Goal: Transaction & Acquisition: Purchase product/service

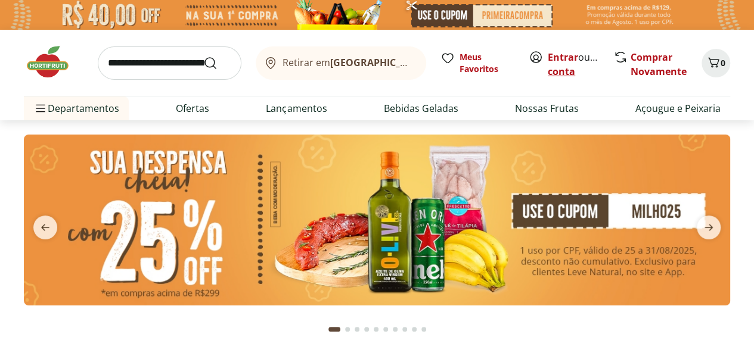
click at [565, 67] on link "Criar conta" at bounding box center [581, 64] width 66 height 27
click at [335, 242] on img at bounding box center [377, 220] width 706 height 171
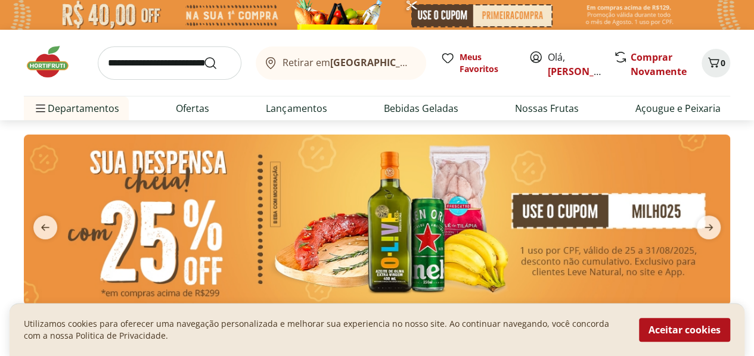
click at [634, 262] on img at bounding box center [377, 220] width 706 height 171
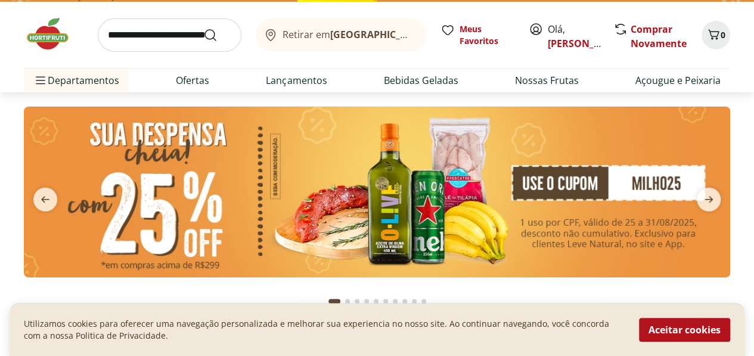
scroll to position [30, 0]
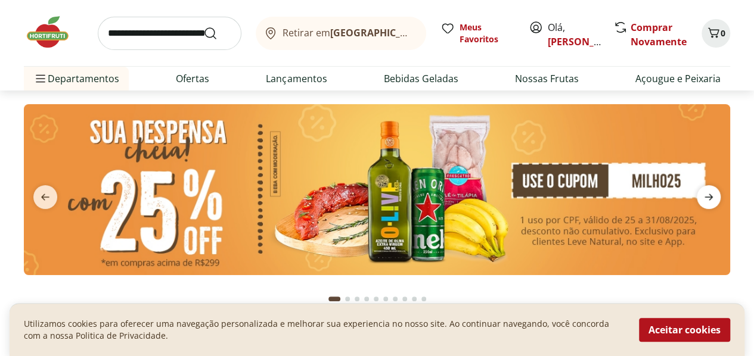
click at [711, 203] on icon "next" at bounding box center [708, 197] width 14 height 14
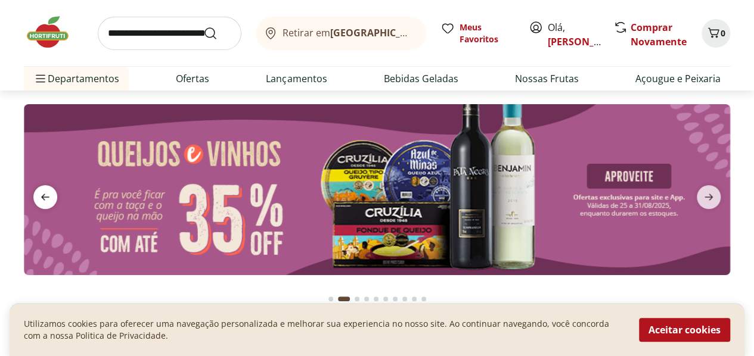
click at [48, 199] on icon "previous" at bounding box center [45, 197] width 14 height 14
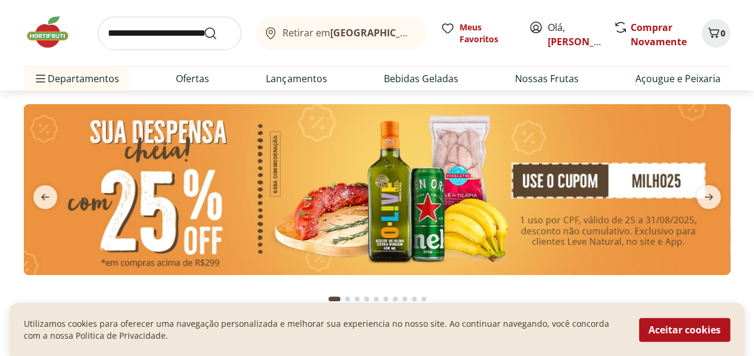
click at [186, 199] on img at bounding box center [377, 189] width 706 height 171
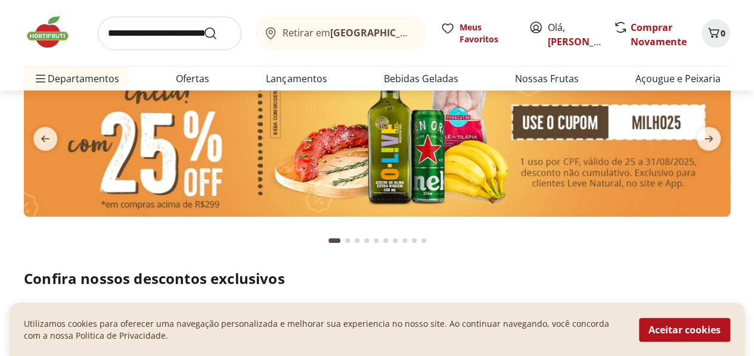
scroll to position [88, 0]
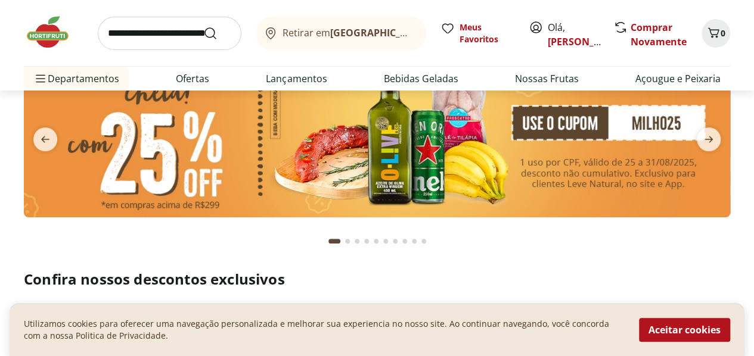
click at [300, 312] on div "Utilizamos cookies para oferecer uma navegação personalizada e melhorar sua exp…" at bounding box center [377, 329] width 735 height 53
click at [478, 250] on section at bounding box center [377, 150] width 706 height 209
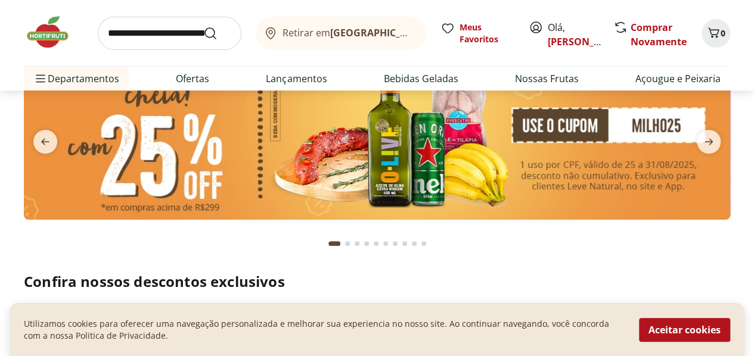
scroll to position [85, 0]
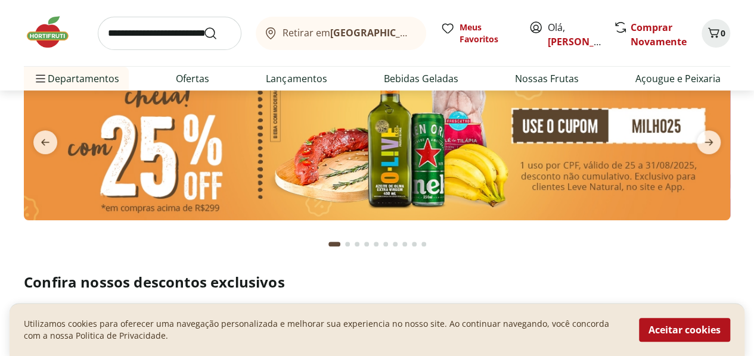
click at [741, 239] on section at bounding box center [377, 146] width 754 height 223
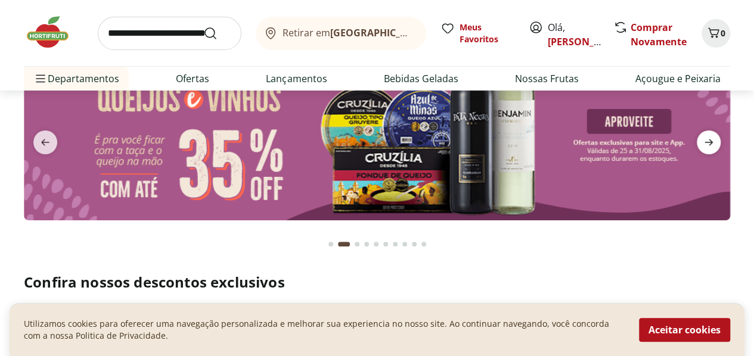
click at [699, 139] on span "next" at bounding box center [708, 142] width 24 height 24
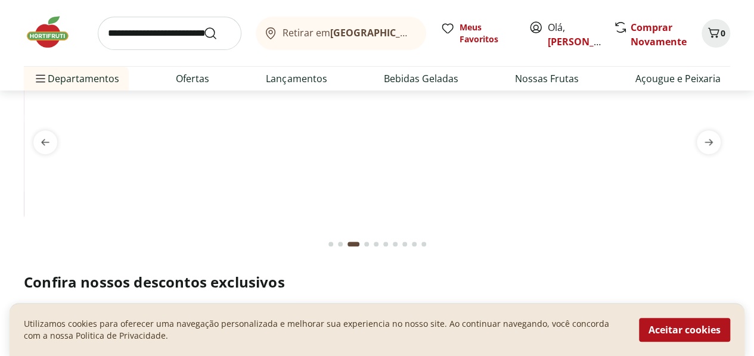
click at [721, 141] on button "next" at bounding box center [708, 142] width 43 height 24
click at [635, 49] on img at bounding box center [377, 49] width 706 height 0
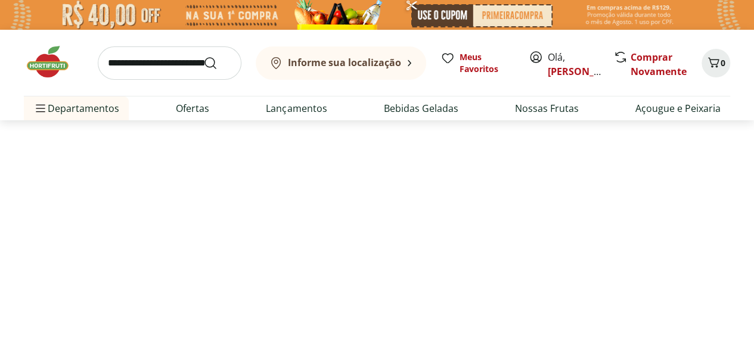
select select "**********"
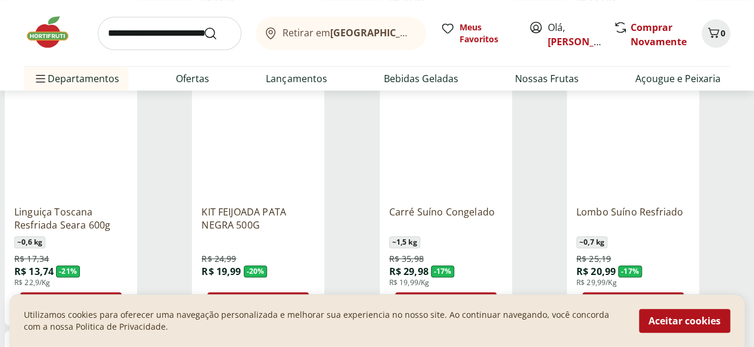
scroll to position [423, 0]
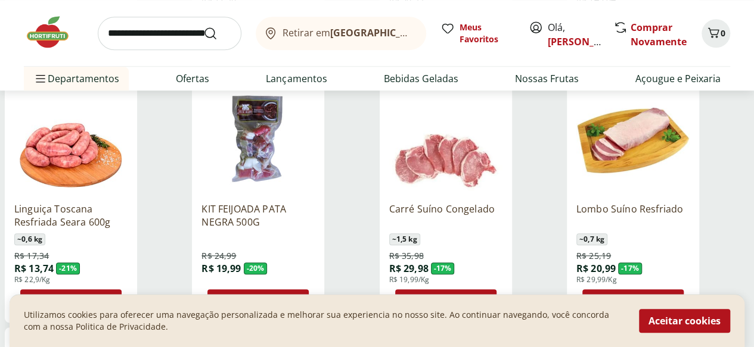
click at [241, 294] on icon at bounding box center [233, 301] width 15 height 14
click at [477, 297] on span "Adicionar" at bounding box center [454, 302] width 46 height 10
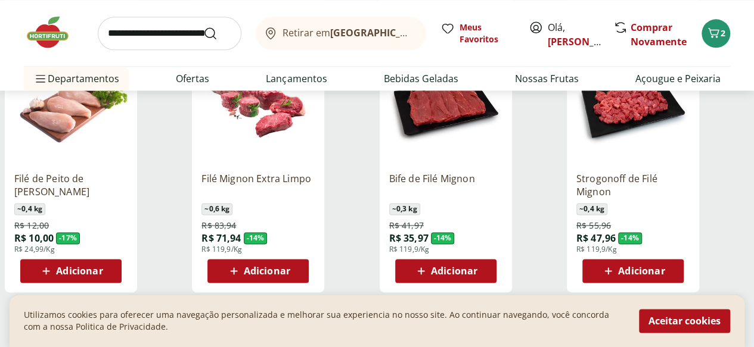
scroll to position [711, 0]
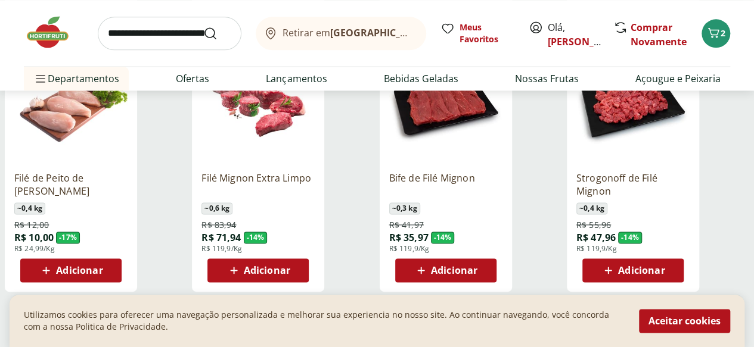
click at [241, 263] on icon at bounding box center [233, 270] width 15 height 14
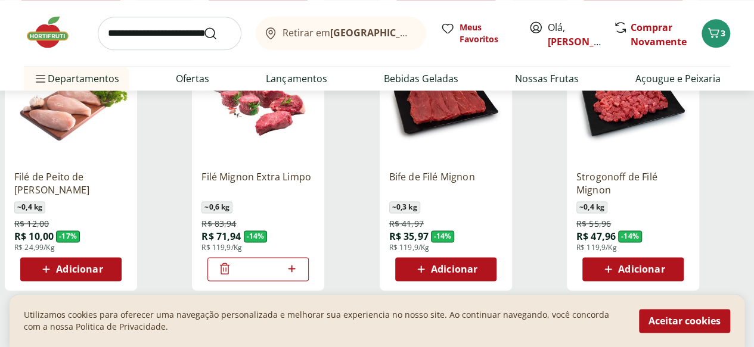
scroll to position [715, 0]
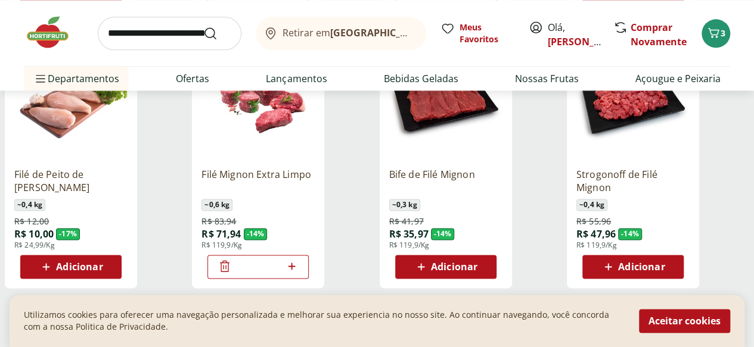
click at [102, 262] on span "Adicionar" at bounding box center [79, 267] width 46 height 10
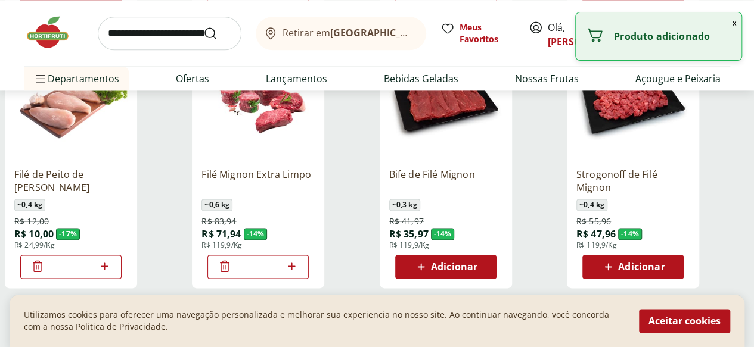
click at [108, 263] on icon at bounding box center [104, 266] width 7 height 7
type input "*"
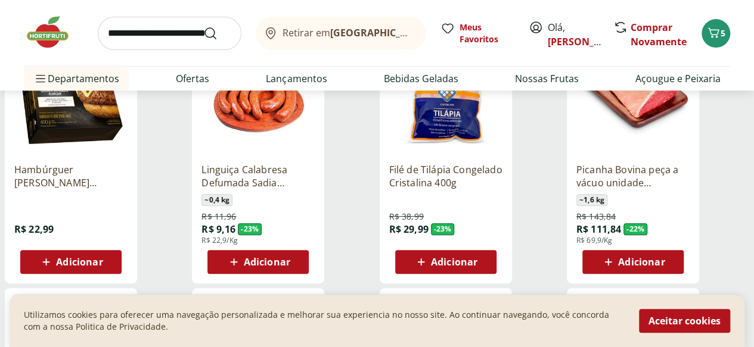
scroll to position [133, 1]
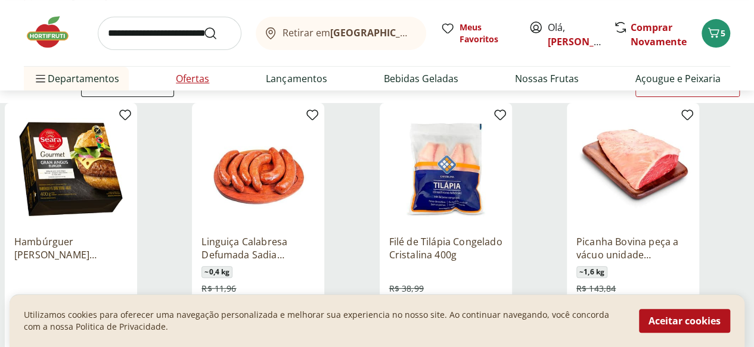
click at [181, 78] on link "Ofertas" at bounding box center [192, 78] width 33 height 14
select select "**********"
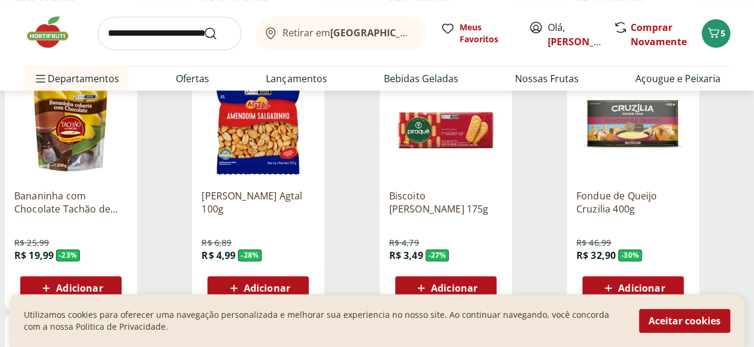
scroll to position [436, 0]
click at [102, 284] on span "Adicionar" at bounding box center [79, 289] width 46 height 10
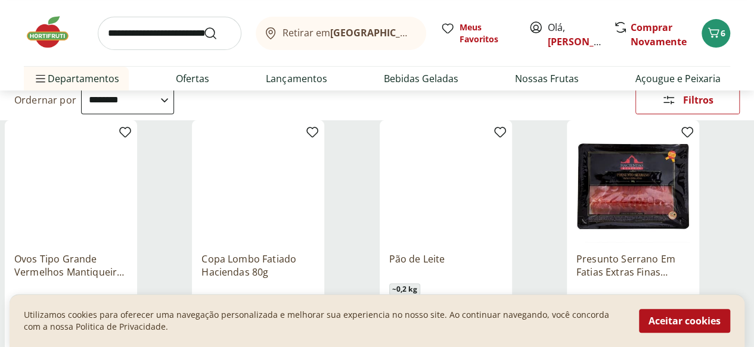
scroll to position [111, 0]
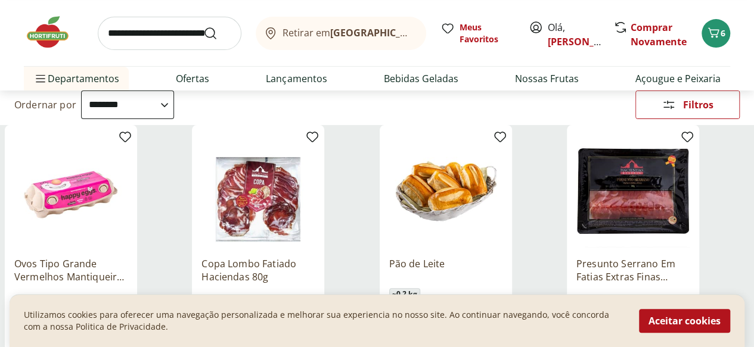
click at [127, 167] on img at bounding box center [70, 191] width 113 height 113
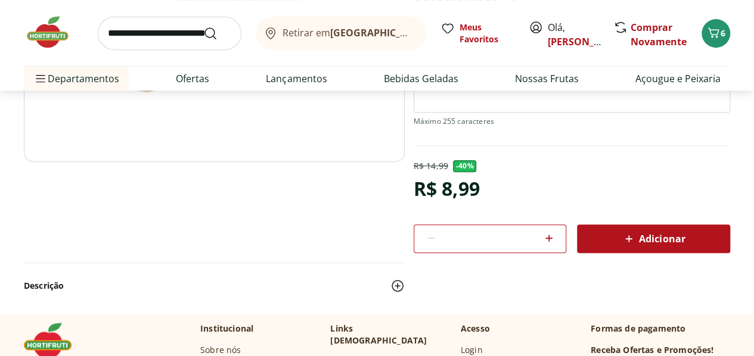
scroll to position [261, 0]
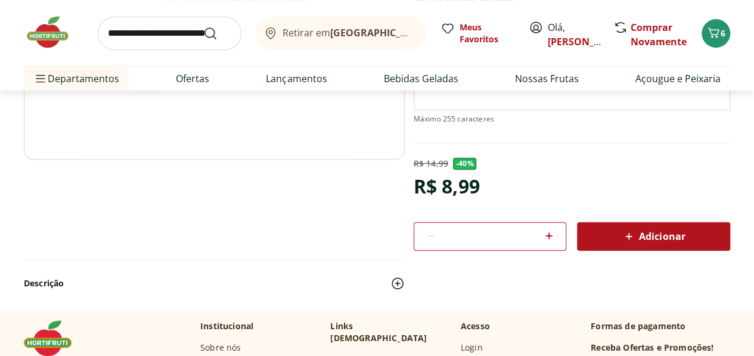
click at [640, 237] on span "Adicionar" at bounding box center [652, 236] width 63 height 14
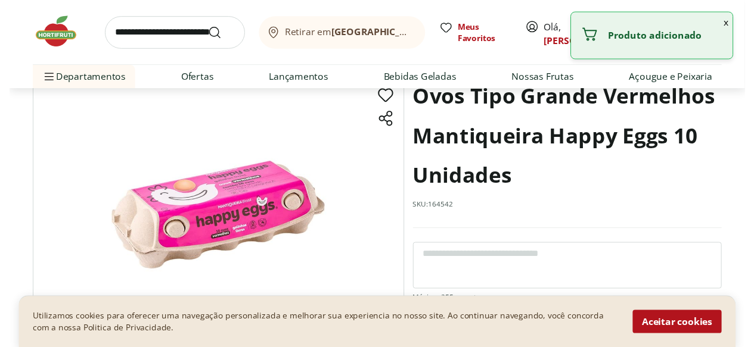
scroll to position [0, 0]
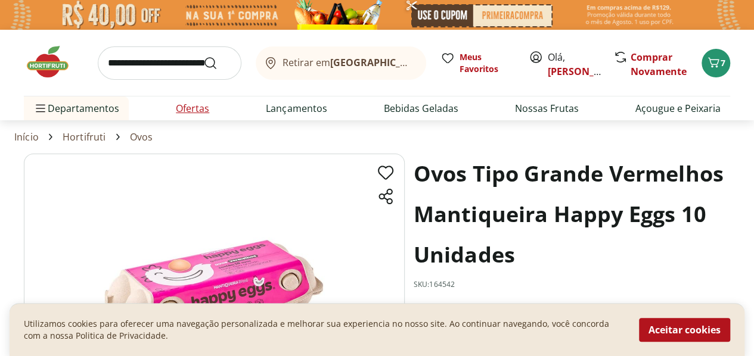
click at [192, 101] on link "Ofertas" at bounding box center [192, 108] width 33 height 14
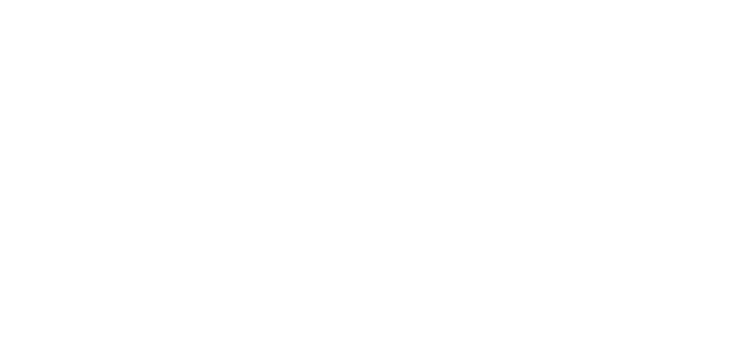
select select "**********"
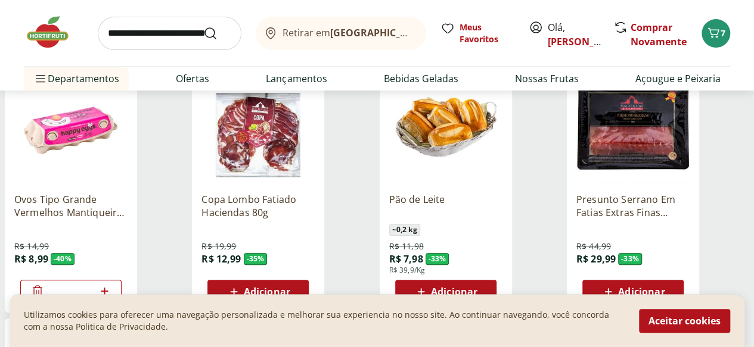
scroll to position [176, 0]
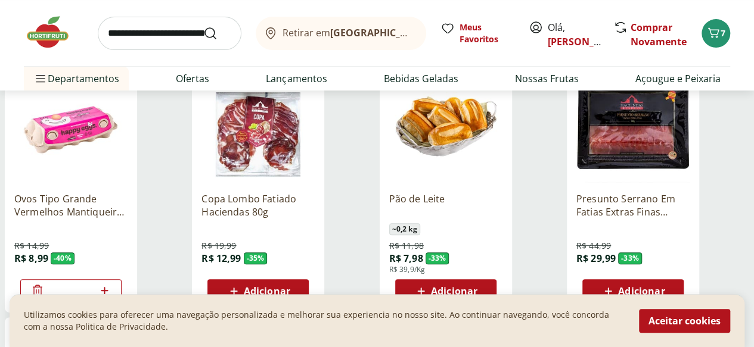
click at [477, 287] on span "Adicionar" at bounding box center [454, 292] width 46 height 10
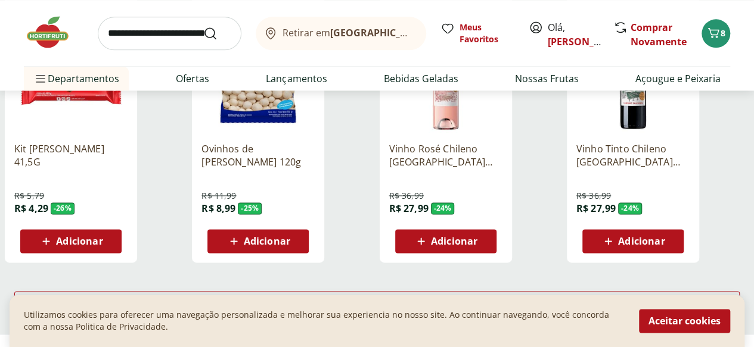
scroll to position [744, 0]
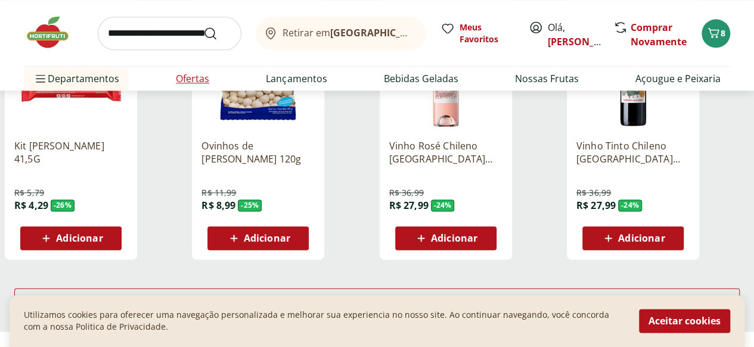
click at [189, 84] on link "Ofertas" at bounding box center [192, 78] width 33 height 14
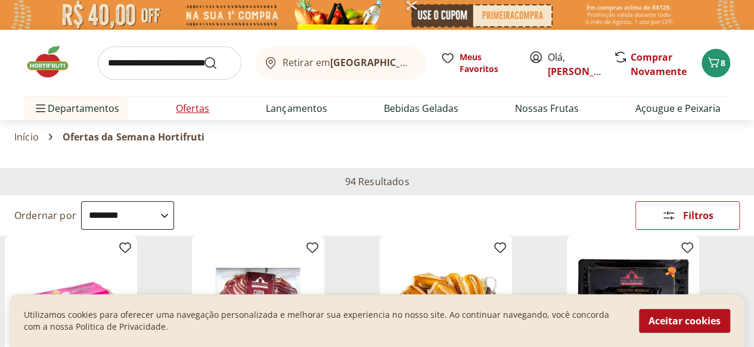
click at [189, 108] on link "Ofertas" at bounding box center [192, 108] width 33 height 14
click at [191, 110] on link "Ofertas" at bounding box center [192, 108] width 33 height 14
click at [203, 110] on link "Ofertas" at bounding box center [192, 108] width 33 height 14
click at [0, 0] on icon at bounding box center [0, 0] width 0 height 0
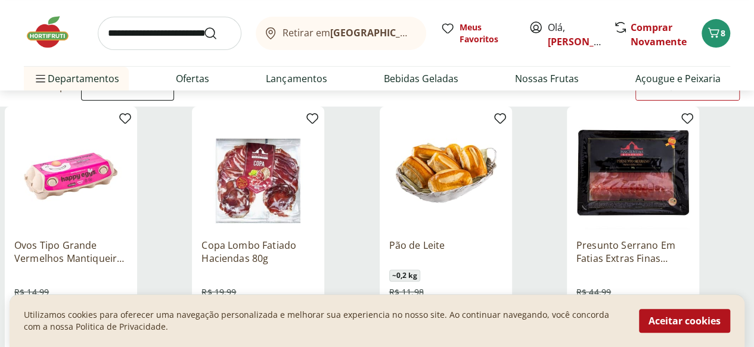
scroll to position [130, 0]
click at [0, 0] on label "Bebidas 30" at bounding box center [0, 0] width 0 height 0
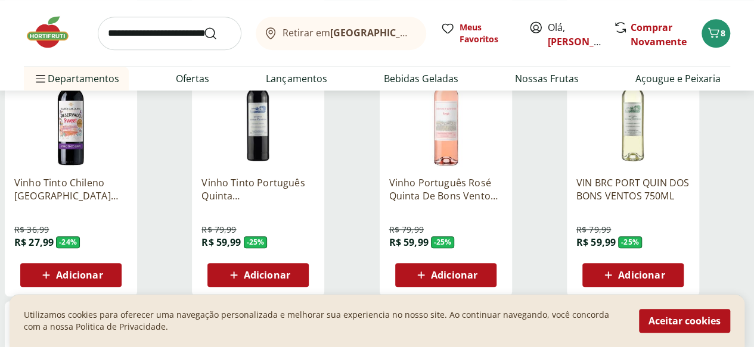
scroll to position [447, 0]
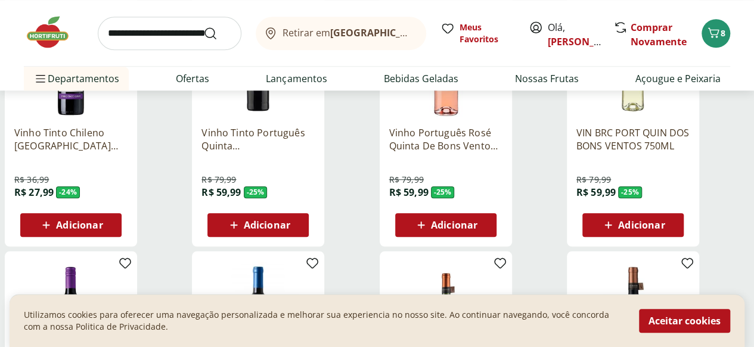
scroll to position [490, 0]
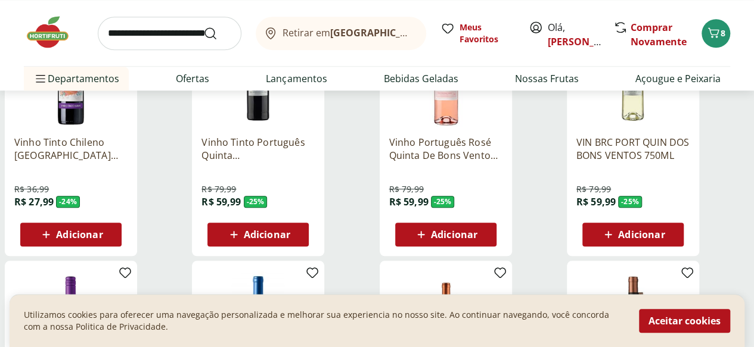
click at [0, 0] on li "Frios, Queijos & Laticínios 19" at bounding box center [0, 0] width 0 height 0
click at [0, 0] on label "Frios, Queijos & Laticínios 19" at bounding box center [0, 0] width 0 height 0
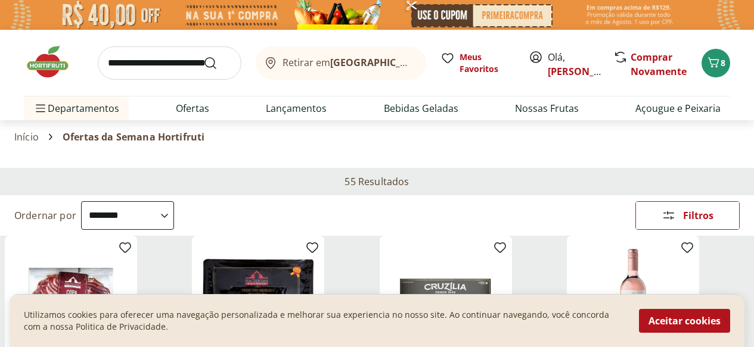
select select "**********"
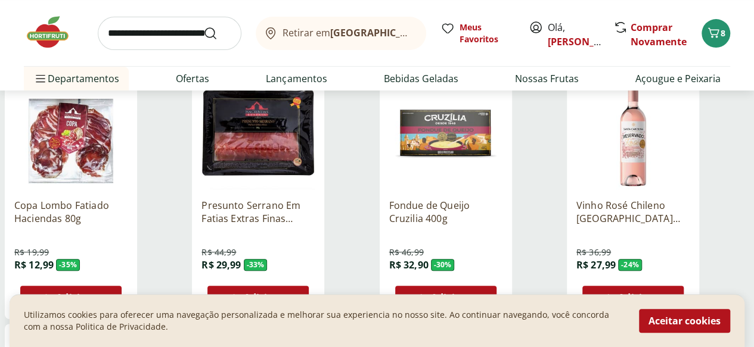
scroll to position [169, 0]
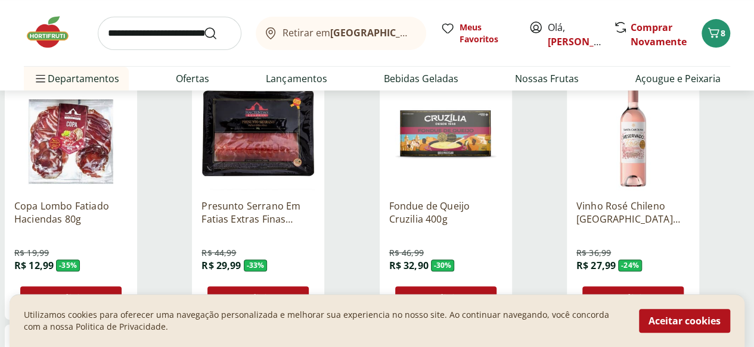
click at [424, 295] on icon at bounding box center [420, 298] width 7 height 7
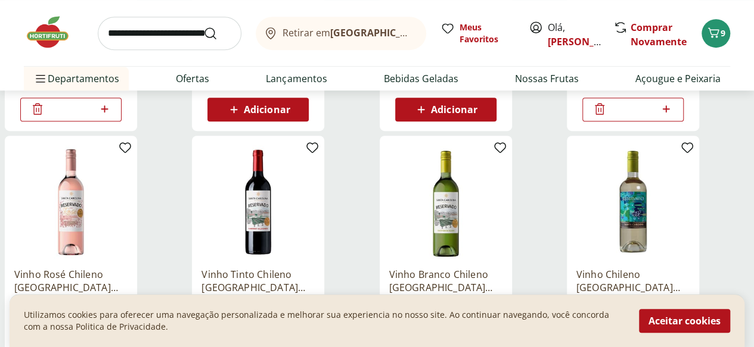
scroll to position [357, 0]
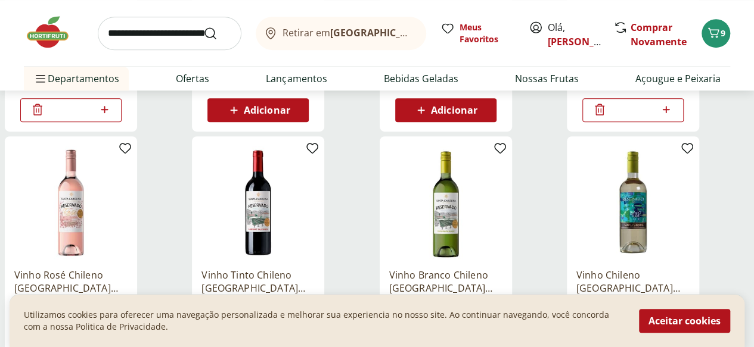
click at [0, 0] on label "Hortifruti 2" at bounding box center [0, 0] width 0 height 0
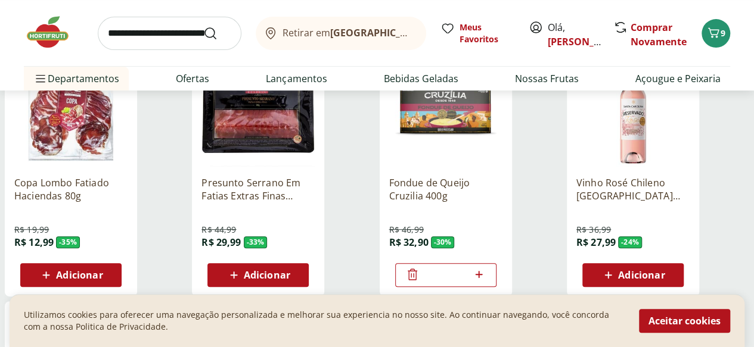
scroll to position [192, 0]
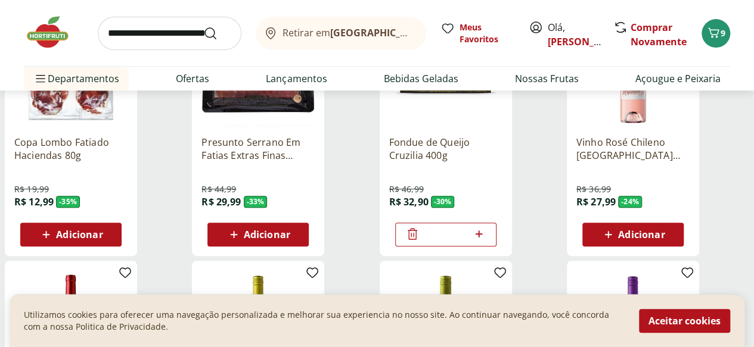
scroll to position [232, 0]
click at [0, 0] on label "Mercearia 10" at bounding box center [0, 0] width 0 height 0
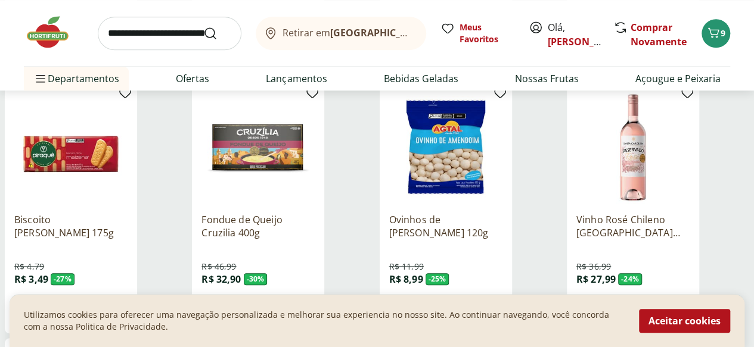
scroll to position [411, 0]
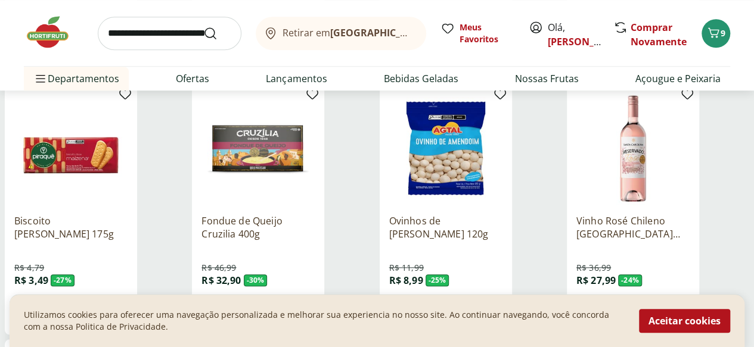
click at [428, 306] on icon at bounding box center [420, 313] width 15 height 14
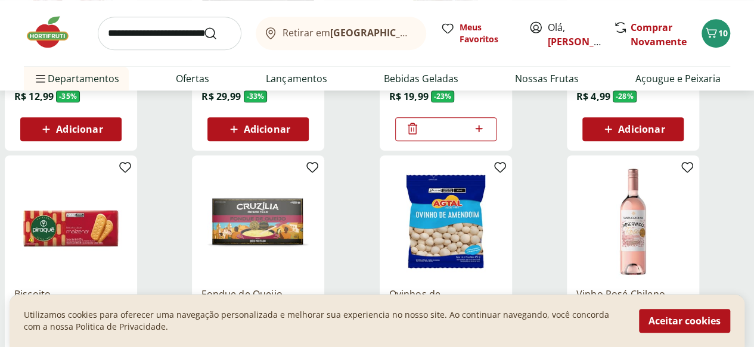
scroll to position [336, 0]
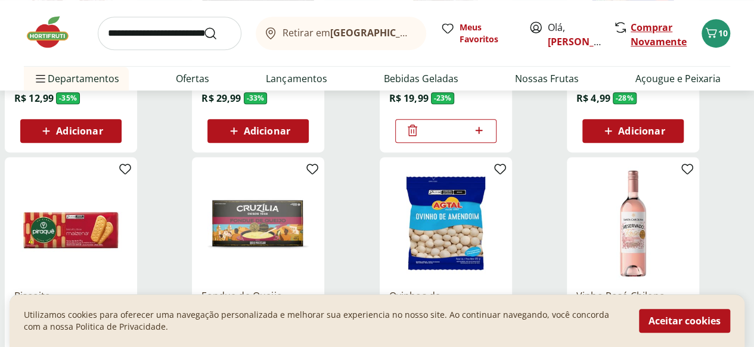
click at [647, 35] on link "Comprar Novamente" at bounding box center [658, 34] width 56 height 27
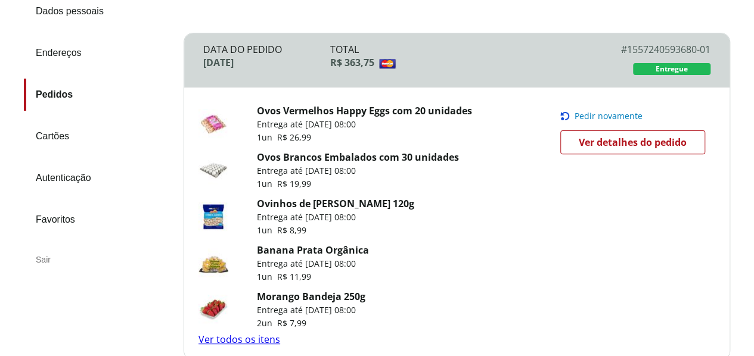
scroll to position [148, 0]
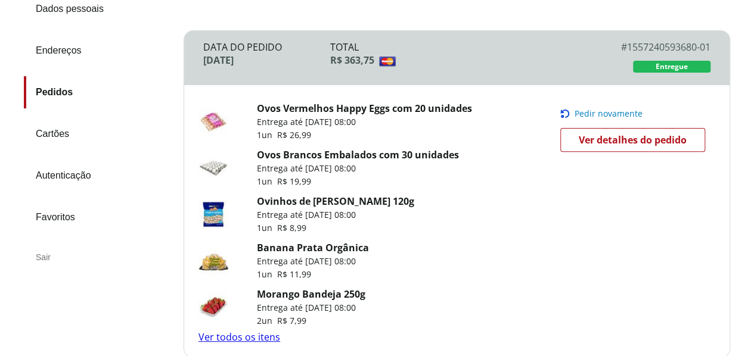
click at [614, 109] on span "Pedir novamente" at bounding box center [608, 114] width 68 height 10
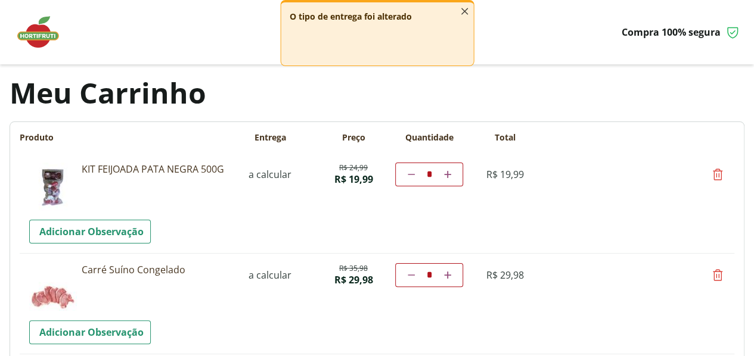
click at [461, 14] on line "button" at bounding box center [464, 11] width 6 height 6
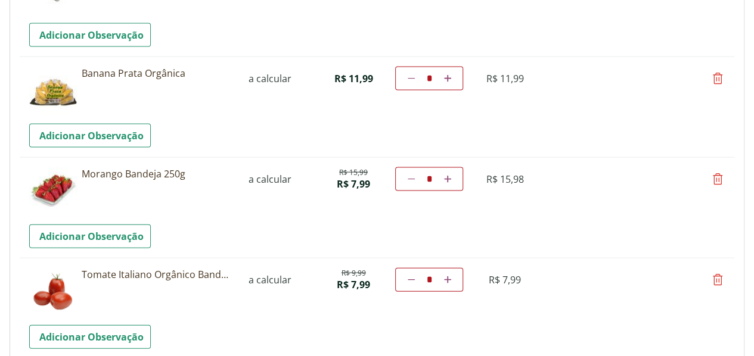
scroll to position [1211, 0]
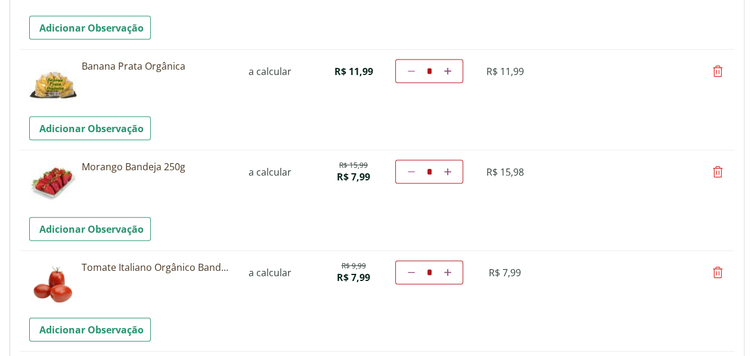
click at [717, 171] on icon at bounding box center [717, 172] width 14 height 14
type input "*"
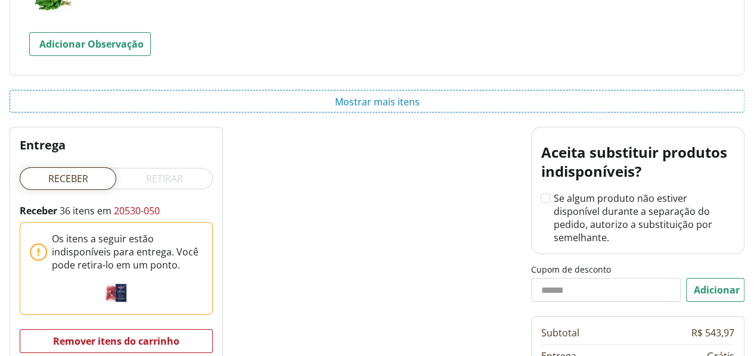
scroll to position [2110, 0]
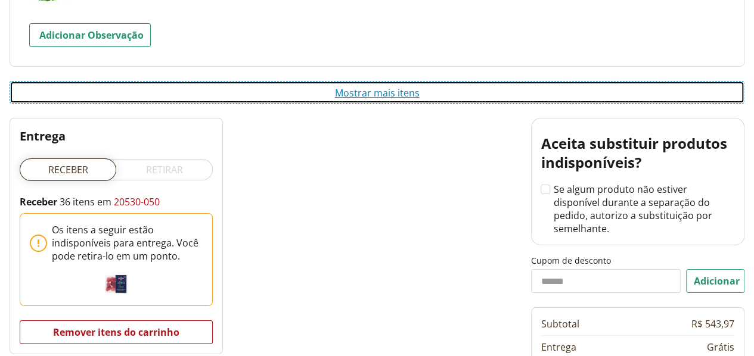
click at [370, 90] on button "Mostrar mais itens" at bounding box center [377, 92] width 735 height 23
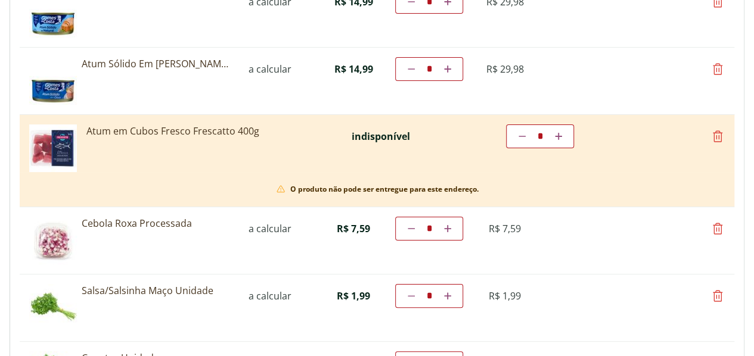
scroll to position [2258, 0]
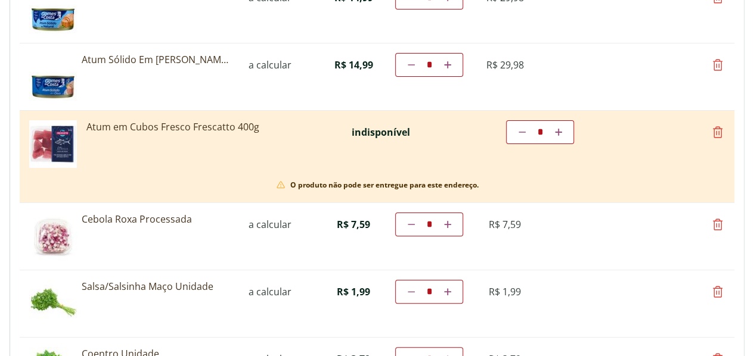
click at [716, 130] on icon at bounding box center [717, 132] width 14 height 14
type input "*"
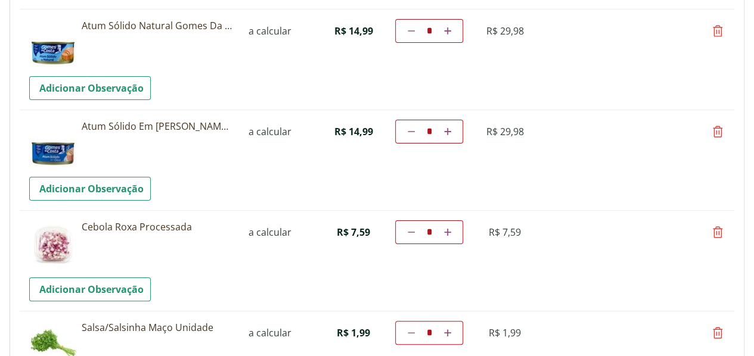
click at [711, 230] on icon at bounding box center [717, 232] width 14 height 14
type input "*"
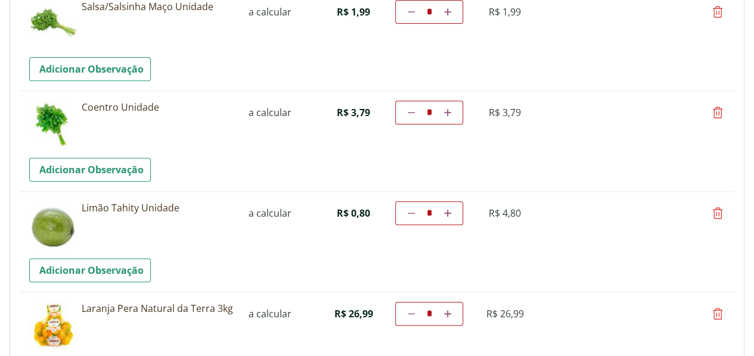
scroll to position [2481, 0]
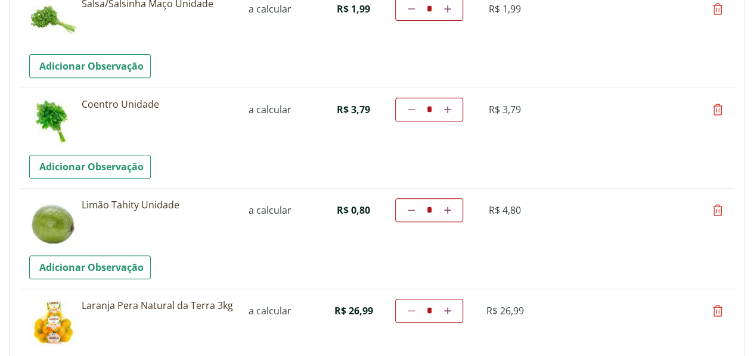
click at [451, 207] on icon at bounding box center [447, 210] width 7 height 7
type input "*"
click at [463, 205] on td "Diminuir a quantidade * Aumentar a quantidade" at bounding box center [429, 210] width 68 height 24
click at [463, 207] on td "Diminuir a quantidade * Aumentar a quantidade" at bounding box center [429, 210] width 68 height 24
click at [451, 207] on icon at bounding box center [447, 210] width 7 height 7
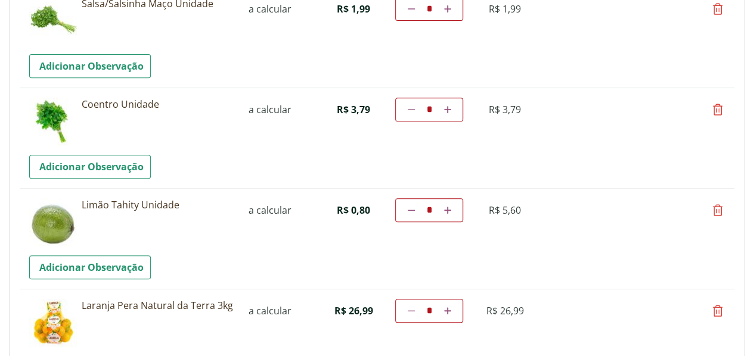
type input "*"
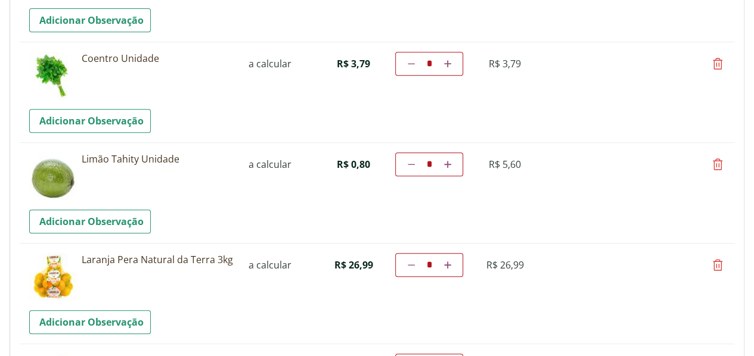
scroll to position [2540, 0]
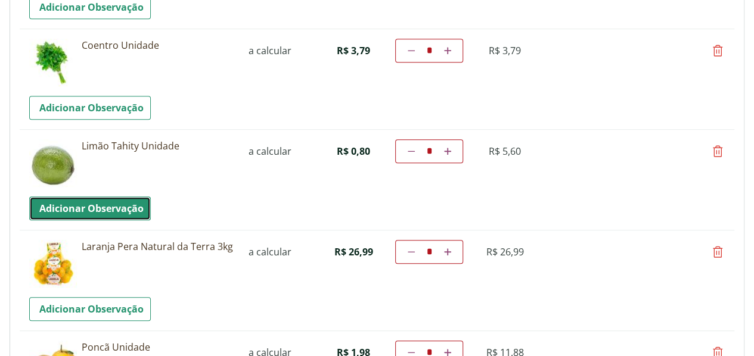
click at [108, 209] on link "Adicionar Observação" at bounding box center [90, 209] width 122 height 24
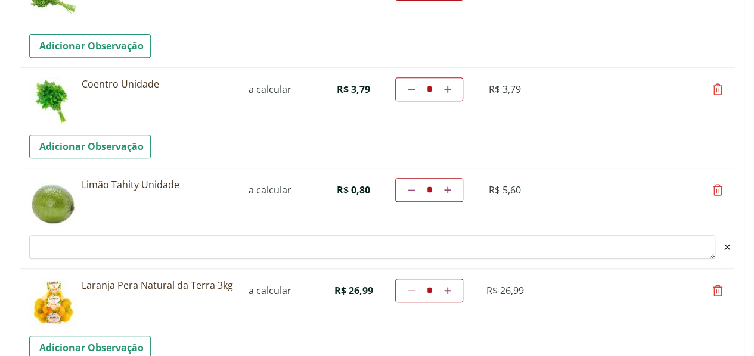
scroll to position [2506, 0]
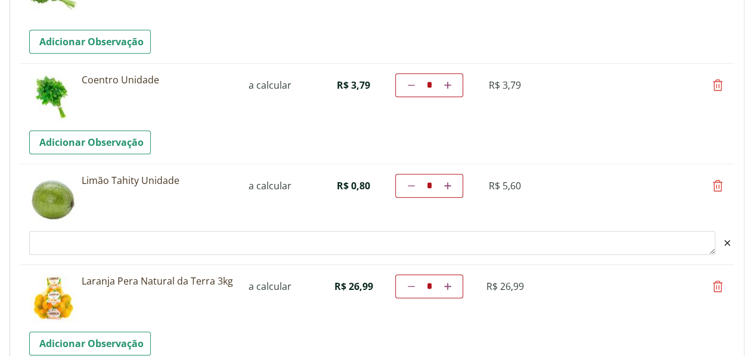
click at [176, 237] on textarea "Observacao" at bounding box center [372, 243] width 686 height 24
type textarea "**********"
click at [228, 300] on td "**********" at bounding box center [152, 315] width 151 height 81
click at [719, 284] on icon at bounding box center [717, 286] width 14 height 14
type input "*"
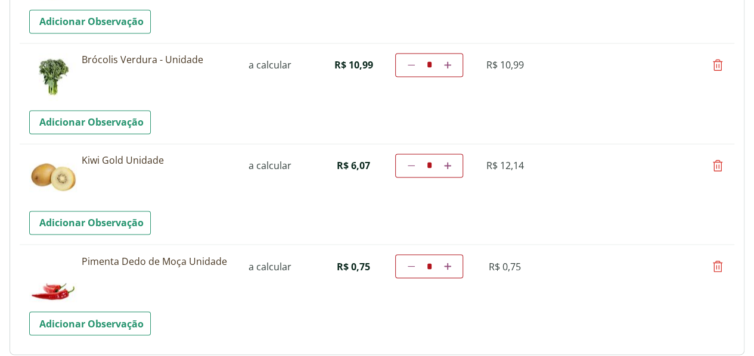
scroll to position [3134, 0]
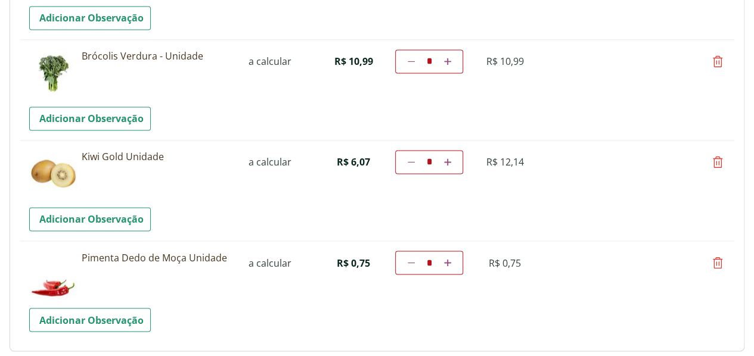
click at [714, 160] on icon at bounding box center [717, 162] width 14 height 14
type input "*"
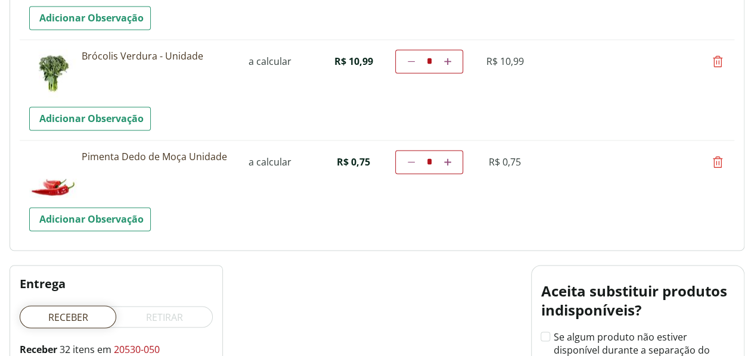
click at [714, 160] on icon at bounding box center [717, 162] width 14 height 14
type input "*"
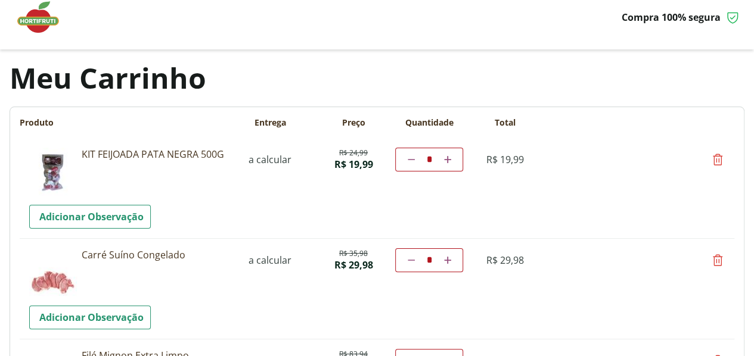
scroll to position [0, 0]
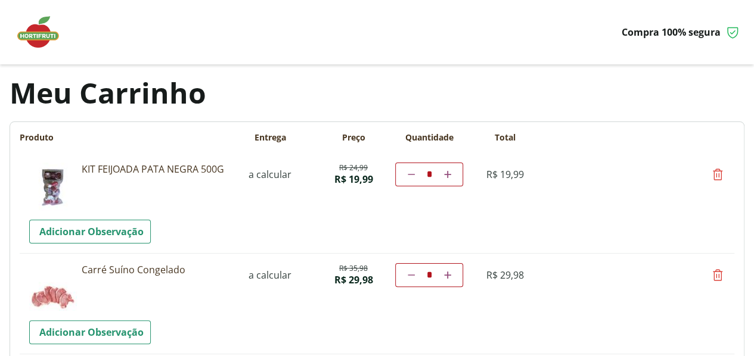
click at [45, 35] on img at bounding box center [44, 32] width 60 height 36
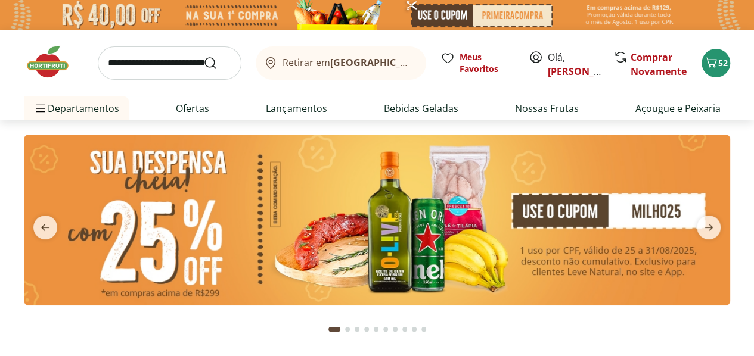
click at [149, 66] on input "search" at bounding box center [170, 62] width 144 height 33
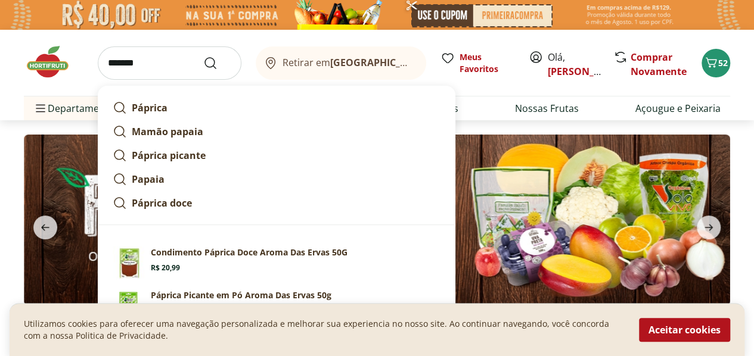
type input "*******"
click at [203, 56] on button "Submit Search" at bounding box center [217, 63] width 29 height 14
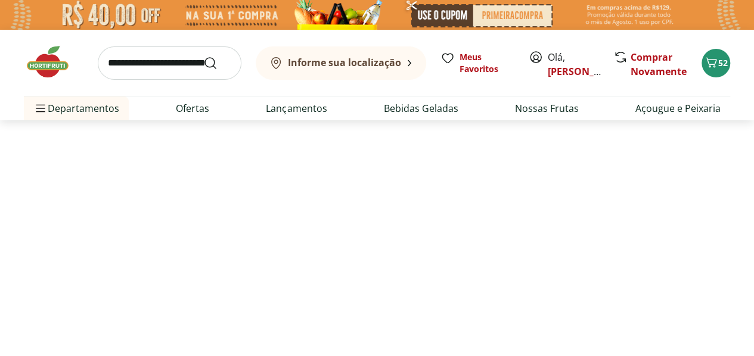
select select "**********"
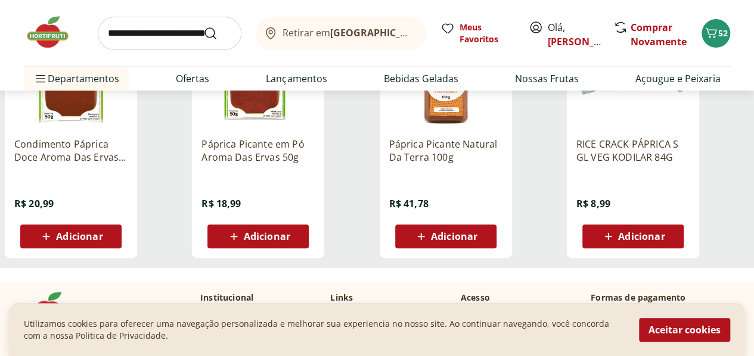
scroll to position [232, 0]
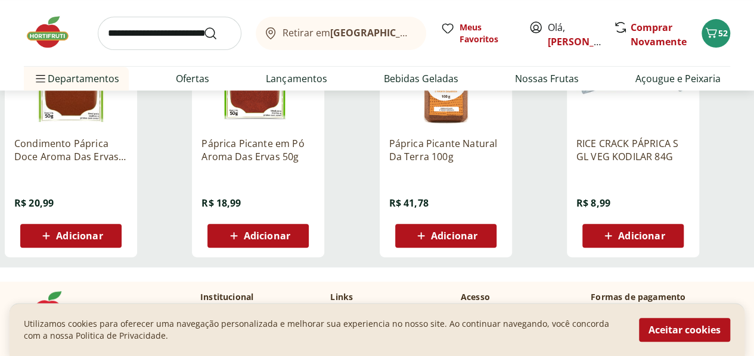
click at [54, 238] on icon at bounding box center [46, 236] width 15 height 14
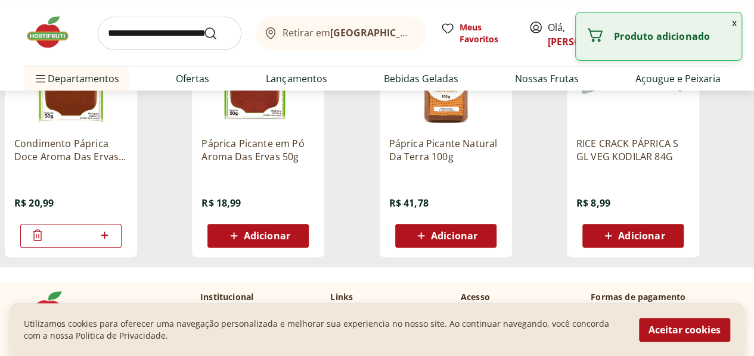
click at [290, 241] on span "Adicionar" at bounding box center [267, 236] width 46 height 10
click at [179, 35] on input "search" at bounding box center [170, 33] width 144 height 33
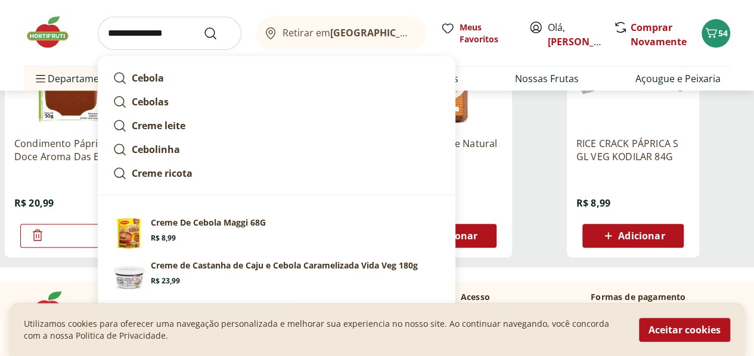
type input "**********"
click at [203, 26] on button "Submit Search" at bounding box center [217, 33] width 29 height 14
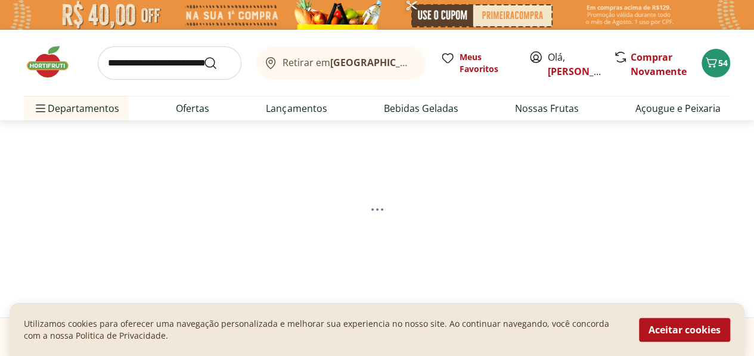
select select "**********"
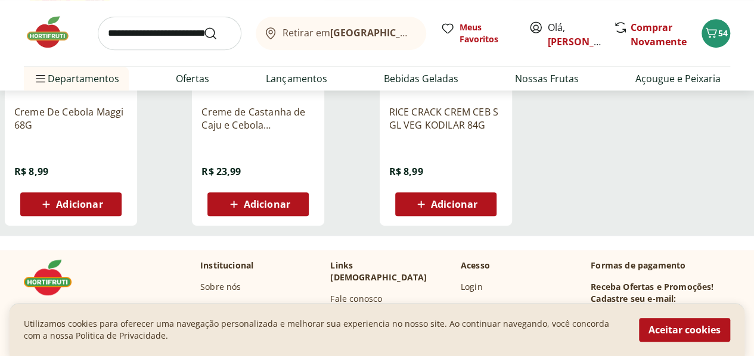
scroll to position [263, 0]
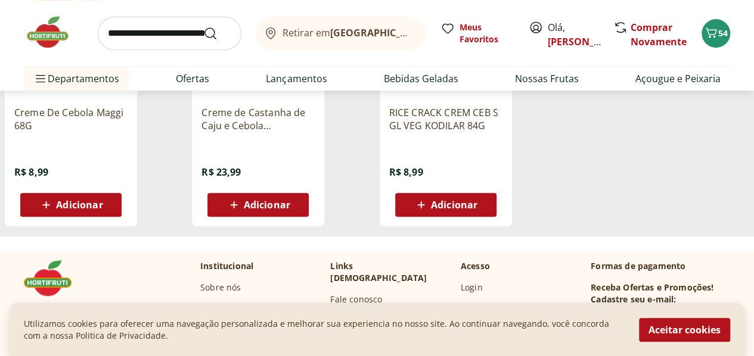
click at [54, 209] on icon at bounding box center [46, 205] width 15 height 14
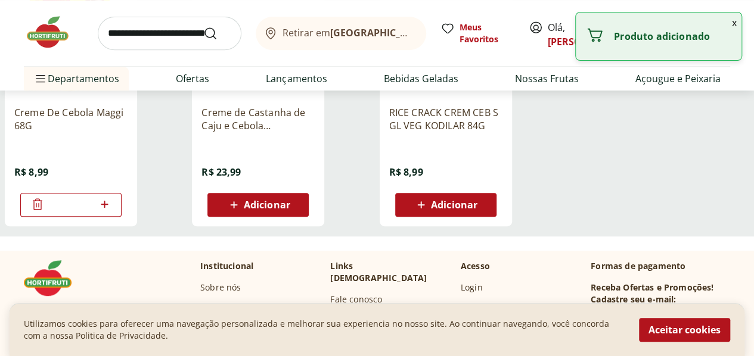
click at [108, 208] on icon at bounding box center [104, 204] width 7 height 7
type input "*"
click at [180, 36] on input "search" at bounding box center [170, 33] width 144 height 33
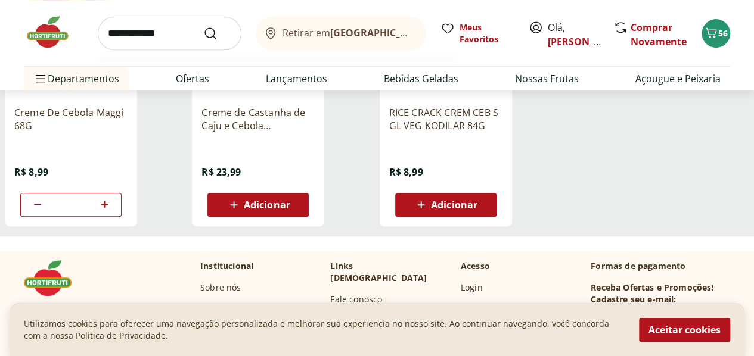
type input "**********"
click at [203, 26] on button "Submit Search" at bounding box center [217, 33] width 29 height 14
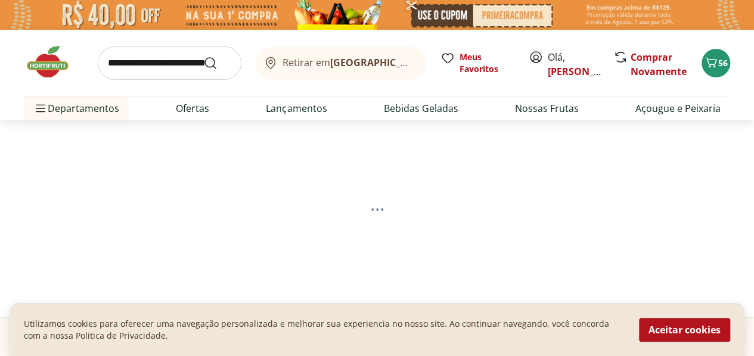
select select "**********"
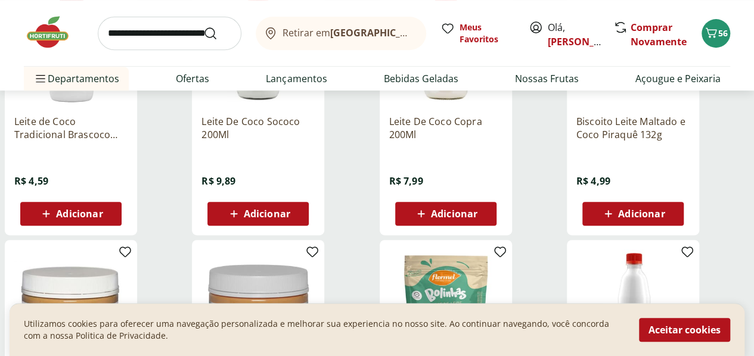
scroll to position [255, 0]
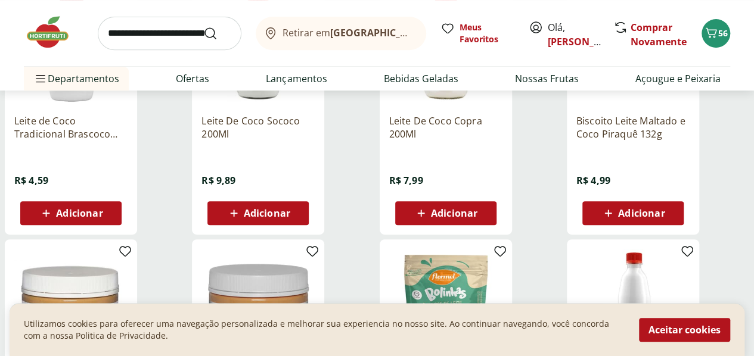
click at [424, 217] on icon at bounding box center [420, 213] width 7 height 7
click at [188, 36] on input "search" at bounding box center [170, 33] width 144 height 33
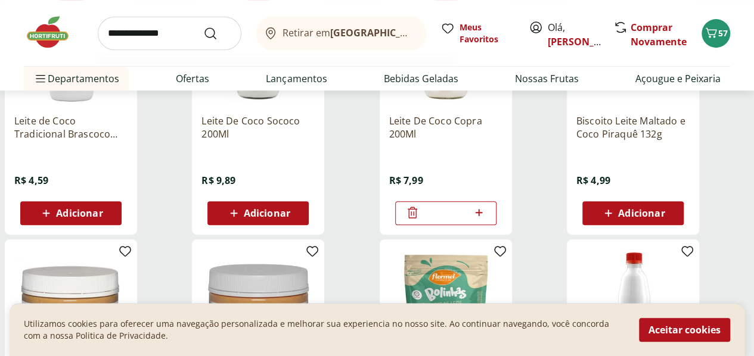
type input "**********"
click at [203, 26] on button "Submit Search" at bounding box center [217, 33] width 29 height 14
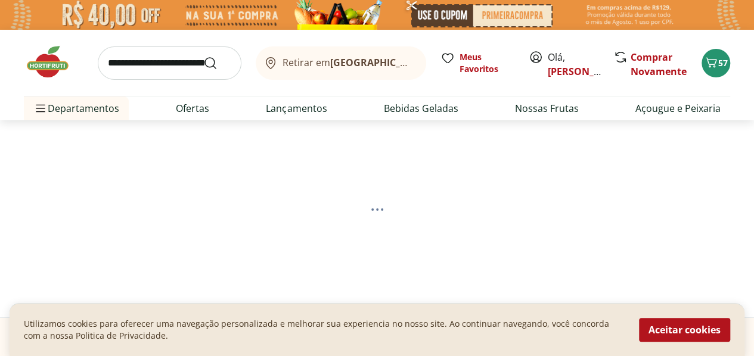
select select "**********"
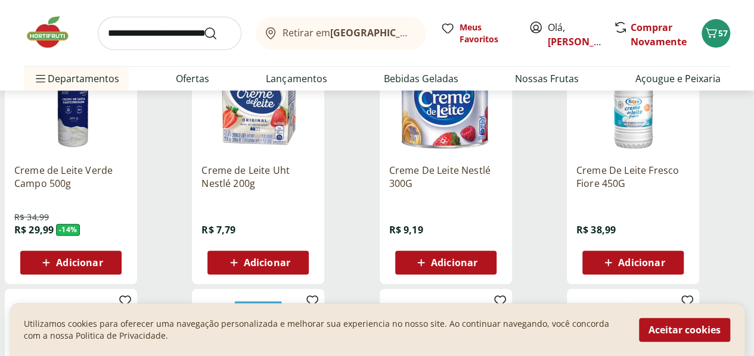
scroll to position [209, 0]
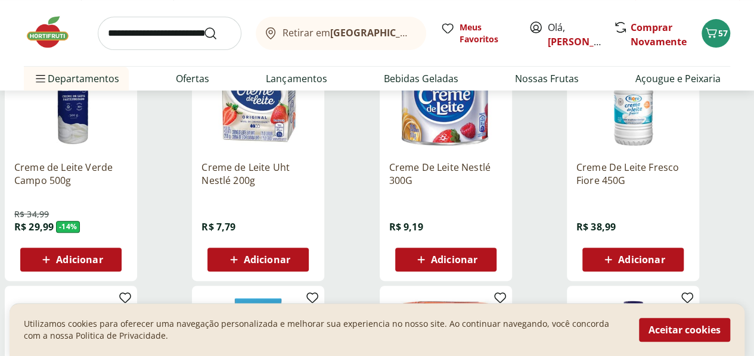
click at [424, 263] on icon at bounding box center [420, 259] width 7 height 7
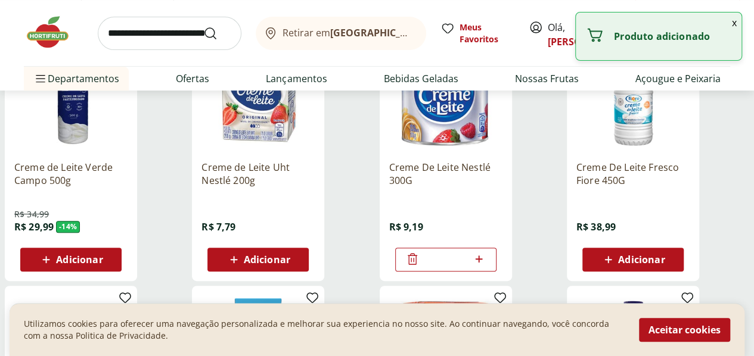
click at [486, 266] on icon at bounding box center [478, 259] width 15 height 14
type input "*"
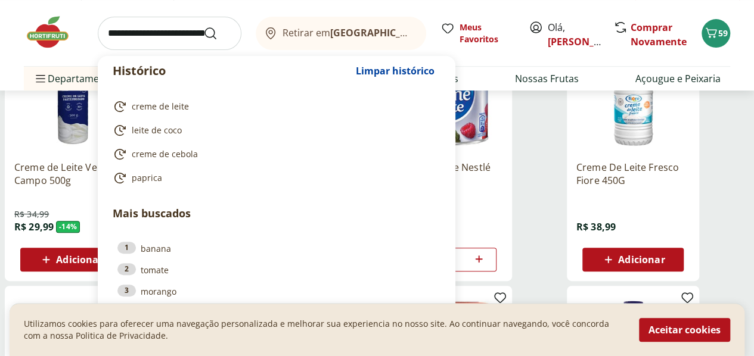
click at [185, 21] on input "search" at bounding box center [170, 33] width 144 height 33
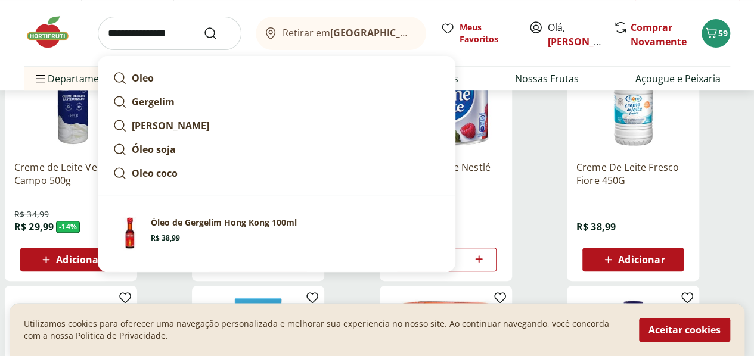
type input "**********"
click at [203, 26] on button "Submit Search" at bounding box center [217, 33] width 29 height 14
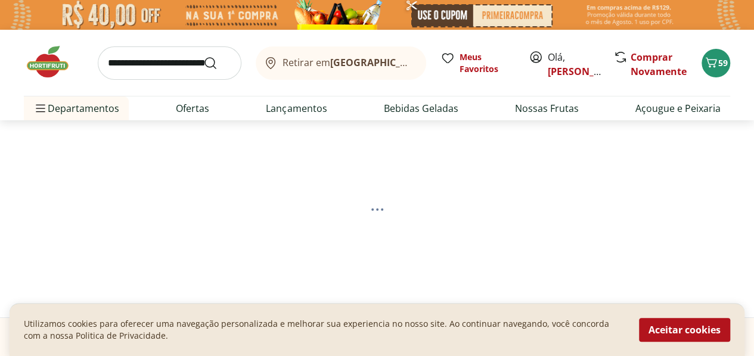
select select "**********"
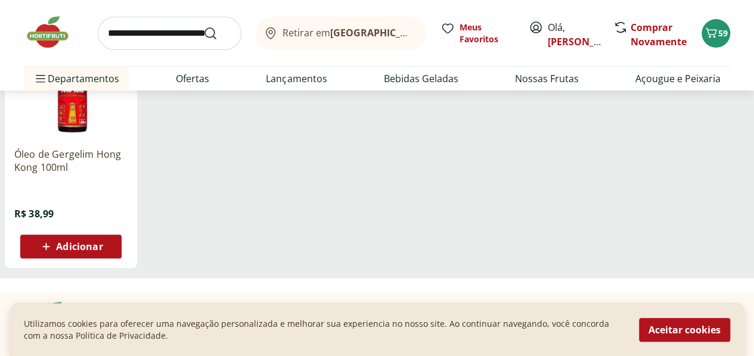
scroll to position [223, 0]
click at [102, 250] on span "Adicionar" at bounding box center [79, 246] width 46 height 10
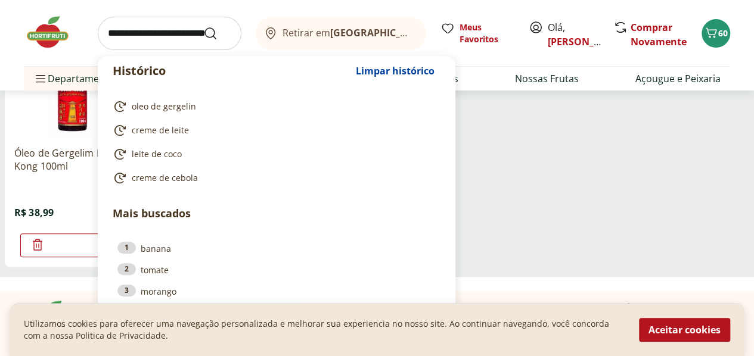
click at [120, 24] on input "search" at bounding box center [170, 33] width 144 height 33
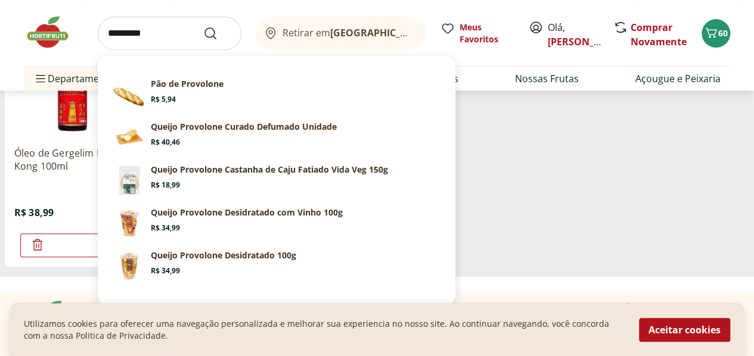
type input "*********"
click at [203, 26] on button "Submit Search" at bounding box center [217, 33] width 29 height 14
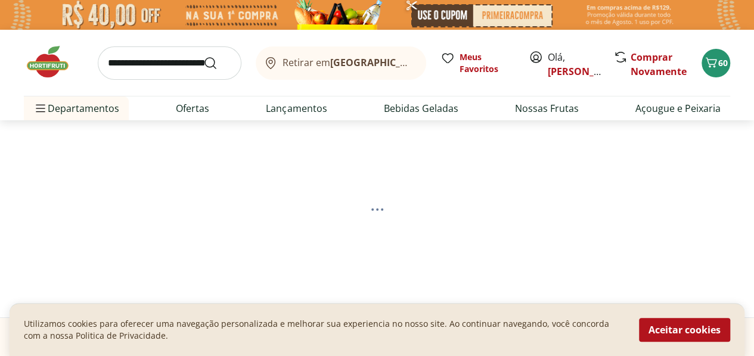
select select "**********"
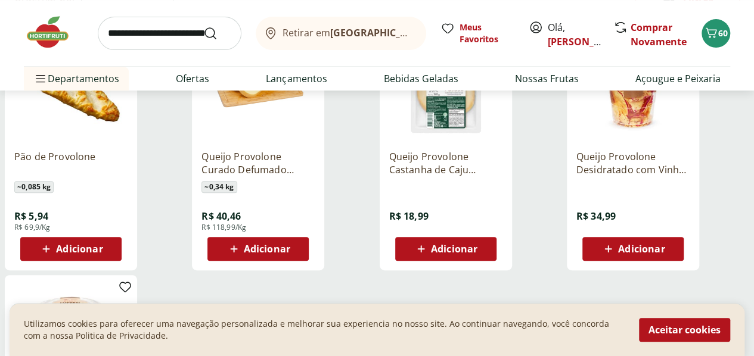
scroll to position [219, 0]
click at [54, 253] on icon at bounding box center [46, 249] width 15 height 14
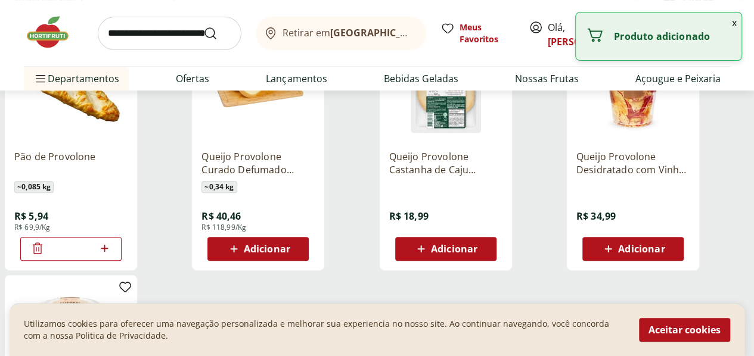
click at [108, 252] on icon at bounding box center [104, 248] width 7 height 7
type input "*"
click at [237, 253] on icon at bounding box center [233, 248] width 7 height 7
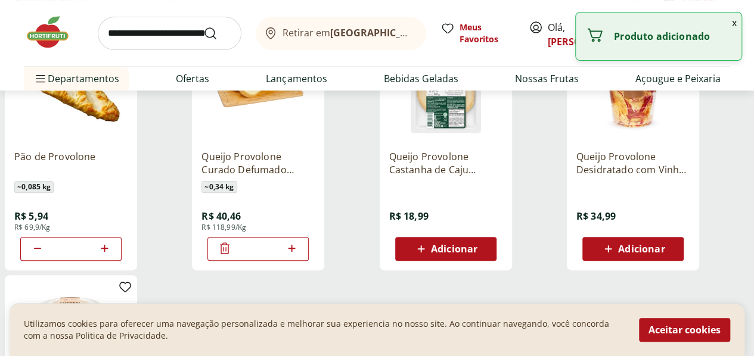
click at [174, 30] on input "search" at bounding box center [170, 33] width 144 height 33
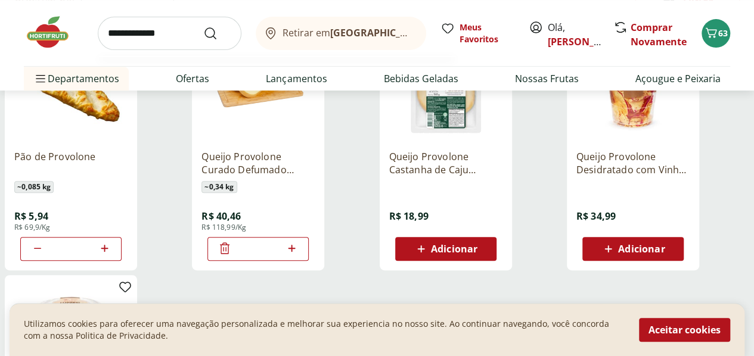
type input "**********"
click at [203, 26] on button "Submit Search" at bounding box center [217, 33] width 29 height 14
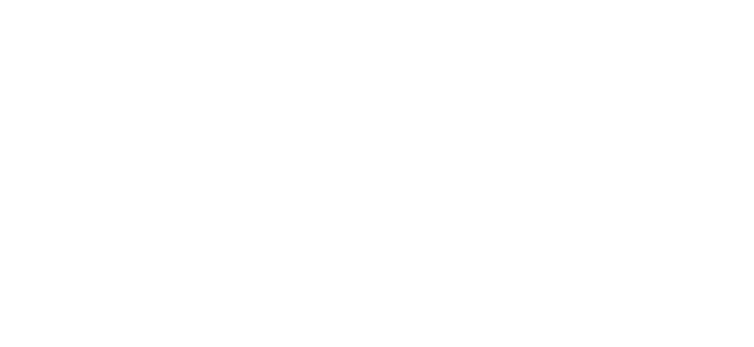
select select "**********"
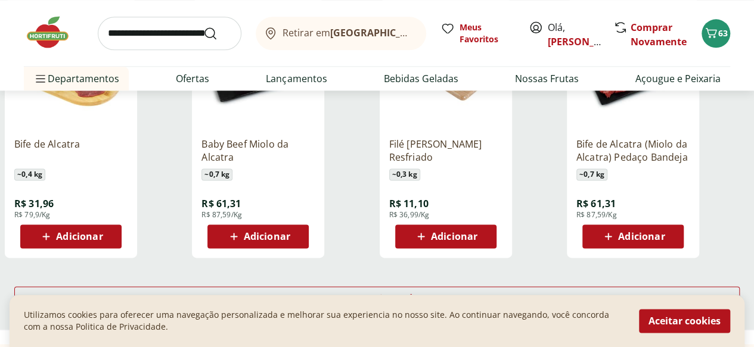
scroll to position [748, 0]
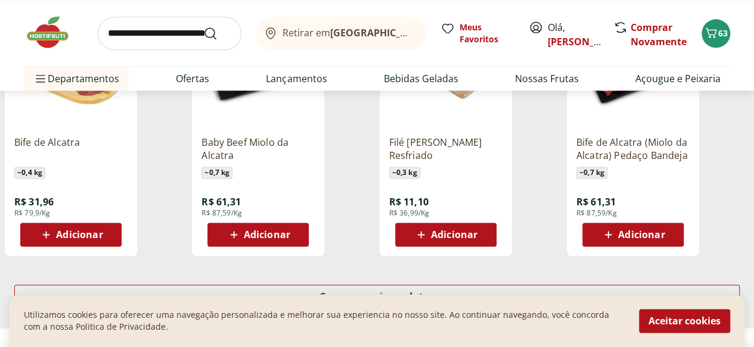
click at [424, 238] on icon at bounding box center [420, 234] width 7 height 7
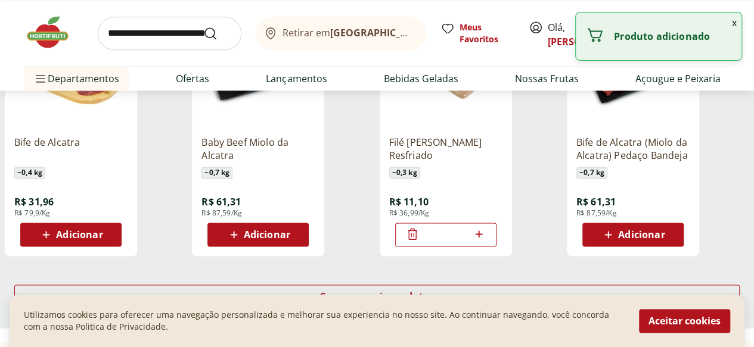
click at [483, 238] on icon at bounding box center [478, 234] width 7 height 7
type input "*"
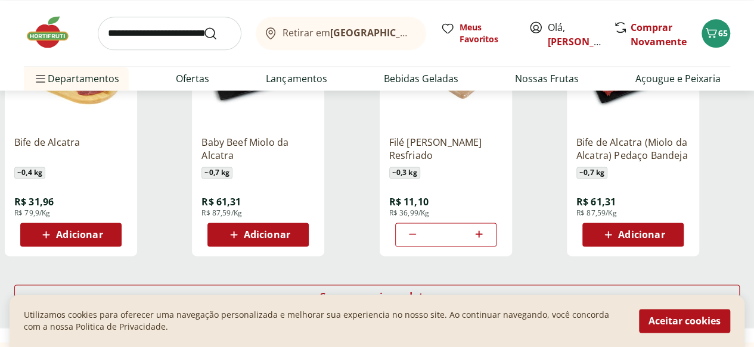
click at [157, 35] on input "search" at bounding box center [170, 33] width 144 height 33
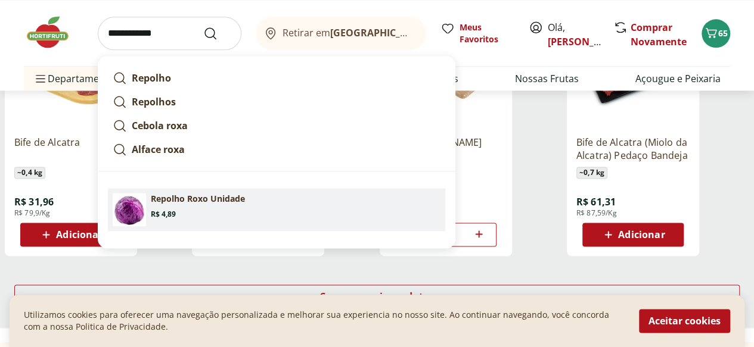
click at [202, 203] on p "Repolho Roxo Unidade" at bounding box center [198, 199] width 94 height 12
type input "**********"
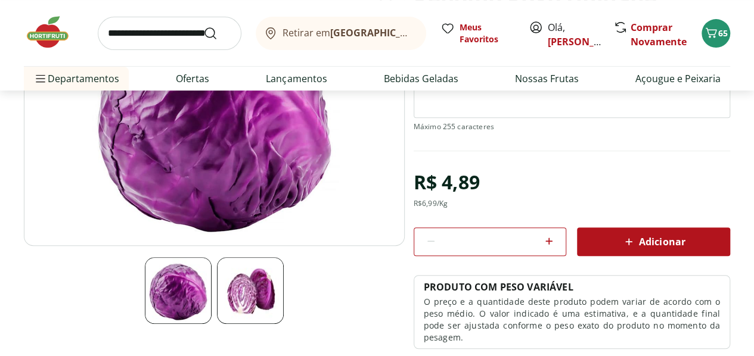
scroll to position [178, 0]
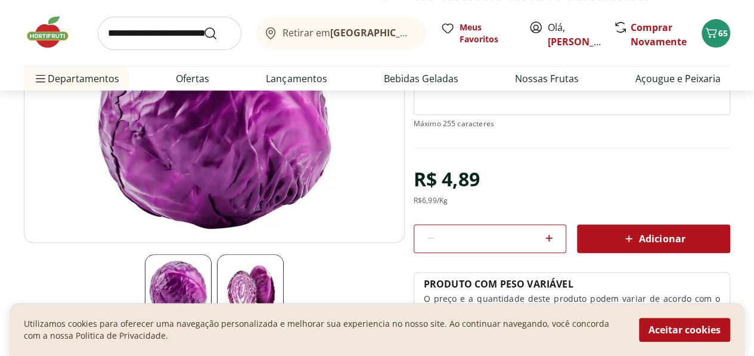
click at [639, 242] on span "Adicionar" at bounding box center [652, 239] width 63 height 14
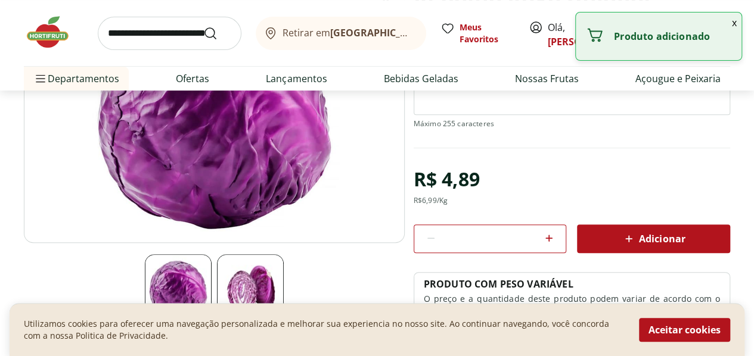
click at [147, 38] on input "search" at bounding box center [170, 33] width 144 height 33
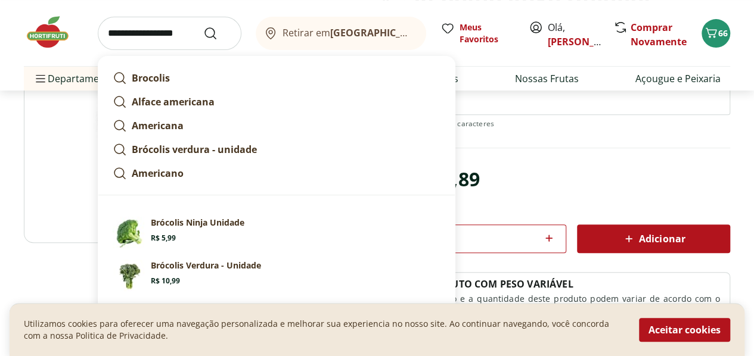
type input "**********"
click at [203, 26] on button "Submit Search" at bounding box center [217, 33] width 29 height 14
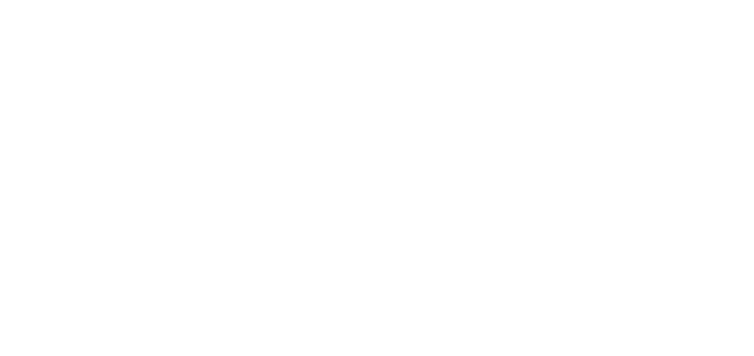
select select "**********"
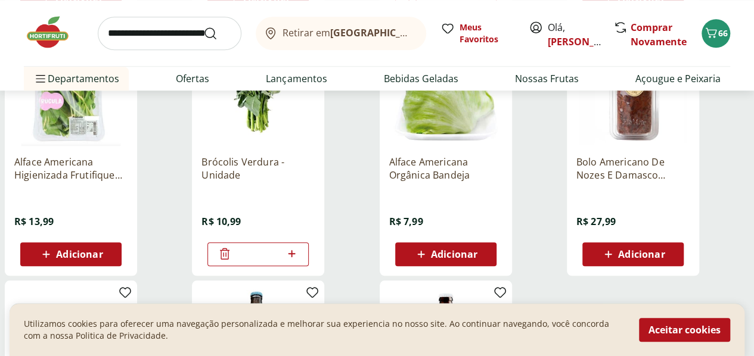
scroll to position [478, 0]
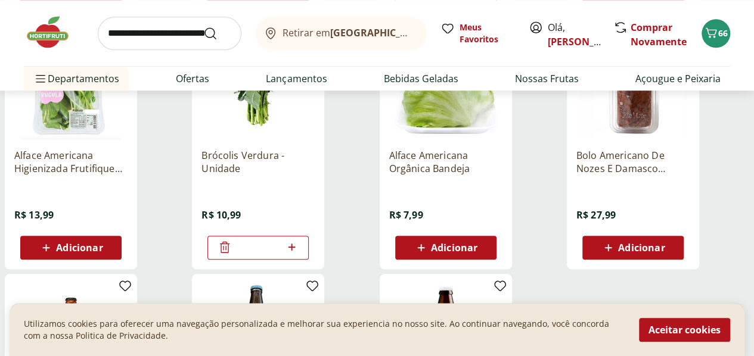
click at [232, 254] on icon at bounding box center [224, 247] width 14 height 14
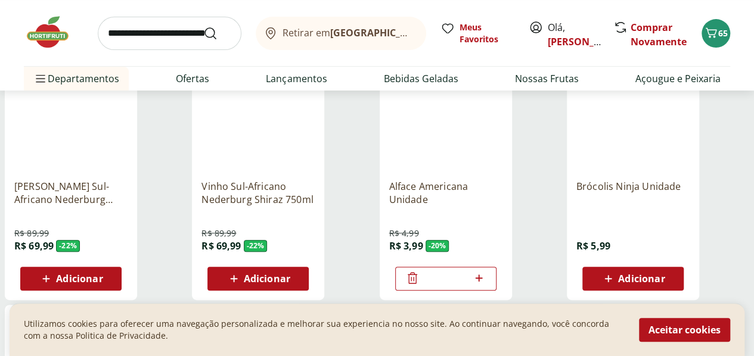
scroll to position [187, 0]
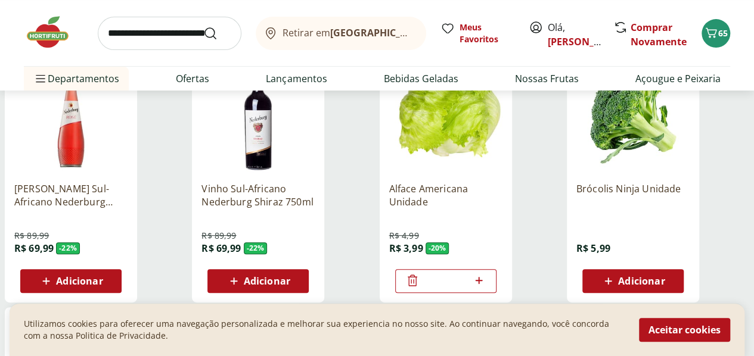
click at [674, 277] on div "Adicionar" at bounding box center [633, 280] width 82 height 21
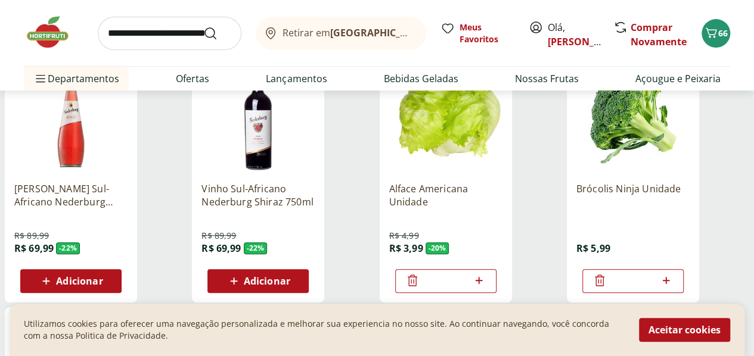
click at [155, 35] on input "search" at bounding box center [170, 33] width 144 height 33
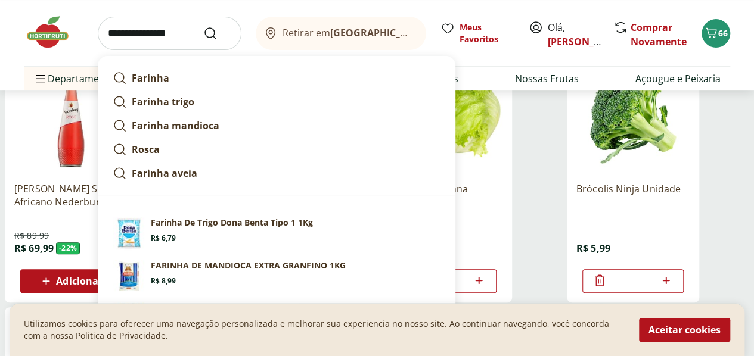
type input "**********"
click at [203, 26] on button "Submit Search" at bounding box center [217, 33] width 29 height 14
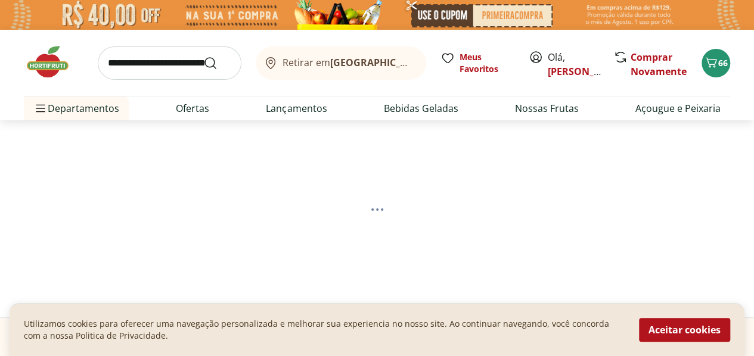
select select "**********"
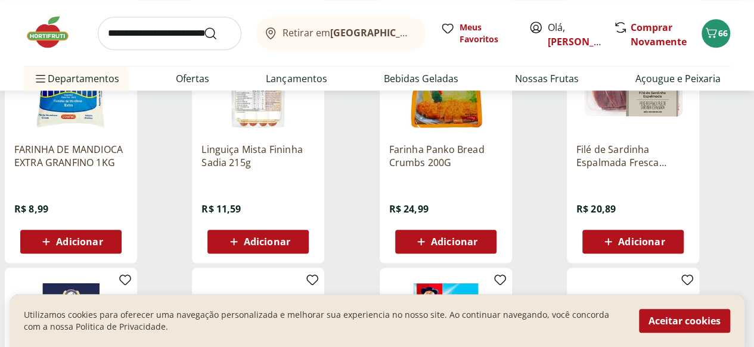
scroll to position [485, 0]
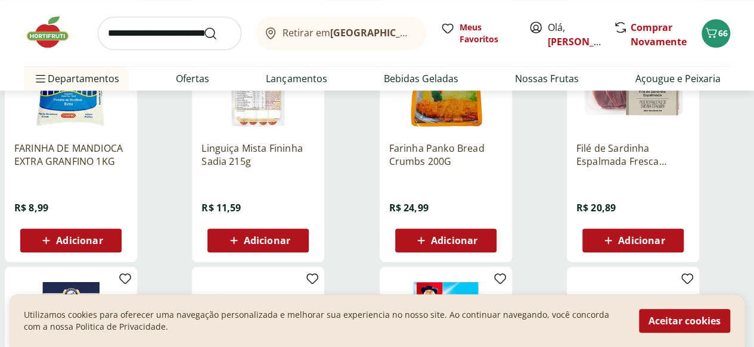
click at [428, 247] on icon at bounding box center [420, 241] width 15 height 14
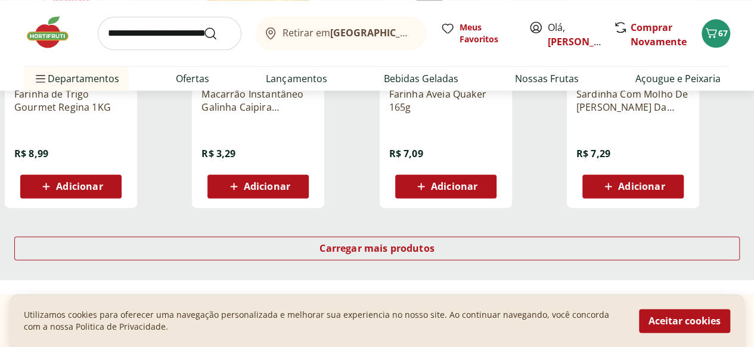
scroll to position [798, 0]
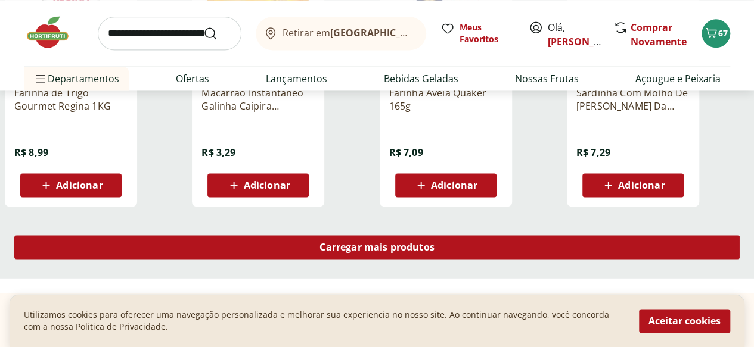
click at [434, 250] on span "Carregar mais produtos" at bounding box center [376, 247] width 115 height 10
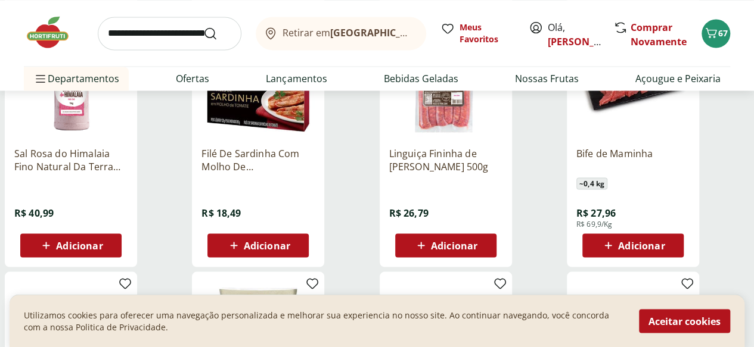
scroll to position [1000, 0]
click at [241, 251] on icon at bounding box center [233, 245] width 15 height 14
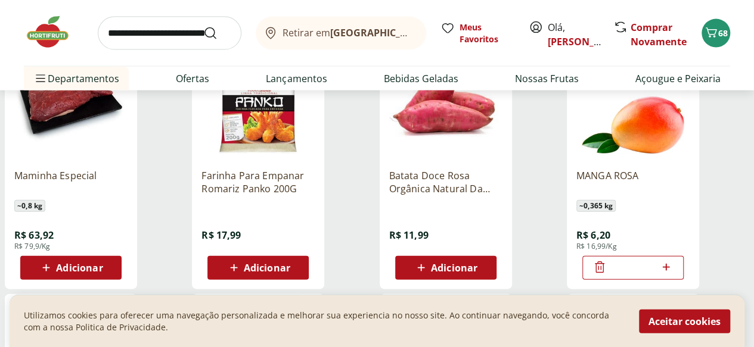
scroll to position [1236, 0]
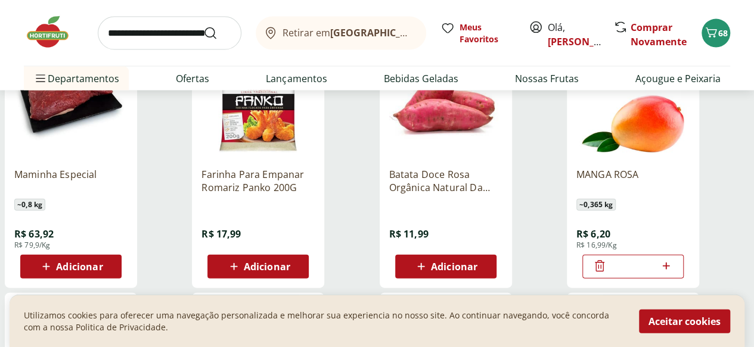
click at [54, 273] on icon at bounding box center [46, 267] width 15 height 14
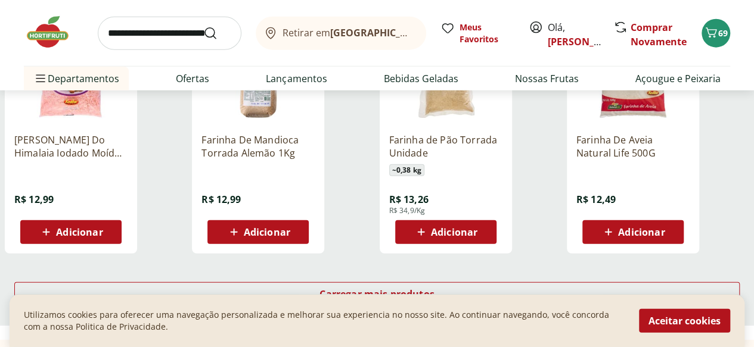
scroll to position [1532, 0]
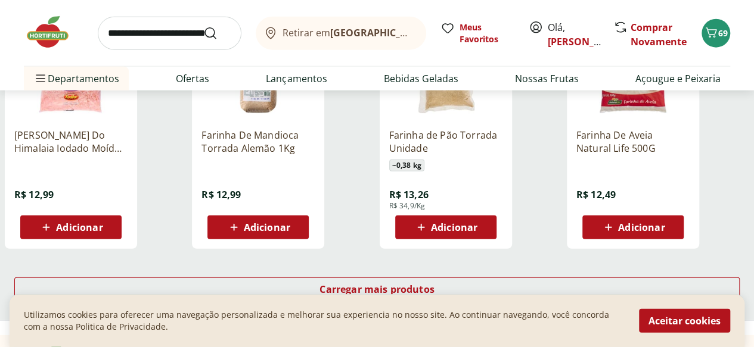
click at [428, 235] on icon at bounding box center [420, 227] width 15 height 14
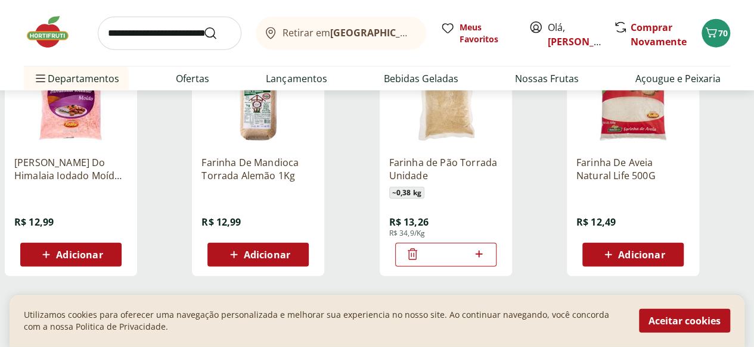
scroll to position [1503, 0]
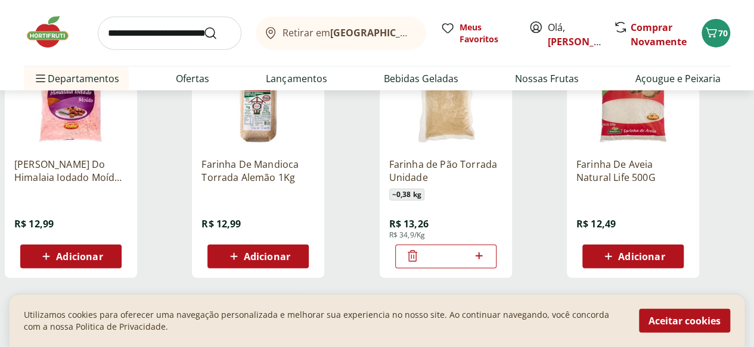
click at [615, 264] on icon at bounding box center [608, 257] width 15 height 14
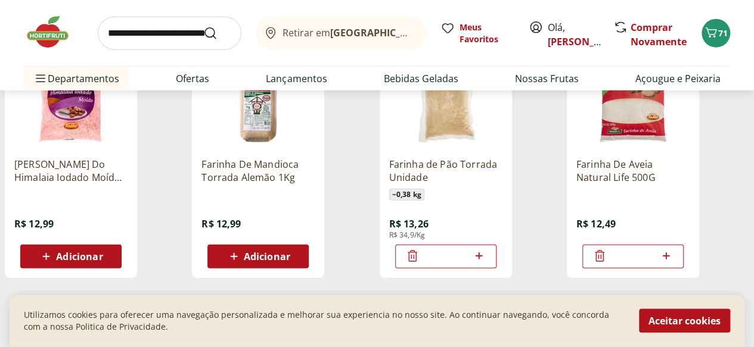
click at [140, 38] on input "search" at bounding box center [170, 33] width 144 height 33
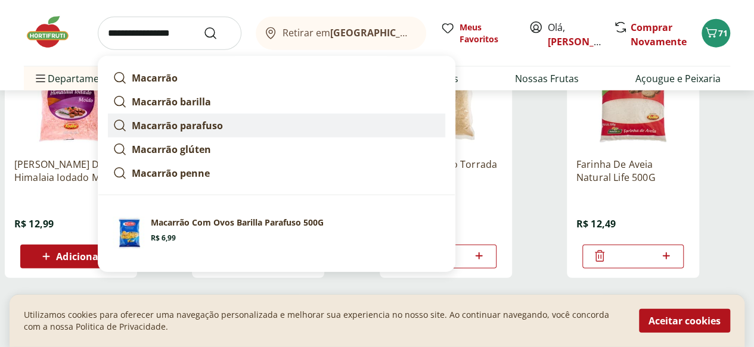
click at [215, 127] on strong "Macarrão parafuso" at bounding box center [177, 125] width 91 height 13
type input "**********"
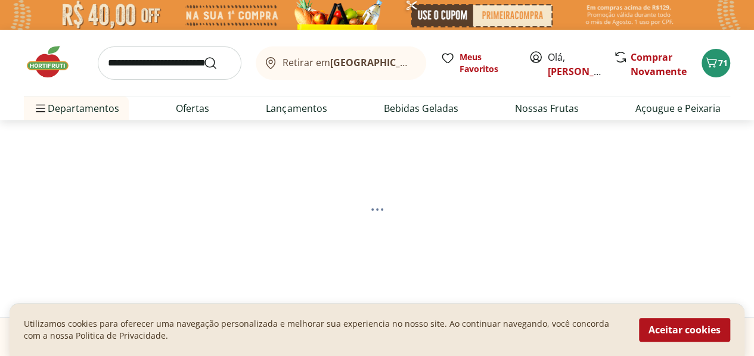
select select "**********"
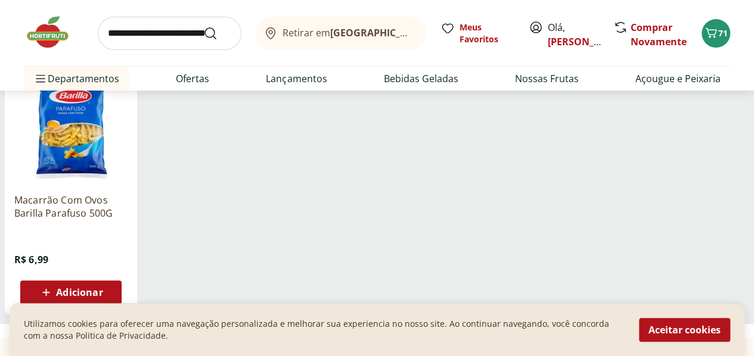
scroll to position [189, 0]
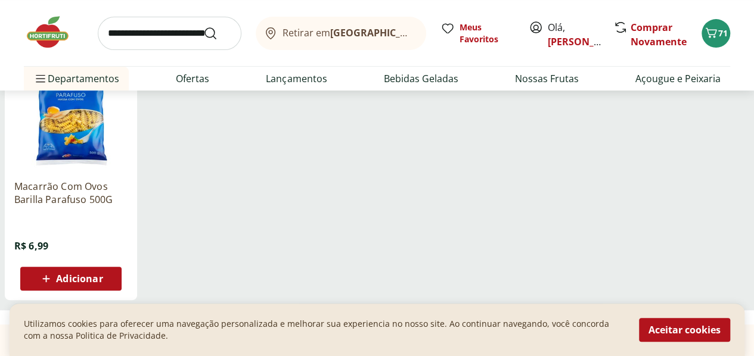
click at [54, 284] on icon at bounding box center [46, 279] width 15 height 14
click at [146, 30] on input "search" at bounding box center [170, 33] width 144 height 33
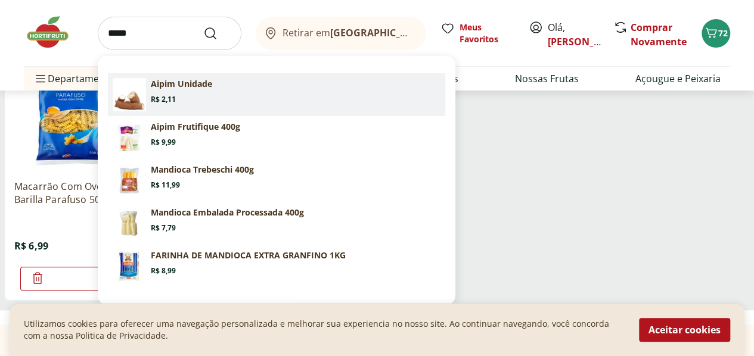
click at [197, 91] on section "Aipim Unidade Price: R$ 2,11" at bounding box center [296, 91] width 290 height 26
type input "**********"
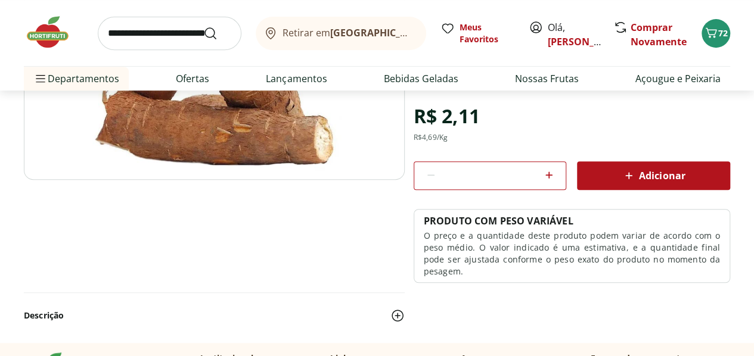
scroll to position [210, 0]
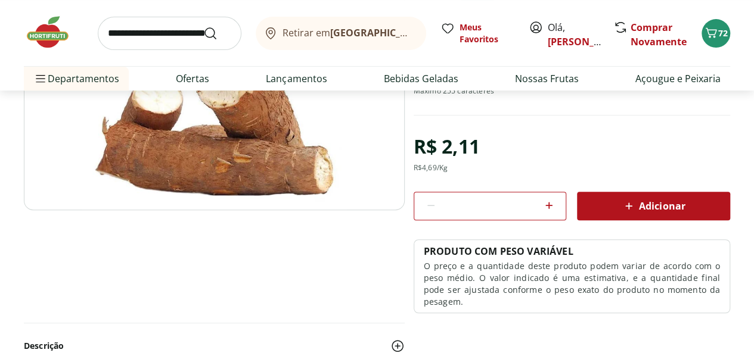
click at [546, 205] on icon at bounding box center [549, 205] width 14 height 14
click at [547, 204] on icon at bounding box center [549, 205] width 7 height 7
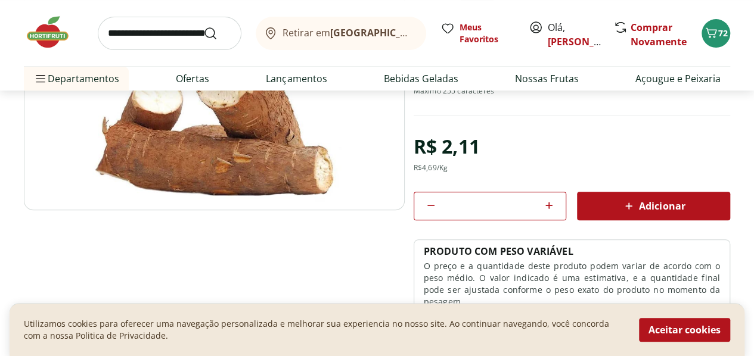
click at [549, 204] on icon at bounding box center [549, 205] width 7 height 7
type input "*"
click at [651, 210] on span "Adicionar" at bounding box center [652, 206] width 63 height 14
click at [147, 38] on input "search" at bounding box center [170, 33] width 144 height 33
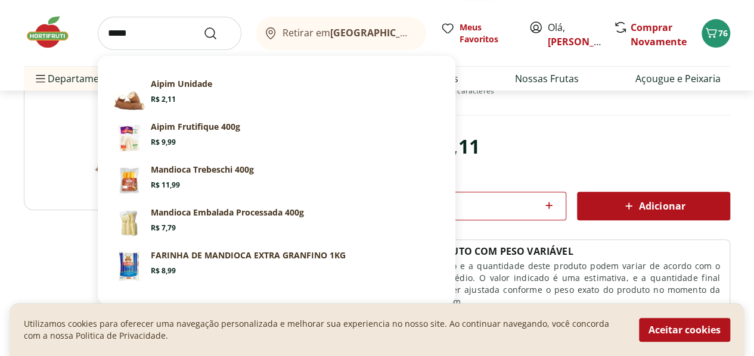
type input "*****"
click at [203, 26] on button "Submit Search" at bounding box center [217, 33] width 29 height 14
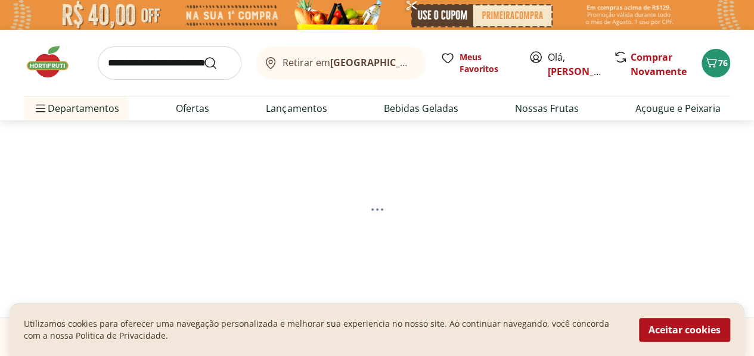
select select "**********"
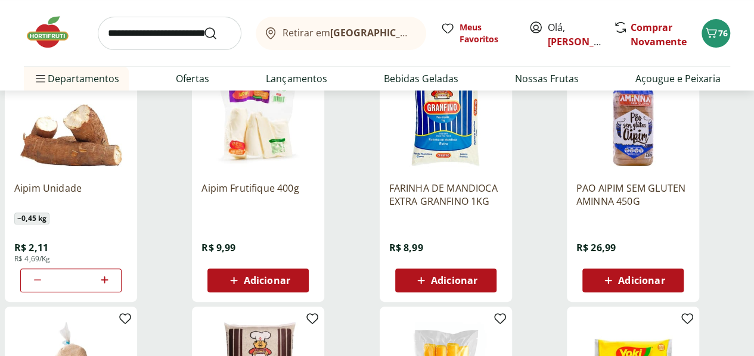
scroll to position [194, 0]
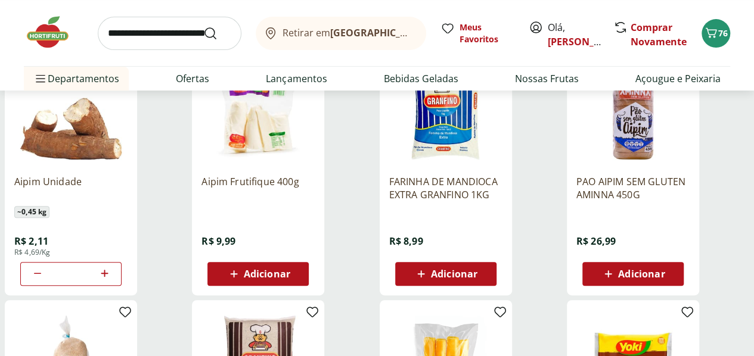
click at [424, 278] on icon at bounding box center [420, 273] width 7 height 7
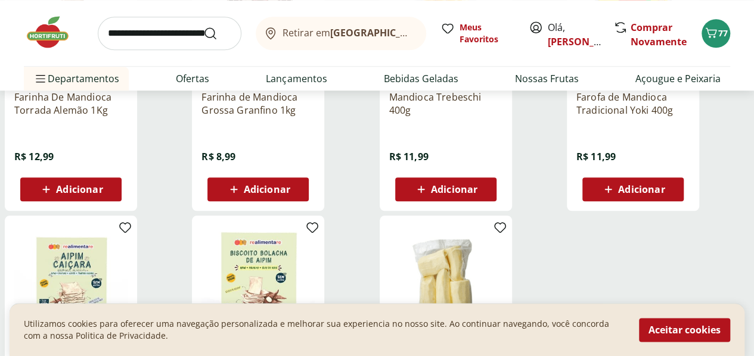
scroll to position [536, 0]
click at [147, 36] on input "search" at bounding box center [170, 33] width 144 height 33
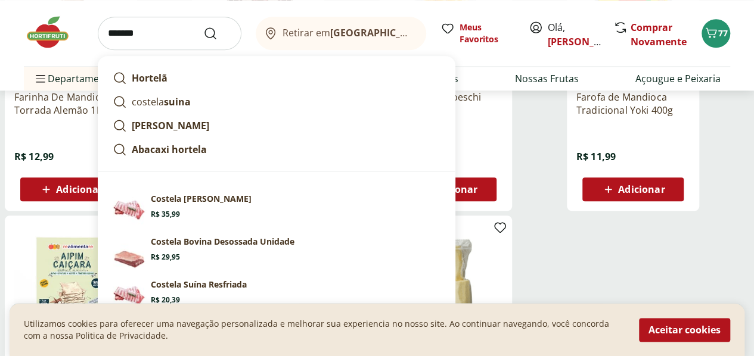
type input "*******"
click at [203, 26] on button "Submit Search" at bounding box center [217, 33] width 29 height 14
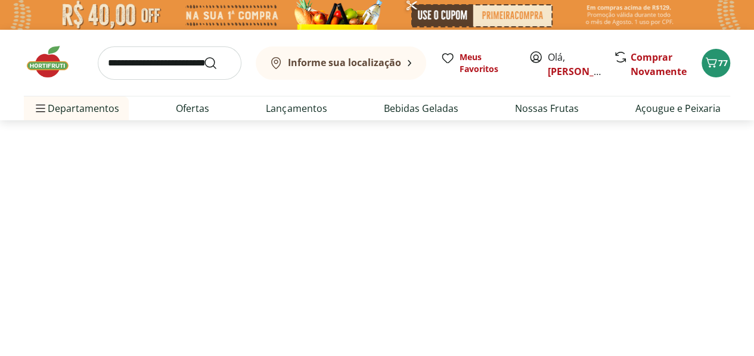
select select "**********"
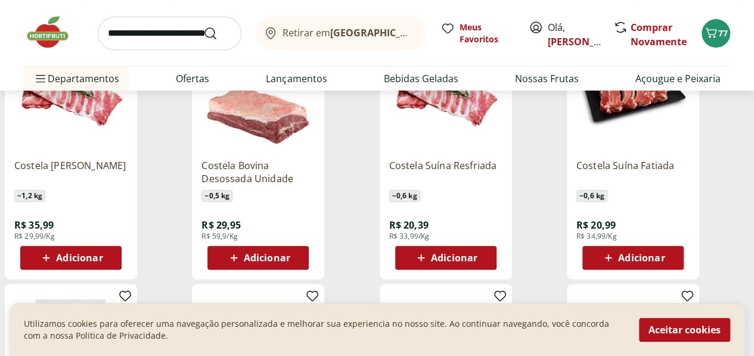
scroll to position [212, 0]
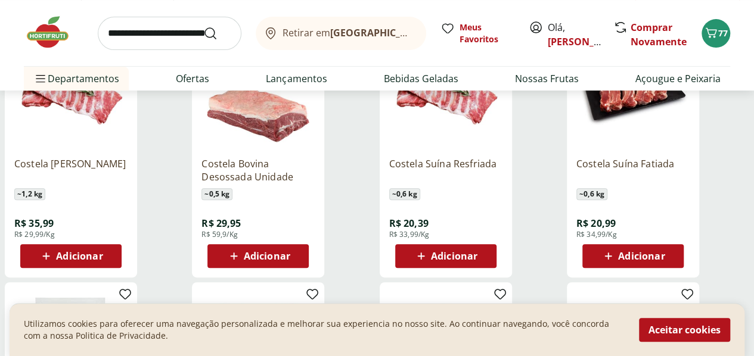
click at [290, 263] on span "Adicionar" at bounding box center [258, 256] width 64 height 14
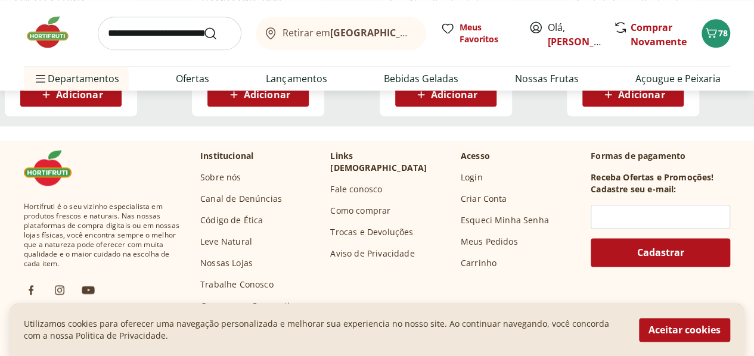
scroll to position [633, 0]
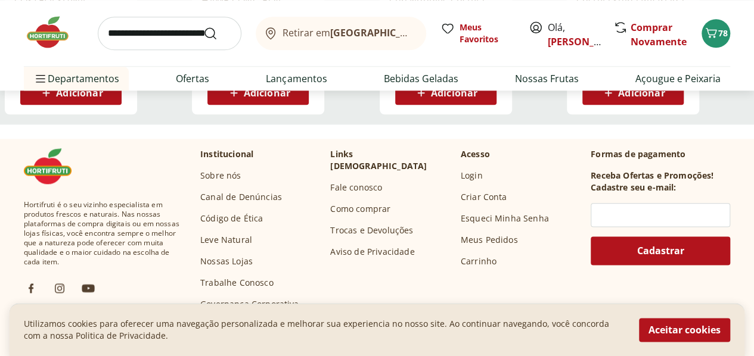
click at [151, 33] on input "search" at bounding box center [170, 33] width 144 height 33
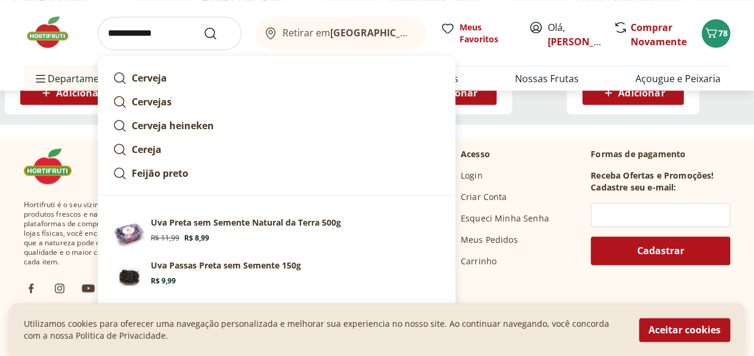
type input "**********"
click at [203, 26] on button "Submit Search" at bounding box center [217, 33] width 29 height 14
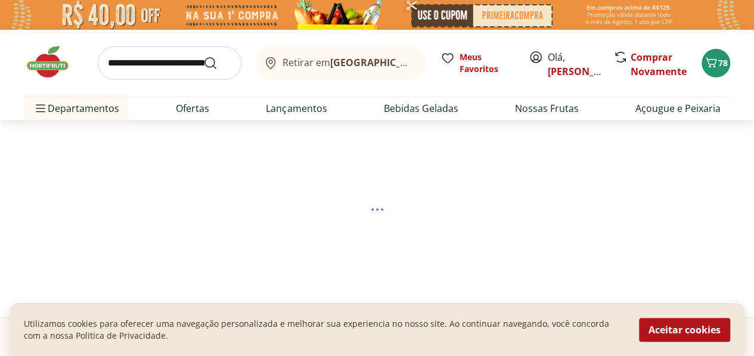
select select "**********"
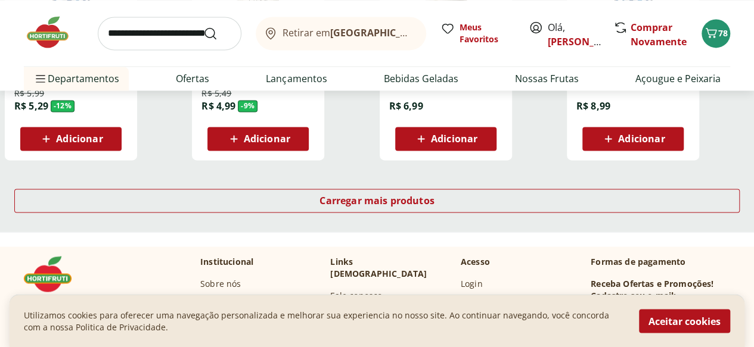
scroll to position [848, 0]
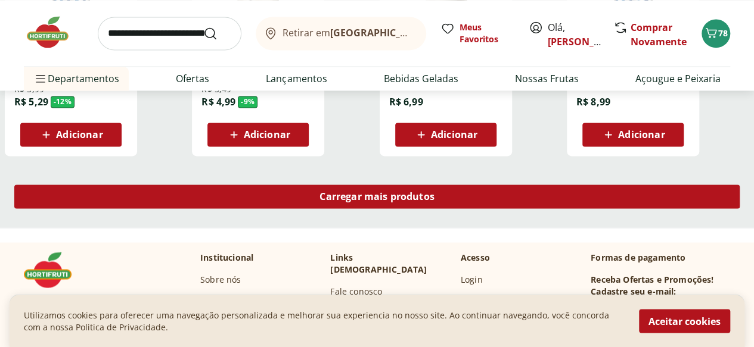
click at [434, 201] on span "Carregar mais produtos" at bounding box center [376, 197] width 115 height 10
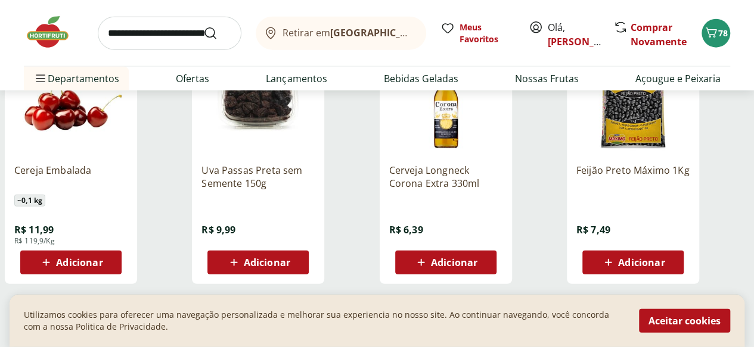
scroll to position [1497, 0]
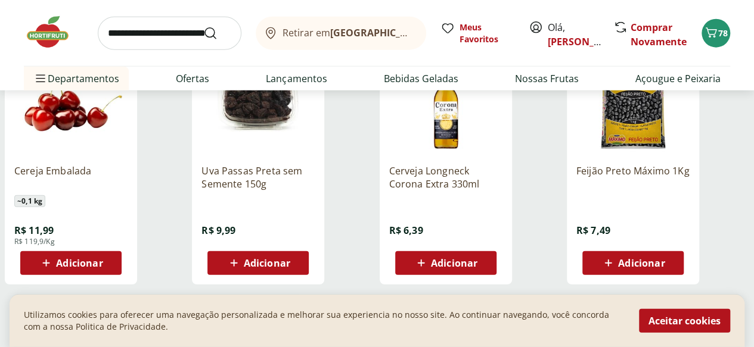
click at [664, 268] on span "Adicionar" at bounding box center [641, 264] width 46 height 10
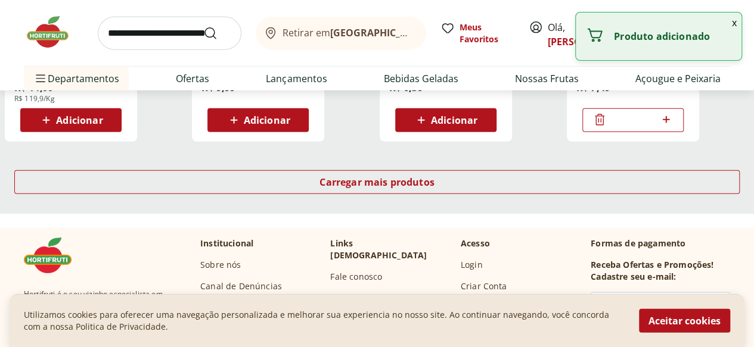
scroll to position [1648, 0]
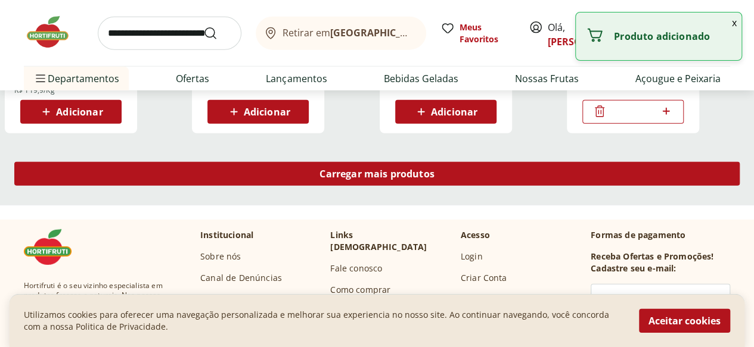
click at [467, 186] on div "Carregar mais produtos" at bounding box center [376, 174] width 725 height 24
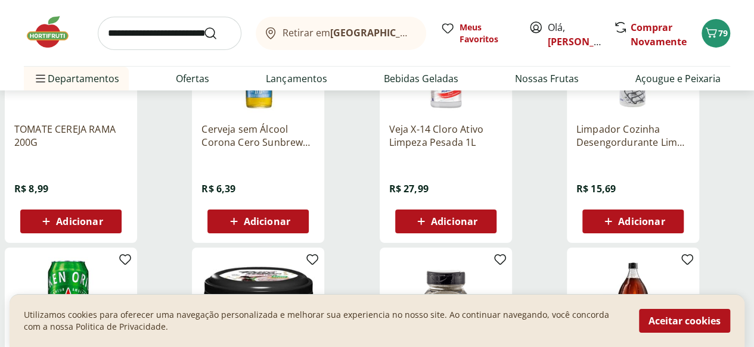
scroll to position [2062, 0]
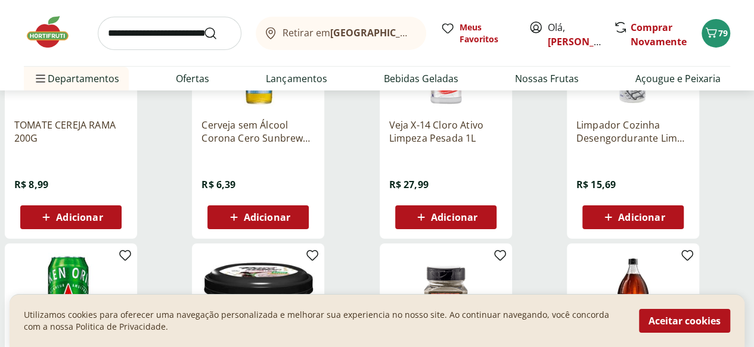
click at [102, 222] on span "Adicionar" at bounding box center [79, 218] width 46 height 10
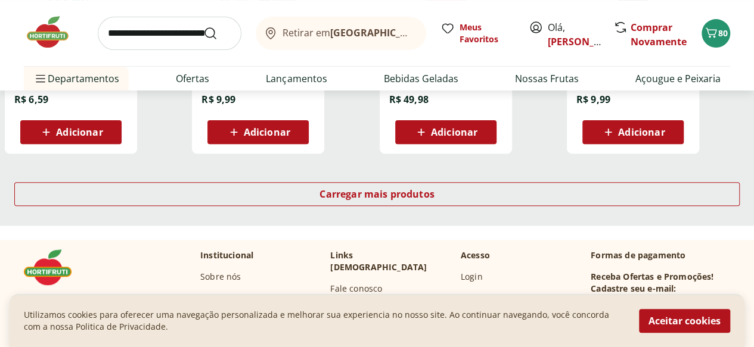
scroll to position [2415, 0]
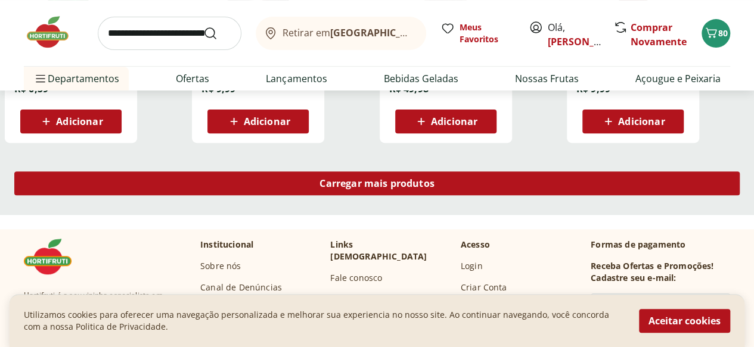
click at [434, 188] on span "Carregar mais produtos" at bounding box center [376, 184] width 115 height 10
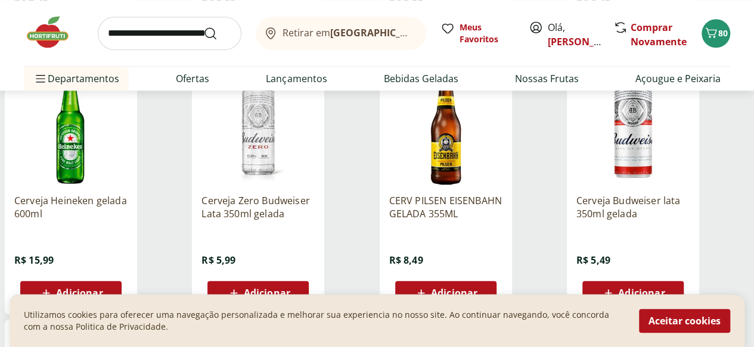
scroll to position [2762, 0]
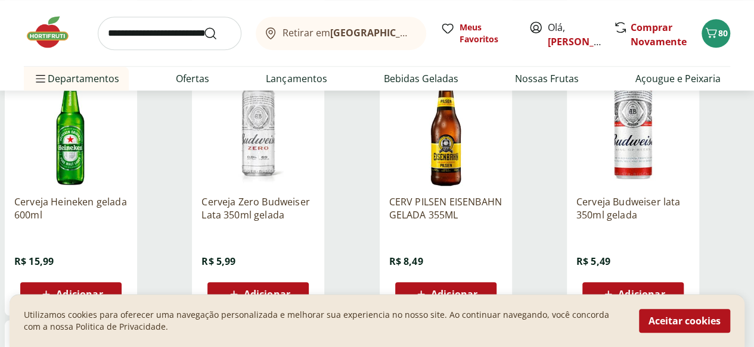
click at [167, 35] on input "search" at bounding box center [170, 33] width 144 height 33
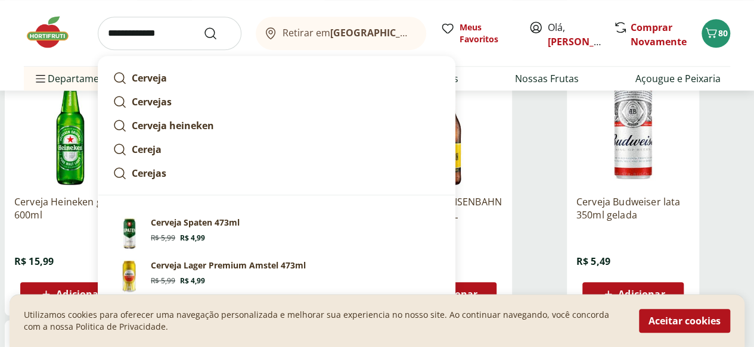
type input "**********"
click at [203, 26] on button "Submit Search" at bounding box center [217, 33] width 29 height 14
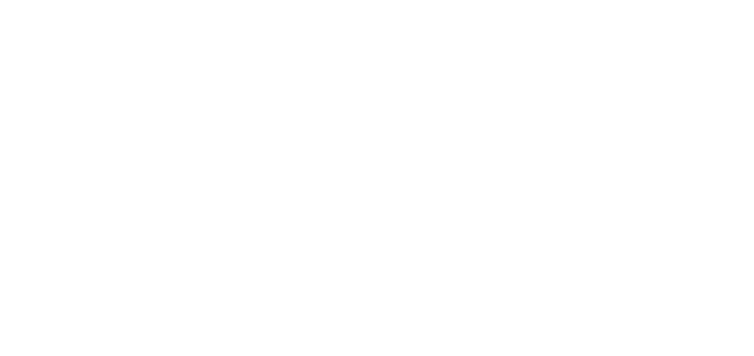
select select "**********"
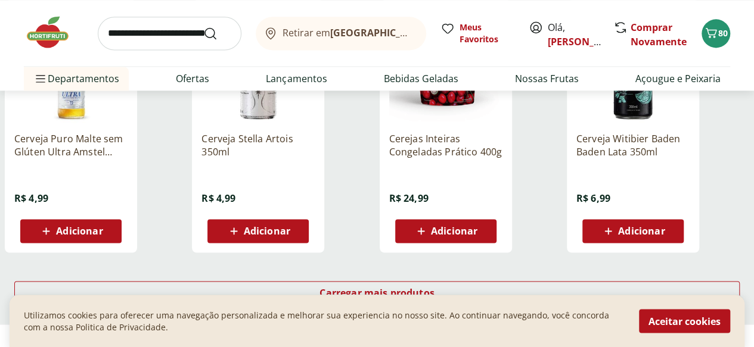
scroll to position [3084, 0]
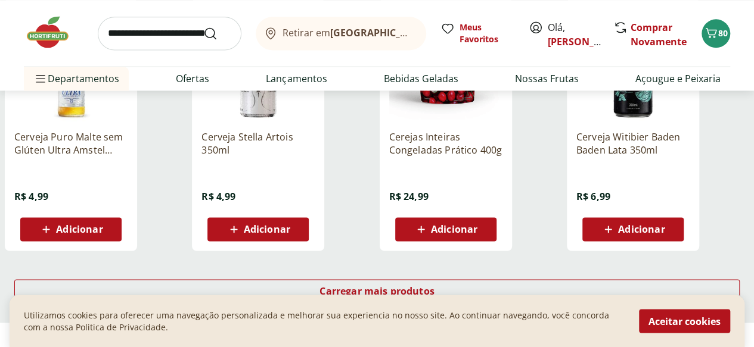
click at [477, 234] on span "Adicionar" at bounding box center [454, 230] width 46 height 10
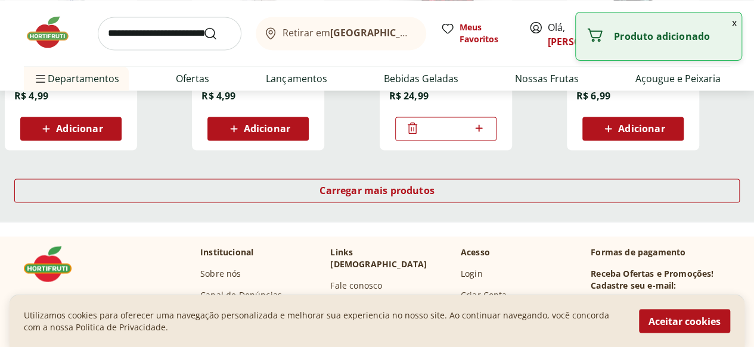
scroll to position [3186, 0]
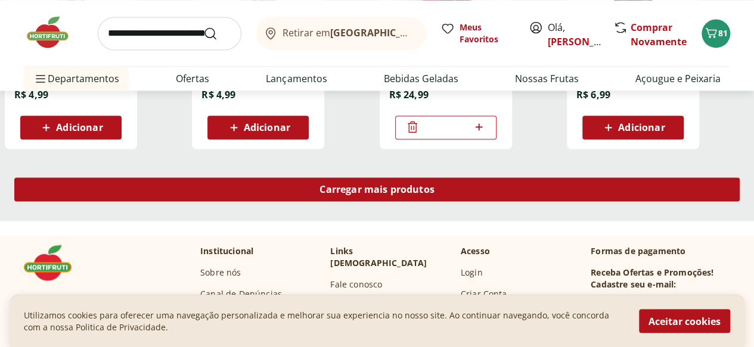
click at [434, 194] on span "Carregar mais produtos" at bounding box center [376, 190] width 115 height 10
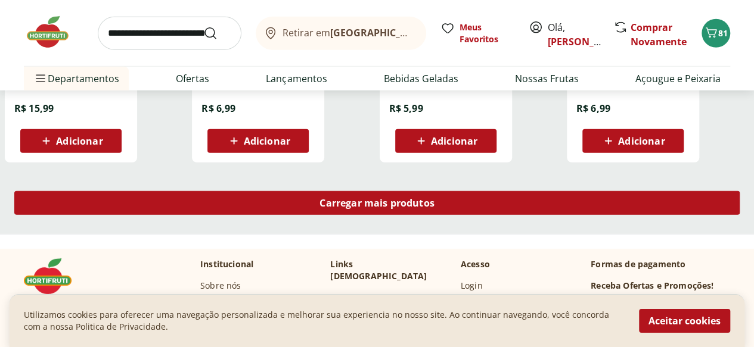
scroll to position [3954, 1]
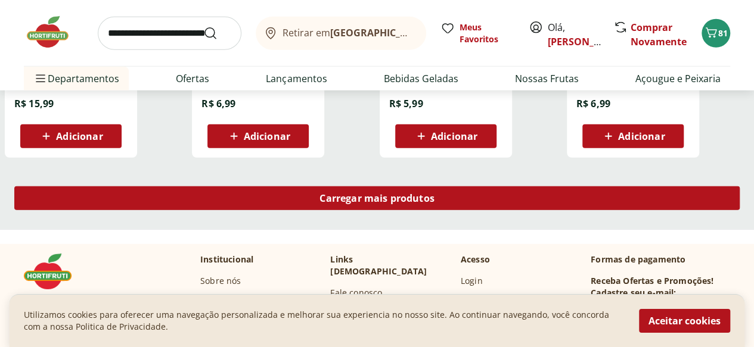
click at [469, 210] on div "Carregar mais produtos" at bounding box center [376, 198] width 725 height 24
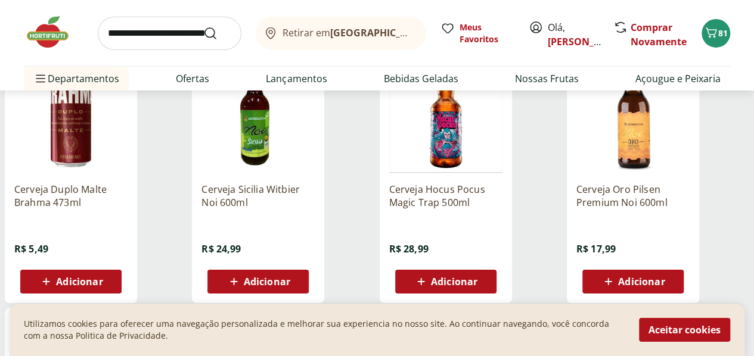
scroll to position [4329, 0]
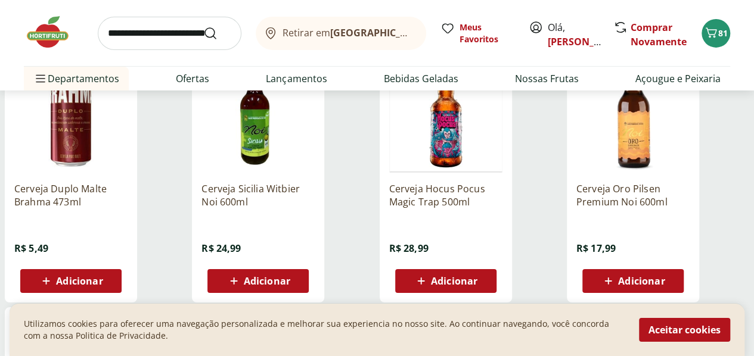
click at [315, 145] on img at bounding box center [257, 116] width 113 height 113
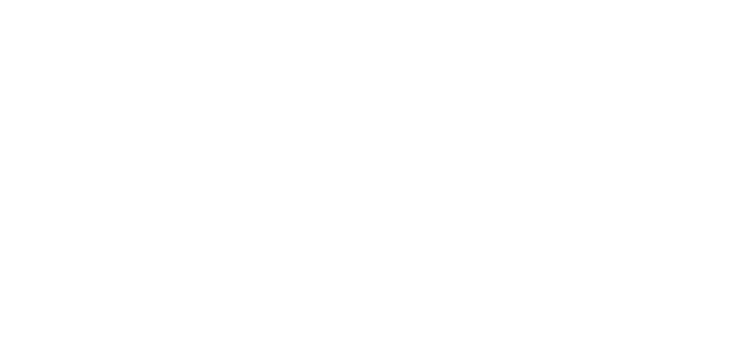
select select "**********"
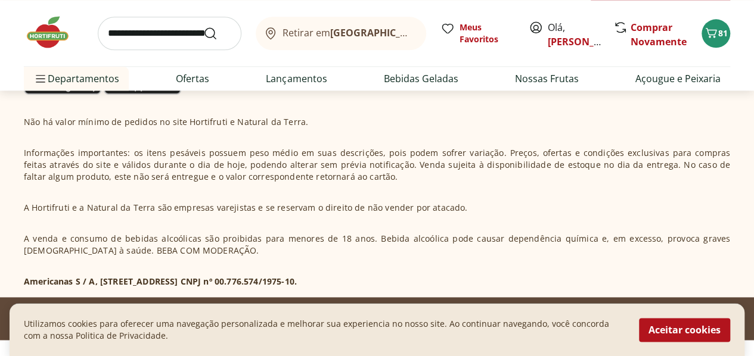
scroll to position [7460, 0]
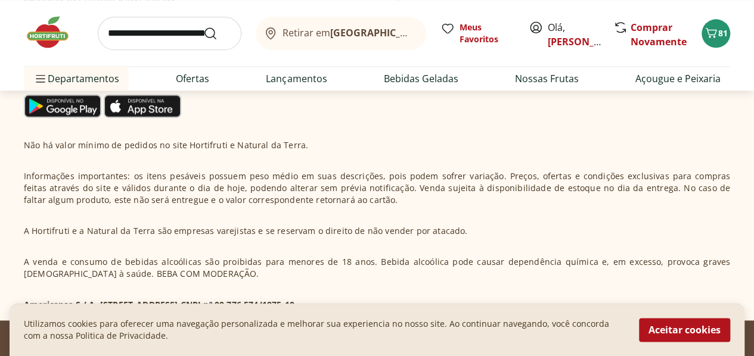
click at [163, 31] on input "search" at bounding box center [170, 33] width 144 height 33
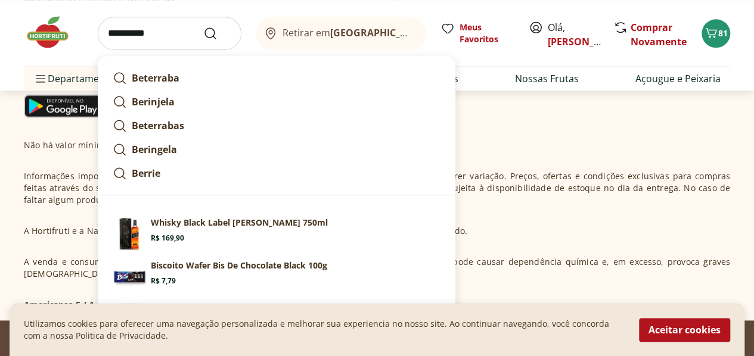
type input "**********"
click at [203, 26] on button "Submit Search" at bounding box center [217, 33] width 29 height 14
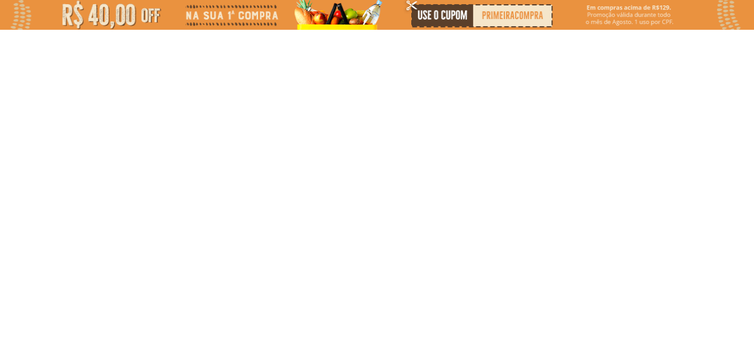
select select "**********"
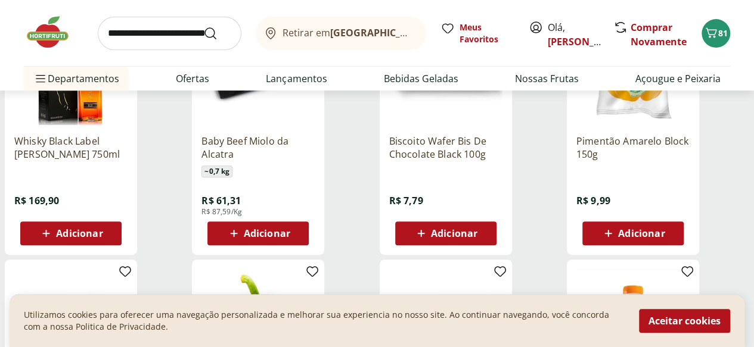
scroll to position [237, 0]
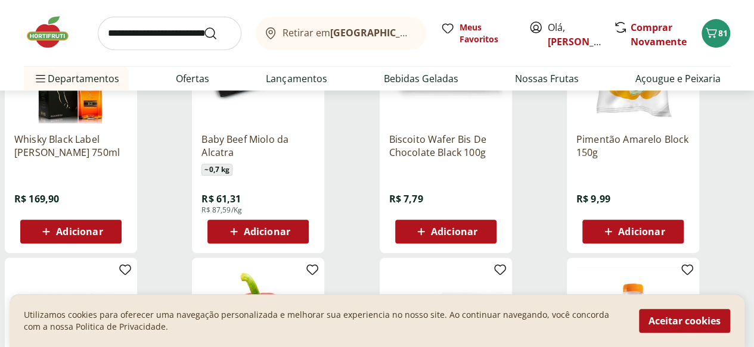
click at [612, 235] on icon at bounding box center [608, 231] width 7 height 7
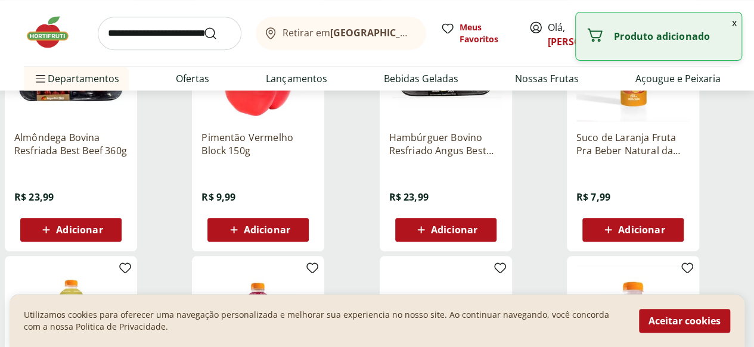
scroll to position [498, 0]
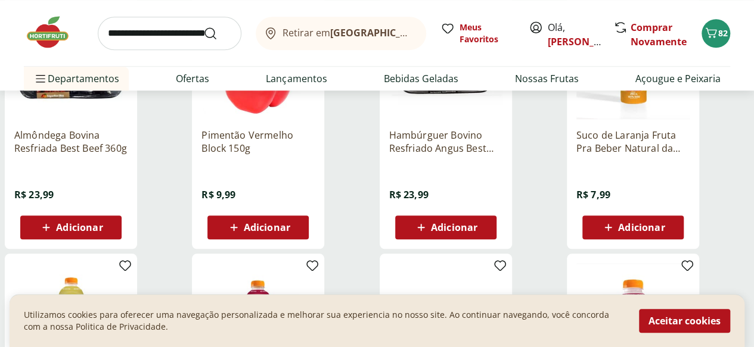
click at [237, 231] on icon at bounding box center [233, 227] width 7 height 7
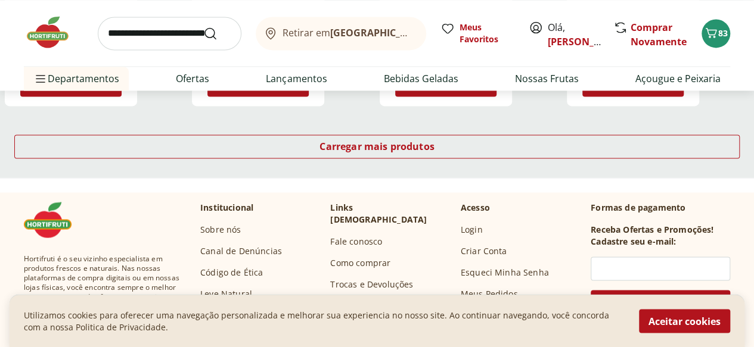
scroll to position [902, 0]
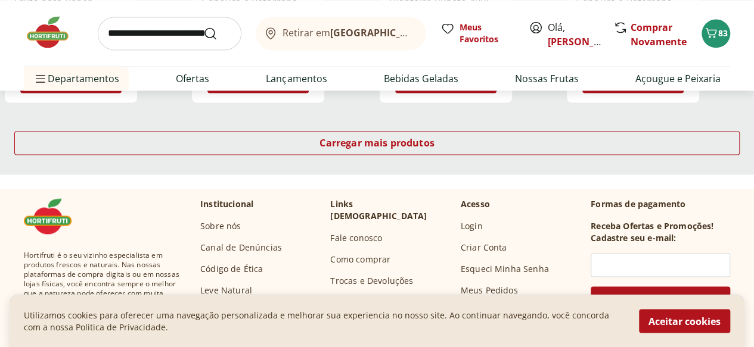
click at [180, 38] on input "search" at bounding box center [170, 33] width 144 height 33
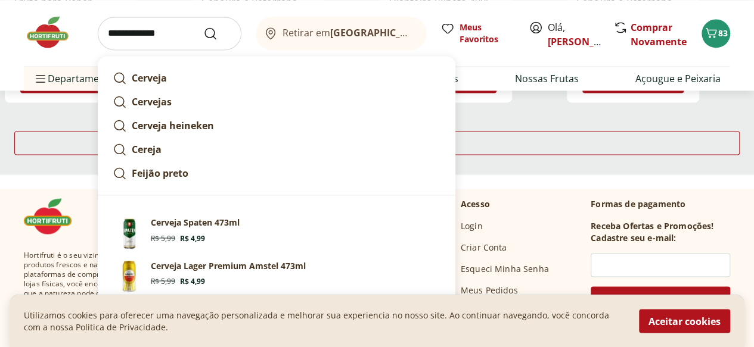
type input "**********"
click at [203, 26] on button "Submit Search" at bounding box center [217, 33] width 29 height 14
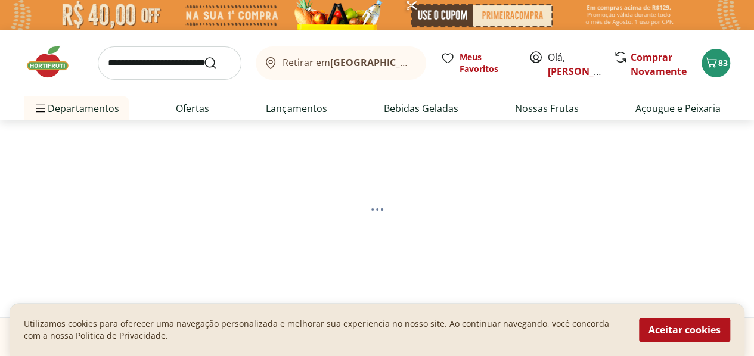
select select "**********"
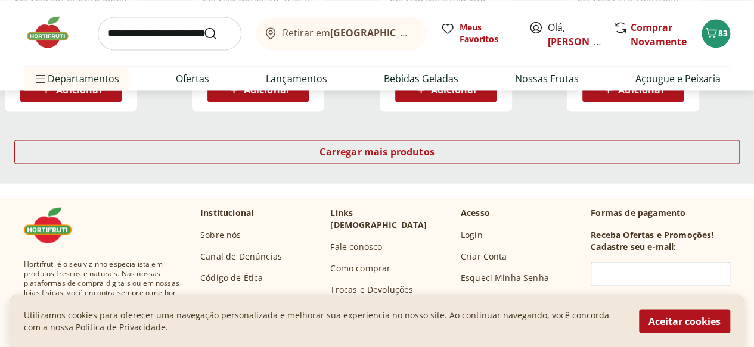
scroll to position [892, 0]
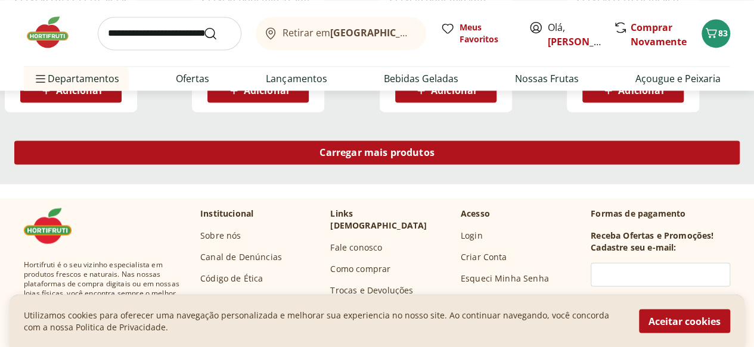
click at [434, 154] on span "Carregar mais produtos" at bounding box center [376, 153] width 115 height 10
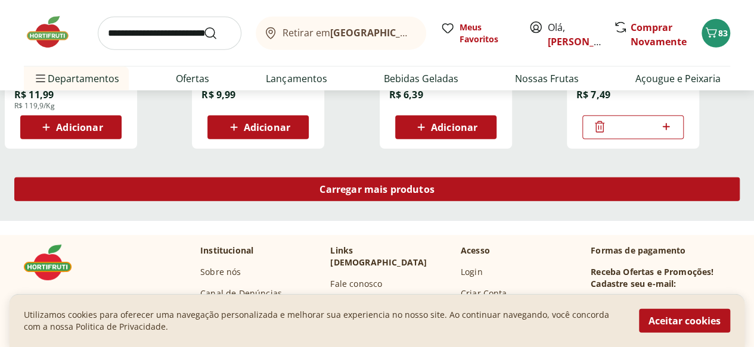
scroll to position [1637, 0]
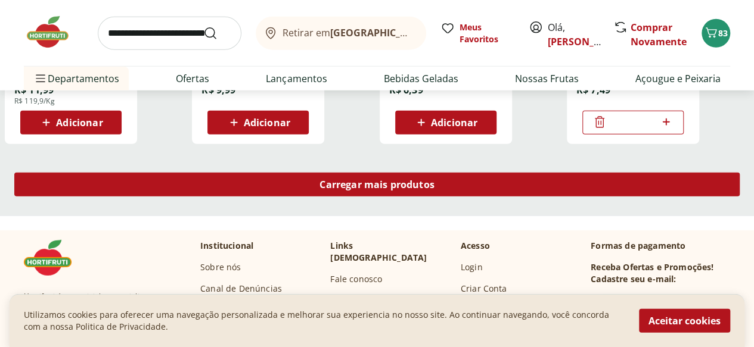
click at [434, 189] on span "Carregar mais produtos" at bounding box center [376, 185] width 115 height 10
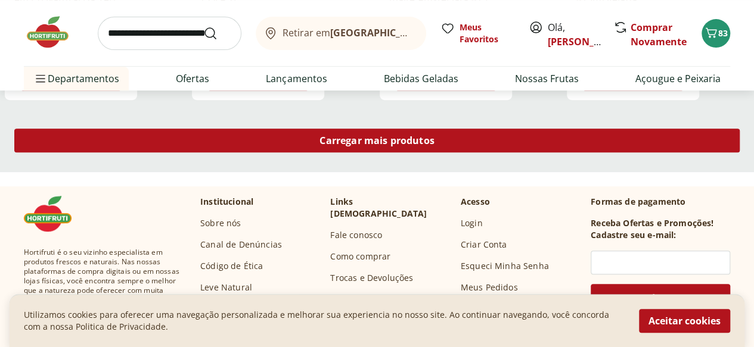
scroll to position [2459, 0]
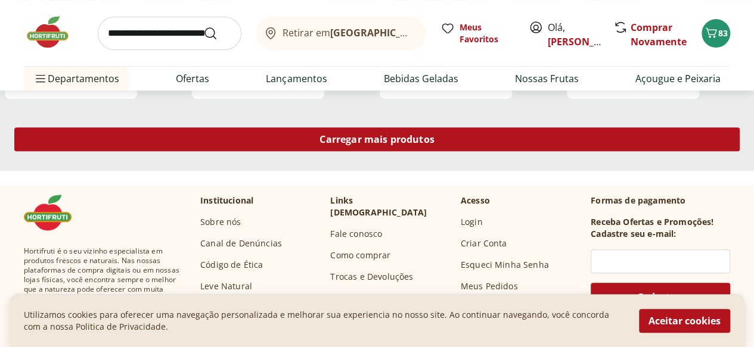
click at [434, 144] on span "Carregar mais produtos" at bounding box center [376, 140] width 115 height 10
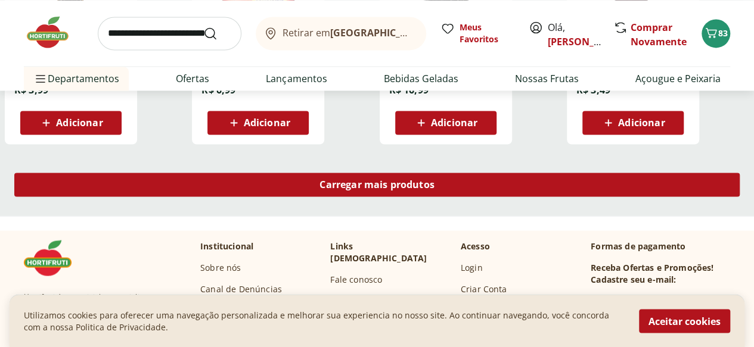
scroll to position [3191, 0]
click at [434, 189] on span "Carregar mais produtos" at bounding box center [376, 185] width 115 height 10
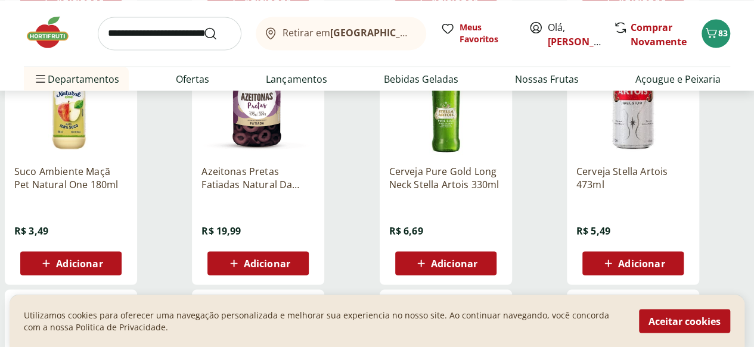
scroll to position [3313, 0]
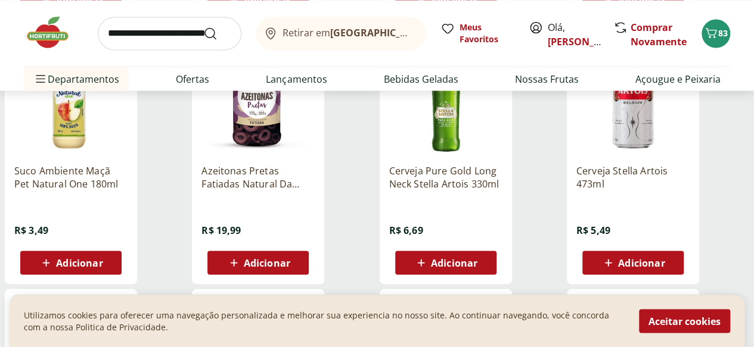
click at [237, 266] on icon at bounding box center [233, 262] width 7 height 7
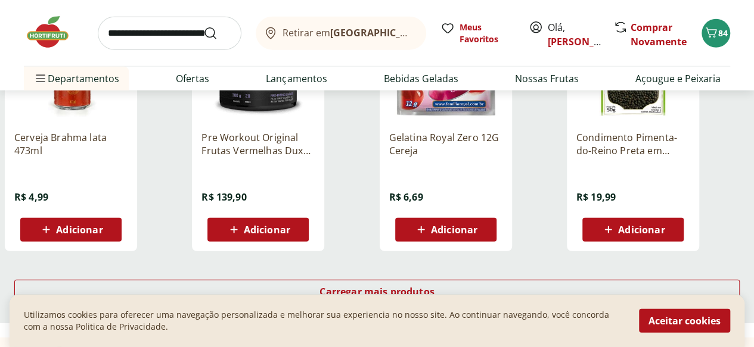
scroll to position [3864, 0]
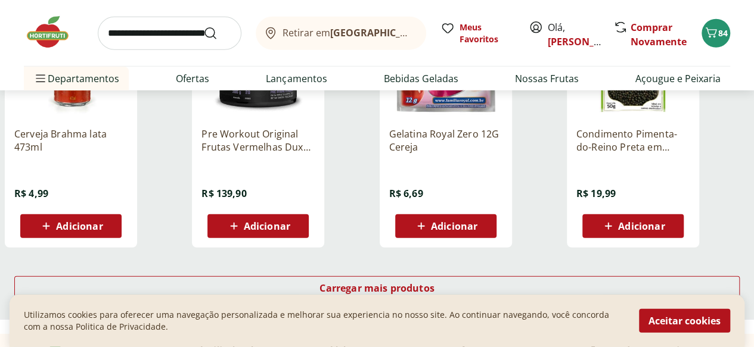
click at [612, 230] on icon at bounding box center [608, 226] width 7 height 7
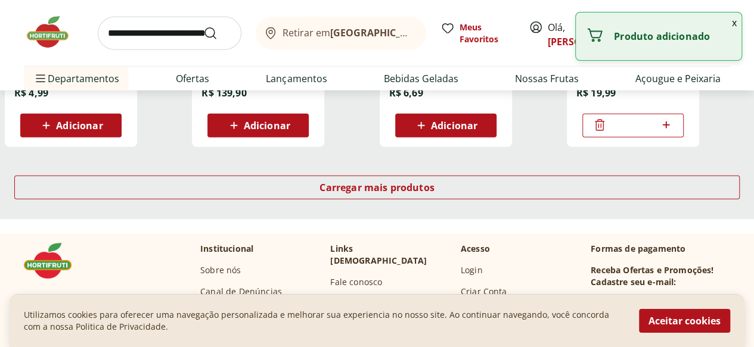
scroll to position [3972, 0]
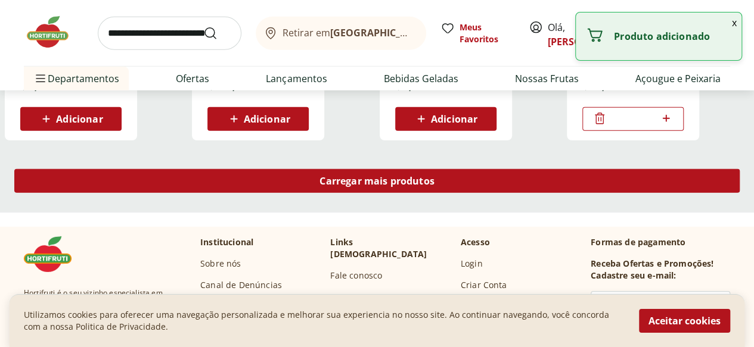
click at [434, 186] on span "Carregar mais produtos" at bounding box center [376, 181] width 115 height 10
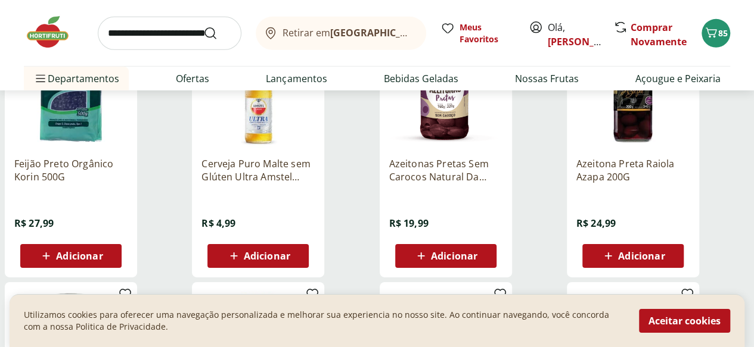
scroll to position [4097, 0]
click at [477, 262] on span "Adicionar" at bounding box center [445, 256] width 64 height 14
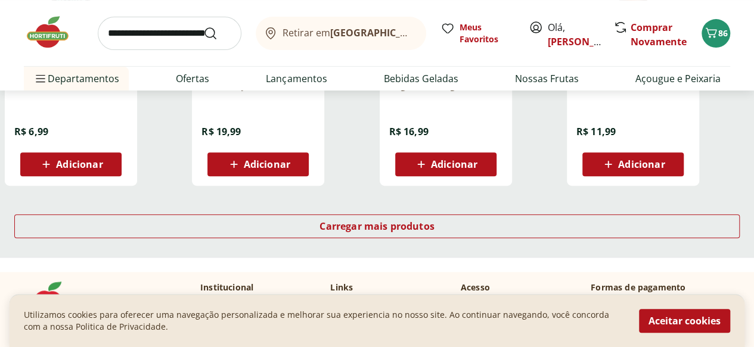
scroll to position [4707, 0]
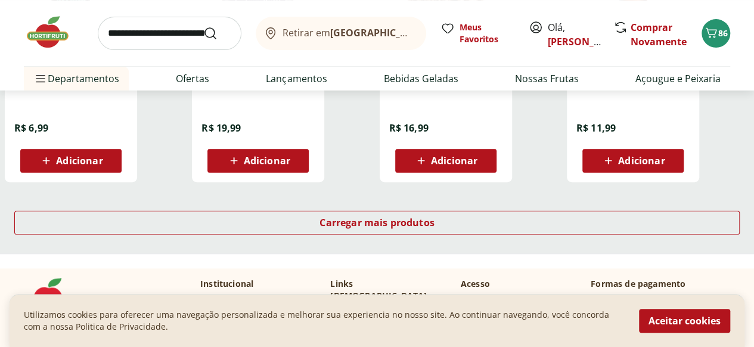
click at [541, 251] on div "Carregar mais produtos" at bounding box center [377, 225] width 754 height 57
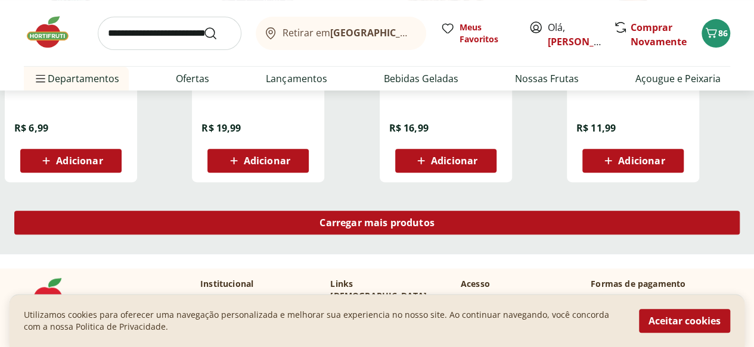
click at [434, 227] on span "Carregar mais produtos" at bounding box center [376, 223] width 115 height 10
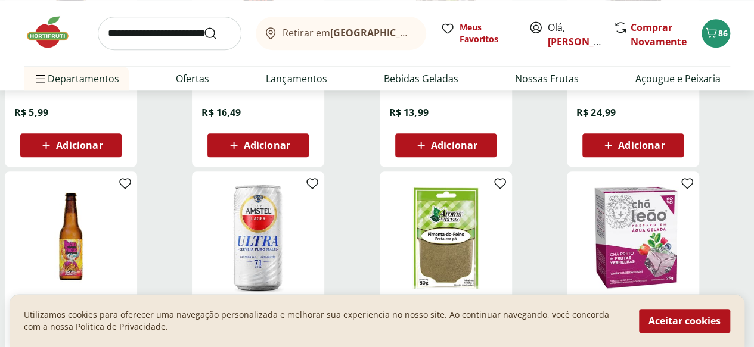
scroll to position [4976, 0]
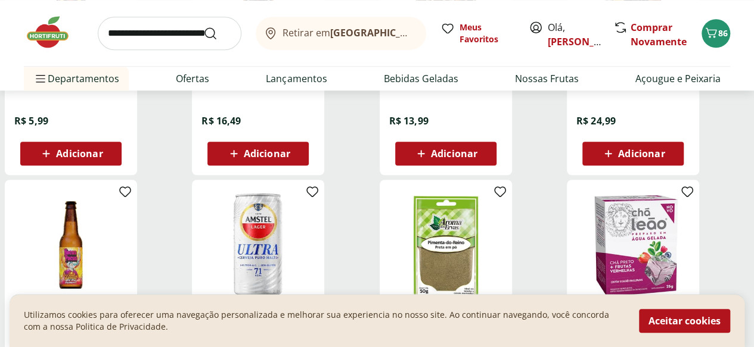
click at [175, 35] on input "search" at bounding box center [170, 33] width 144 height 33
type input "**********"
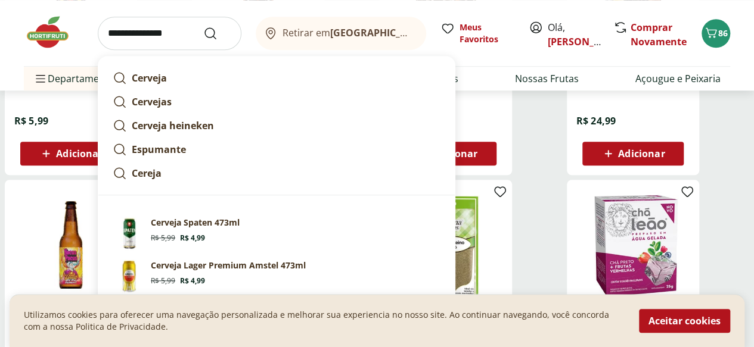
click button "Submit Search" at bounding box center [217, 33] width 29 height 14
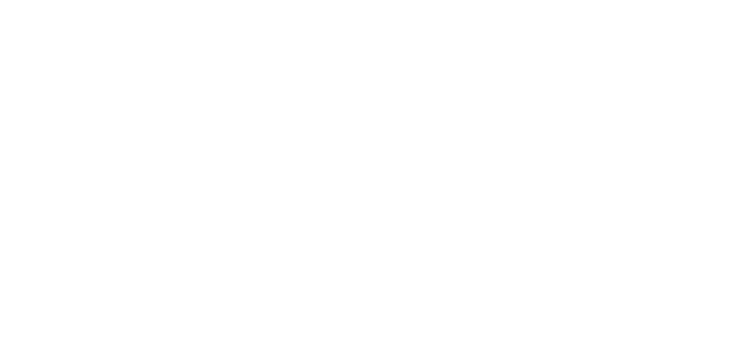
select select "**********"
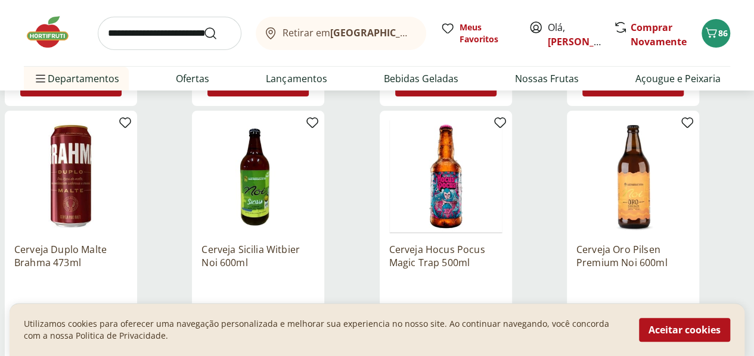
scroll to position [4527, 0]
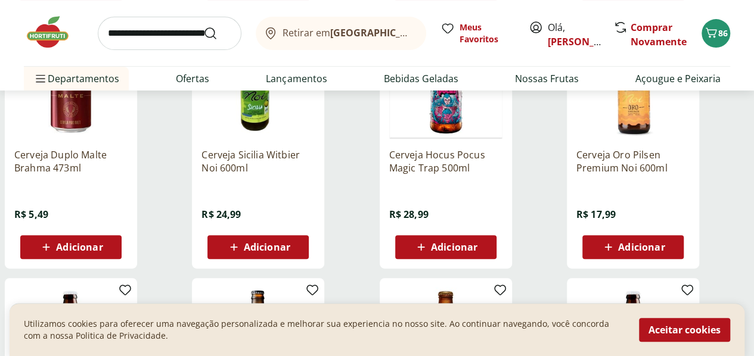
scroll to position [4617, 0]
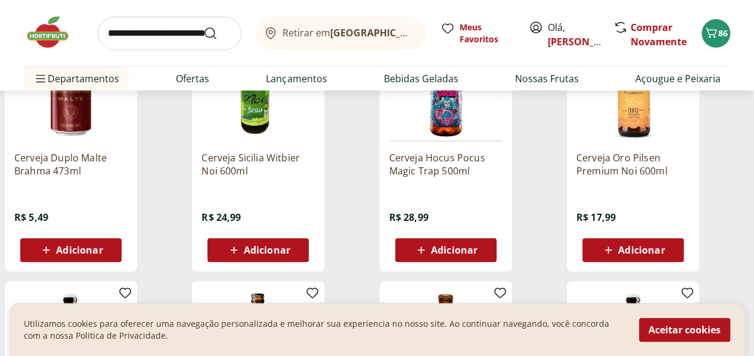
click at [176, 36] on input "search" at bounding box center [170, 33] width 144 height 33
type input "*********"
click at [203, 26] on button "Submit Search" at bounding box center [217, 33] width 29 height 14
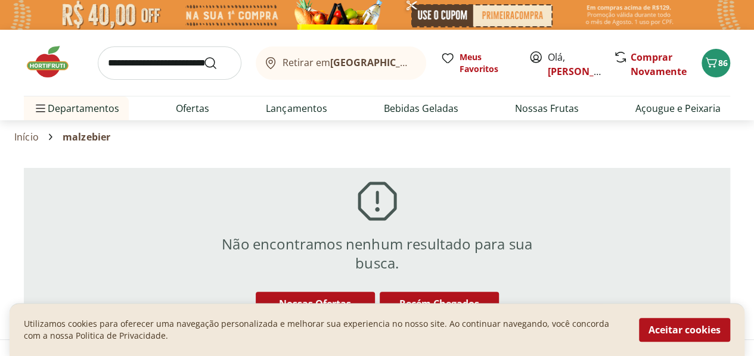
click at [154, 65] on input "search" at bounding box center [170, 62] width 144 height 33
type input "**********"
click button "Submit Search" at bounding box center [217, 63] width 29 height 14
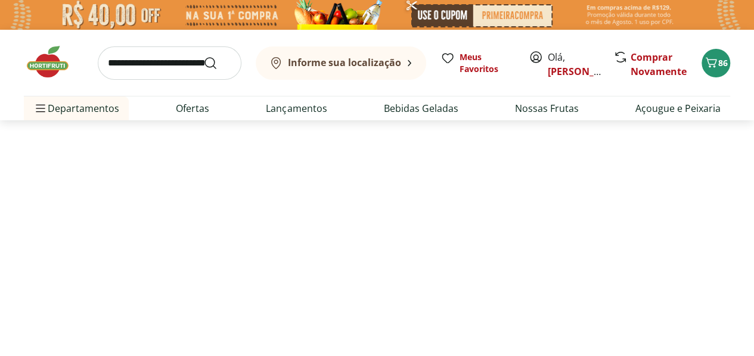
select select "**********"
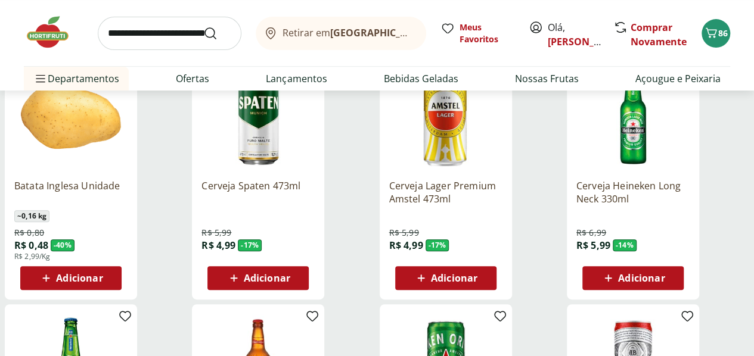
scroll to position [191, 0]
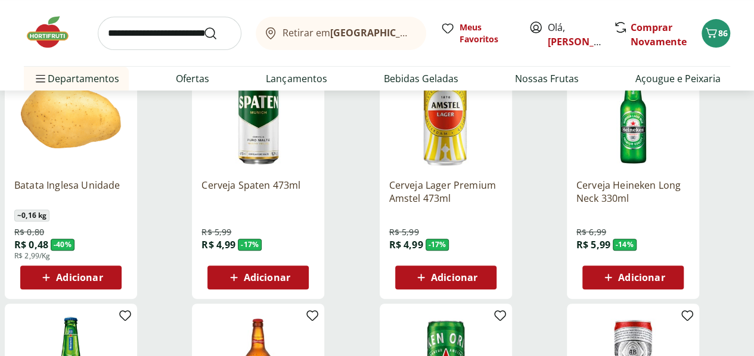
click at [54, 285] on icon at bounding box center [46, 277] width 15 height 14
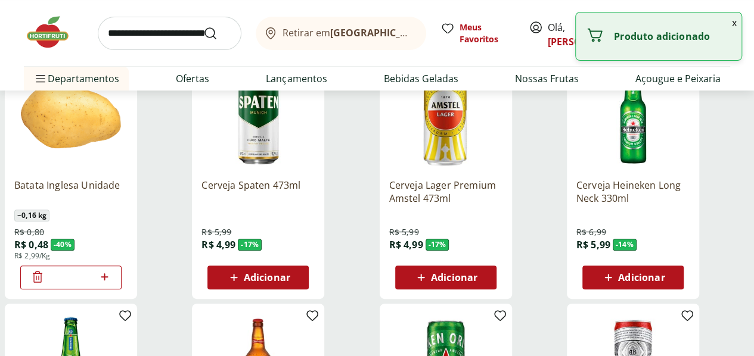
click at [112, 282] on icon at bounding box center [104, 277] width 15 height 14
click at [112, 284] on icon at bounding box center [104, 277] width 15 height 14
click at [112, 280] on icon at bounding box center [104, 277] width 15 height 14
click at [112, 284] on icon at bounding box center [104, 277] width 15 height 14
type input "*"
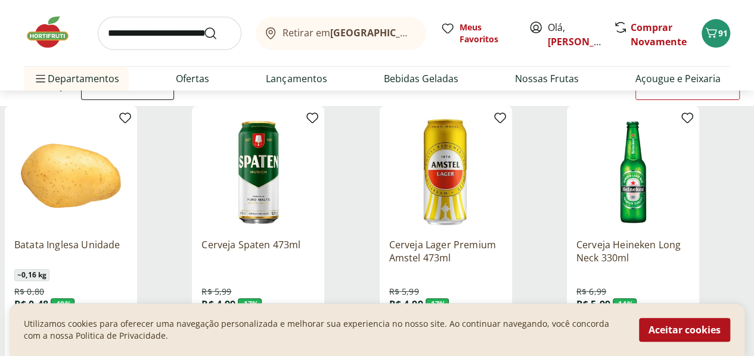
scroll to position [0, 0]
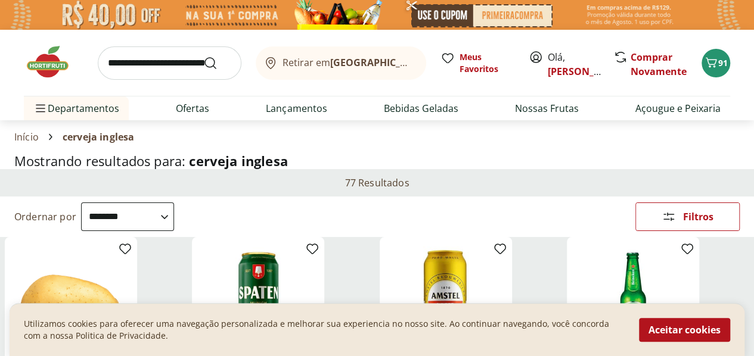
click at [157, 67] on input "search" at bounding box center [170, 62] width 144 height 33
type input "********"
click at [203, 56] on button "Submit Search" at bounding box center [217, 63] width 29 height 14
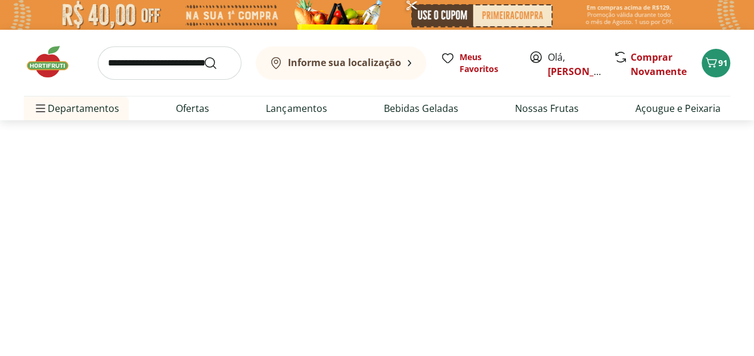
select select "**********"
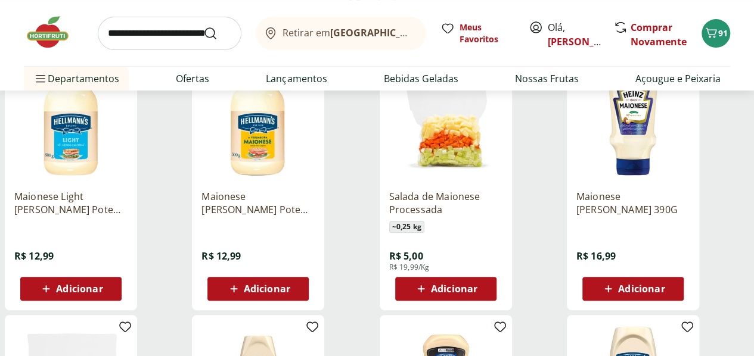
scroll to position [182, 0]
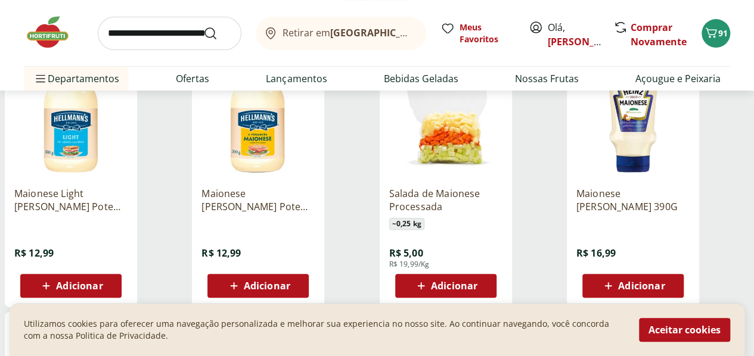
click at [54, 292] on icon at bounding box center [46, 286] width 15 height 14
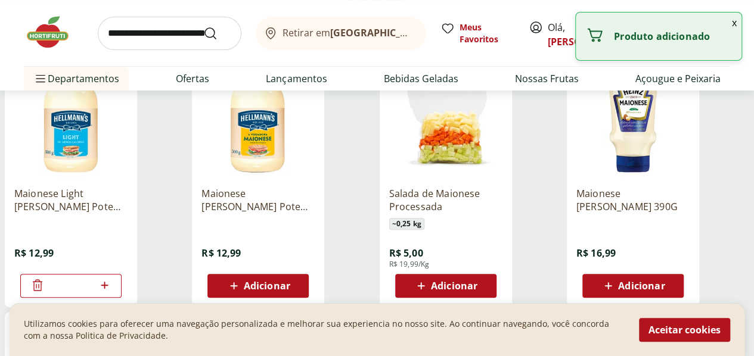
click at [176, 38] on input "search" at bounding box center [170, 33] width 144 height 33
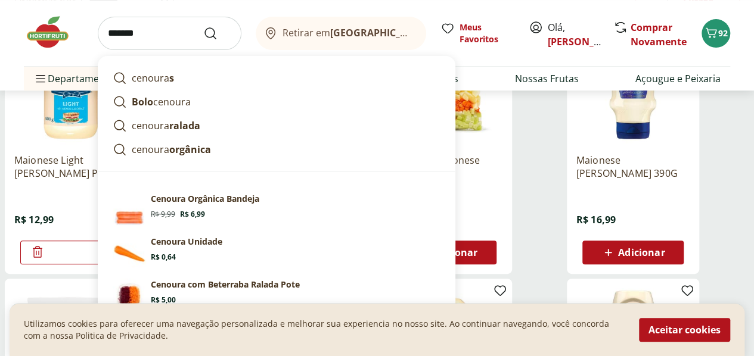
scroll to position [214, 0]
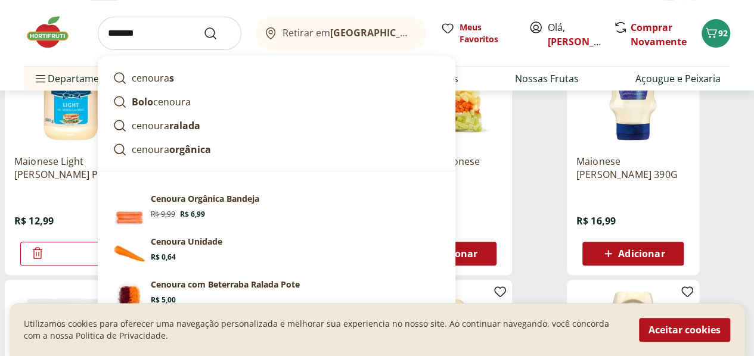
type input "*******"
click at [477, 254] on span "Adicionar" at bounding box center [454, 254] width 46 height 10
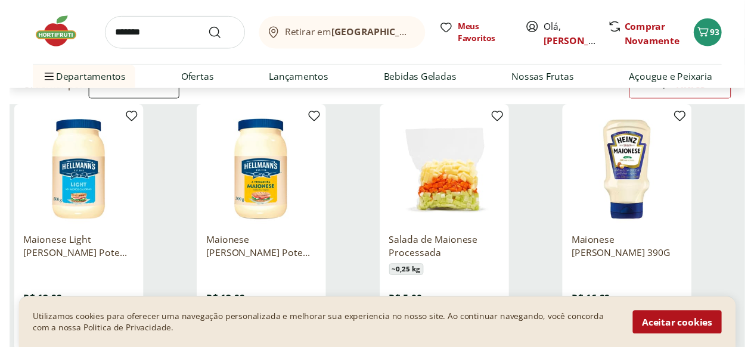
scroll to position [0, 0]
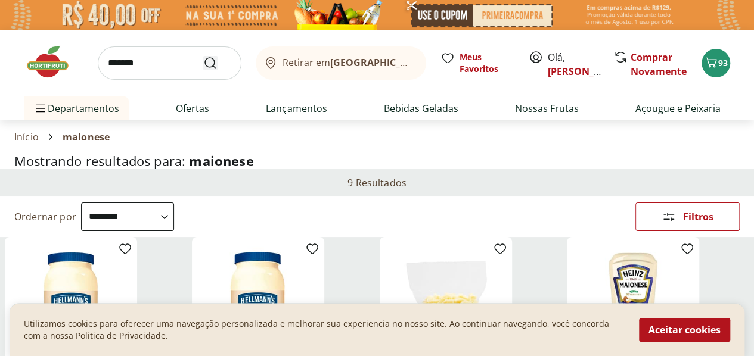
click at [214, 67] on use "Submit Search" at bounding box center [210, 63] width 14 height 14
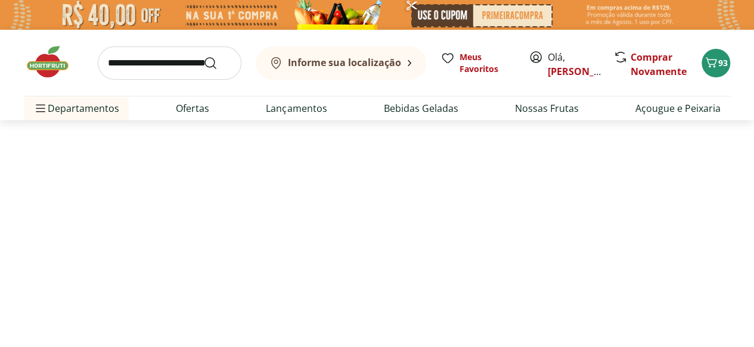
select select "**********"
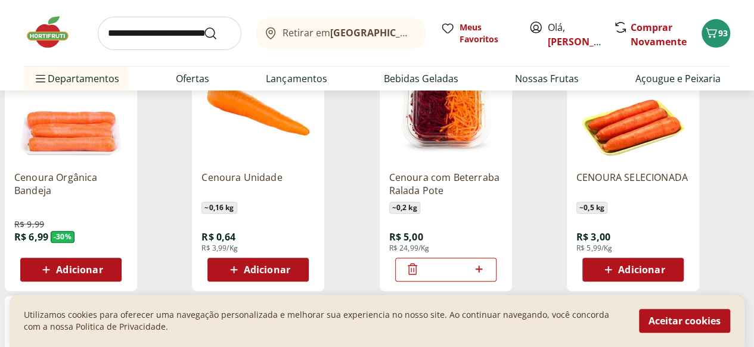
scroll to position [199, 0]
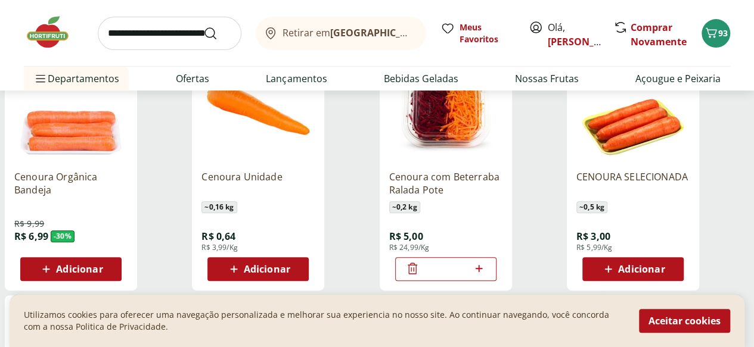
click at [241, 272] on icon at bounding box center [233, 269] width 15 height 14
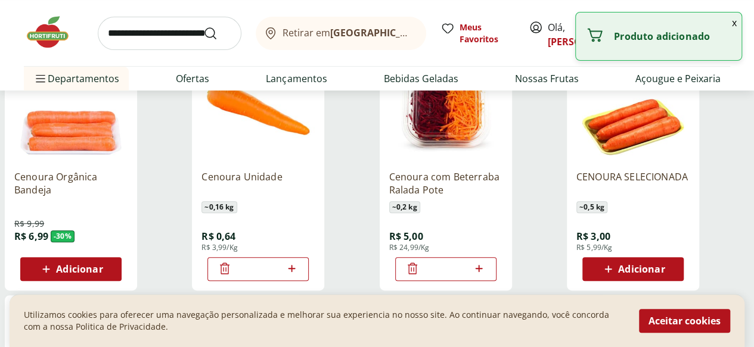
click at [299, 273] on icon at bounding box center [291, 269] width 15 height 14
type input "*"
click at [179, 38] on input "search" at bounding box center [170, 33] width 144 height 33
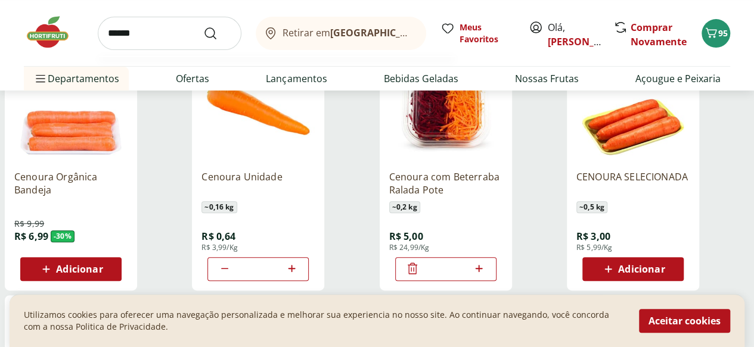
type input "******"
click at [203, 26] on button "Submit Search" at bounding box center [217, 33] width 29 height 14
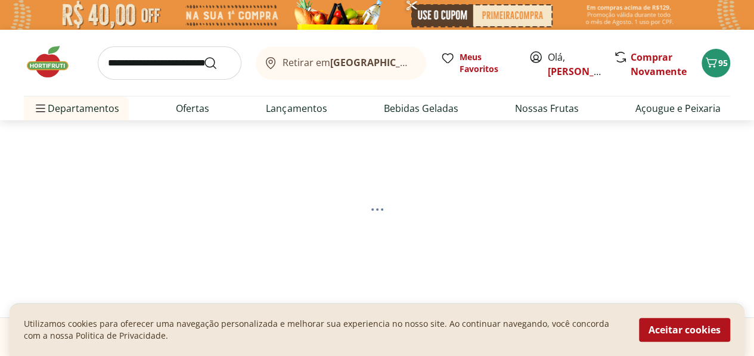
select select "**********"
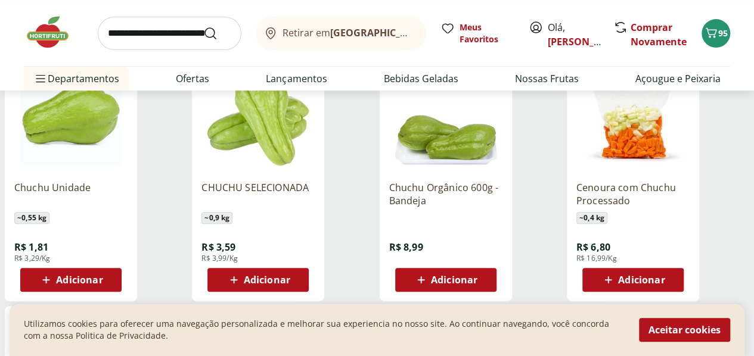
scroll to position [189, 0]
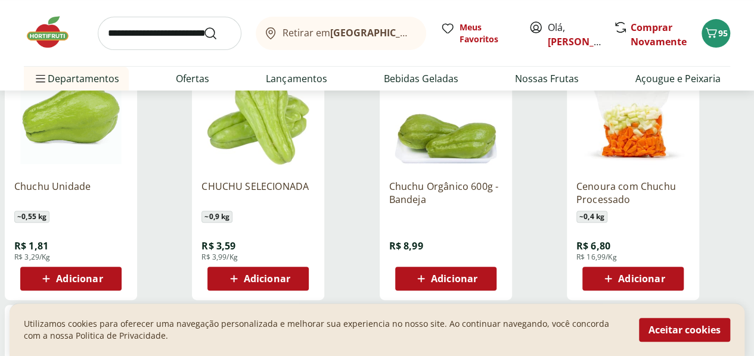
click at [241, 285] on icon at bounding box center [233, 279] width 15 height 14
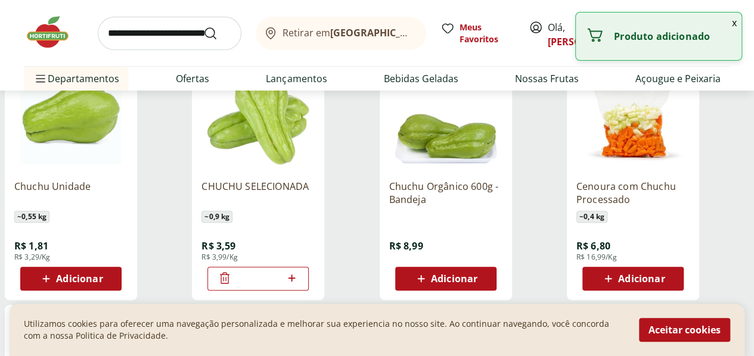
click at [153, 38] on input "search" at bounding box center [170, 33] width 144 height 33
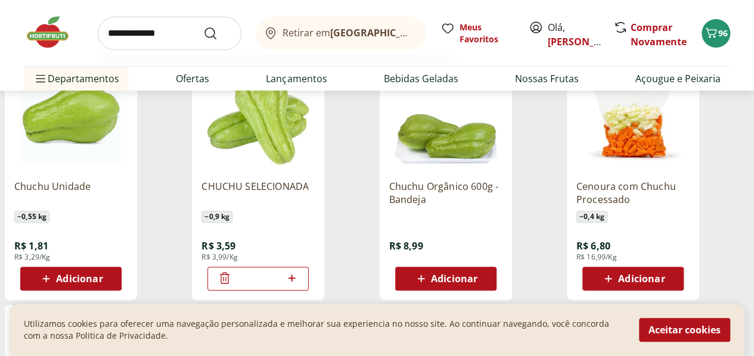
type input "**********"
click at [203, 26] on button "Submit Search" at bounding box center [217, 33] width 29 height 14
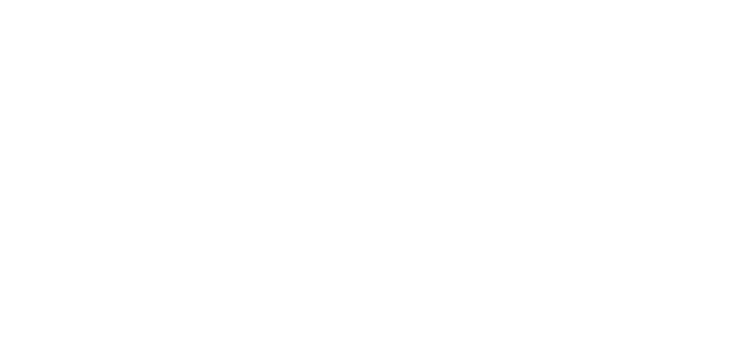
select select "**********"
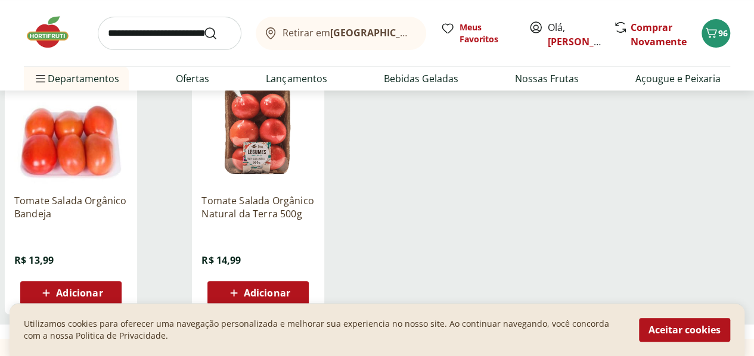
scroll to position [175, 0]
click at [102, 293] on span "Adicionar" at bounding box center [79, 293] width 46 height 10
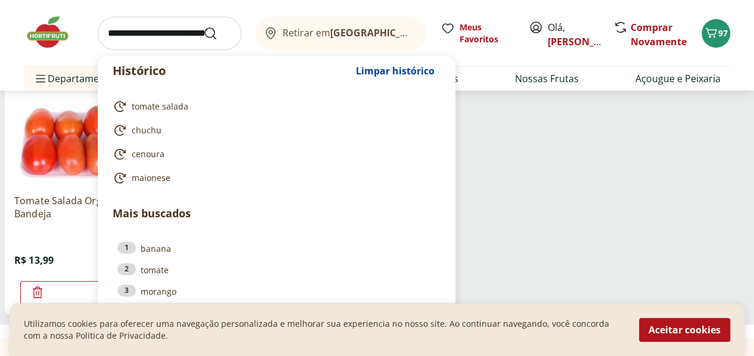
click at [173, 43] on input "search" at bounding box center [170, 33] width 144 height 33
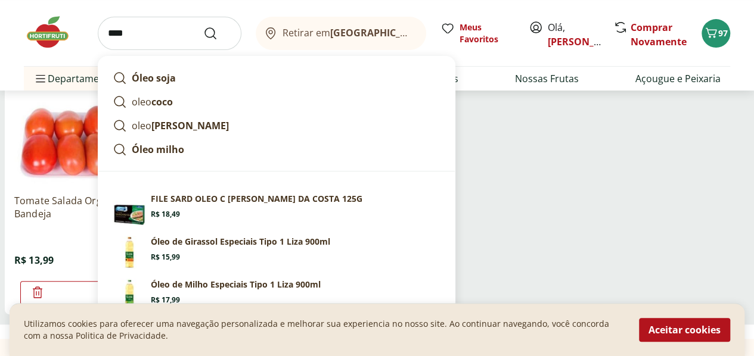
type input "****"
click at [203, 26] on button "Submit Search" at bounding box center [217, 33] width 29 height 14
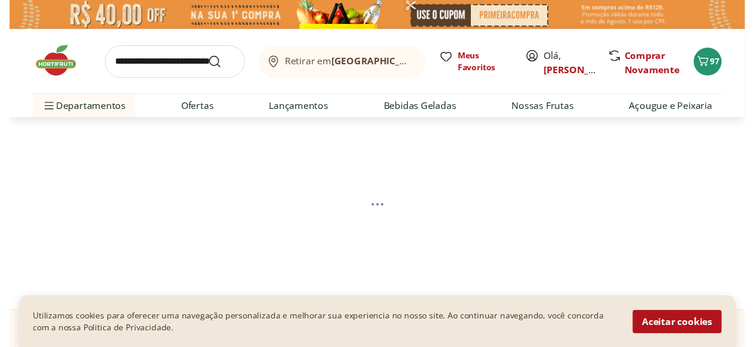
select select "**********"
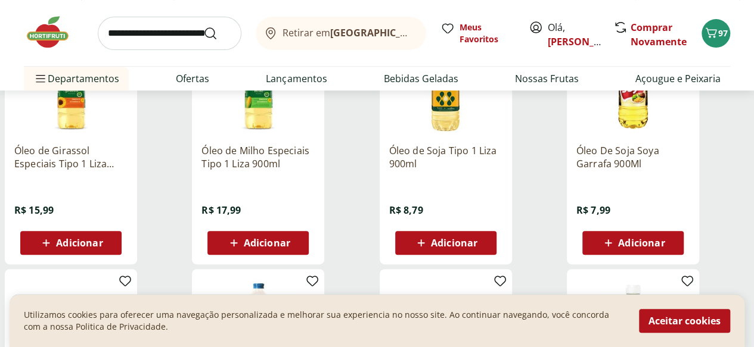
scroll to position [226, 0]
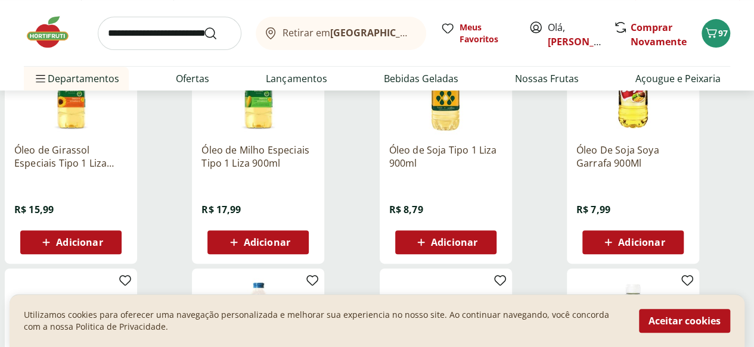
click at [102, 241] on span "Adicionar" at bounding box center [71, 242] width 64 height 14
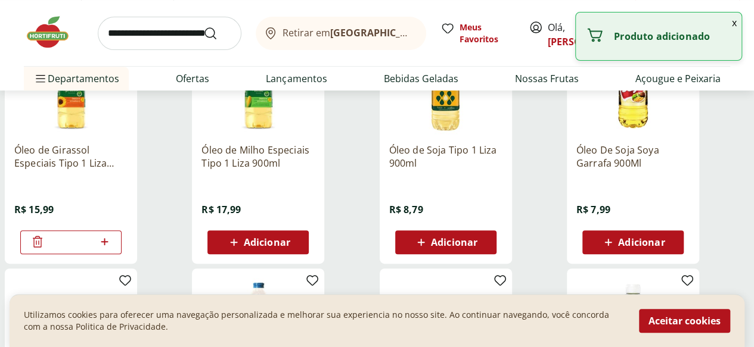
click at [156, 35] on input "search" at bounding box center [170, 33] width 144 height 33
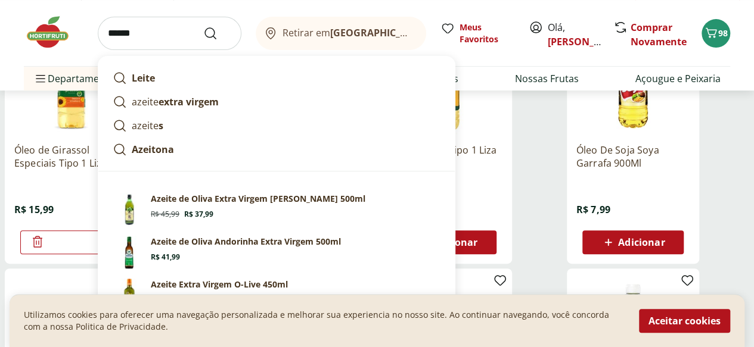
type input "******"
click at [203, 26] on button "Submit Search" at bounding box center [217, 33] width 29 height 14
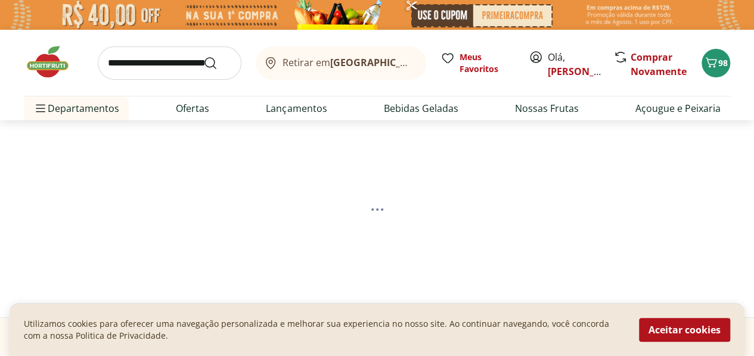
select select "**********"
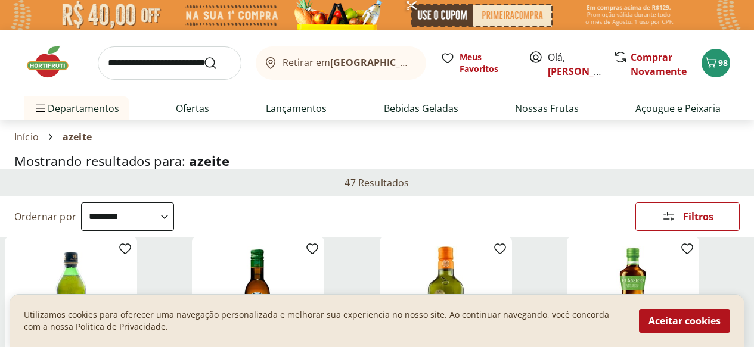
select select "**********"
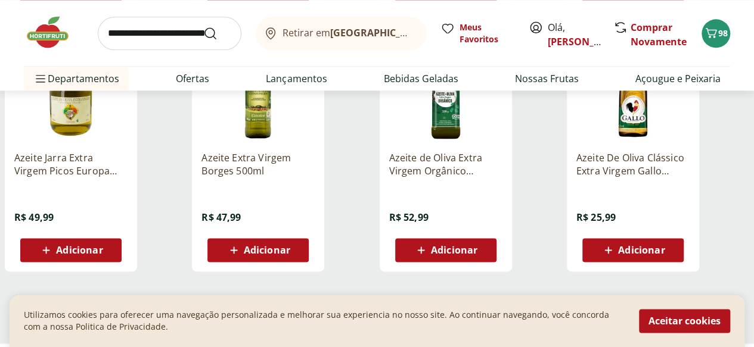
scroll to position [733, 0]
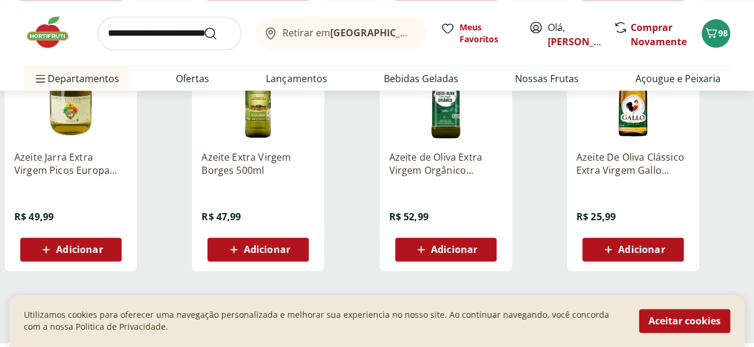
click at [290, 254] on span "Adicionar" at bounding box center [267, 250] width 46 height 10
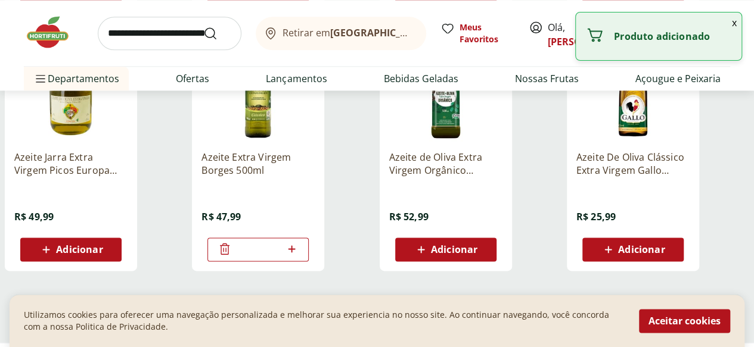
click at [133, 27] on input "search" at bounding box center [170, 33] width 144 height 33
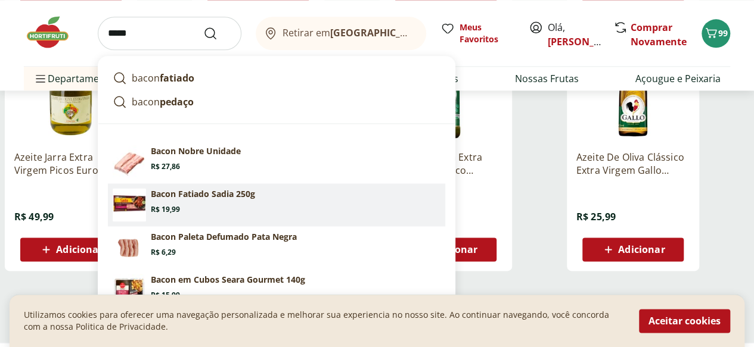
click at [236, 194] on p "Bacon Fatiado Sadia 250g" at bounding box center [203, 194] width 104 height 12
type input "**********"
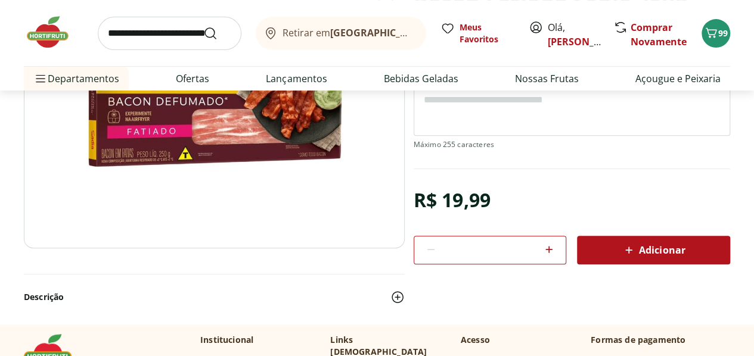
scroll to position [173, 0]
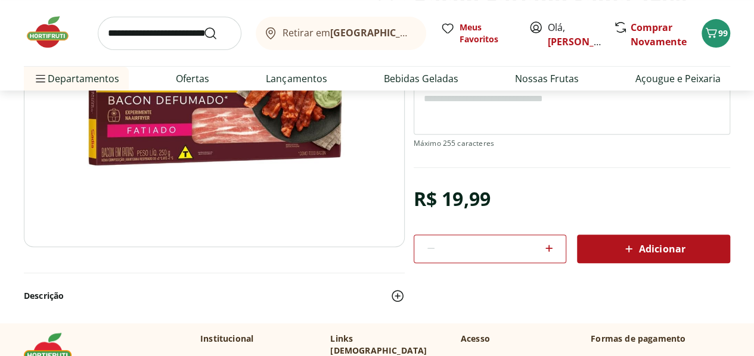
click at [673, 243] on span "Adicionar" at bounding box center [652, 249] width 63 height 14
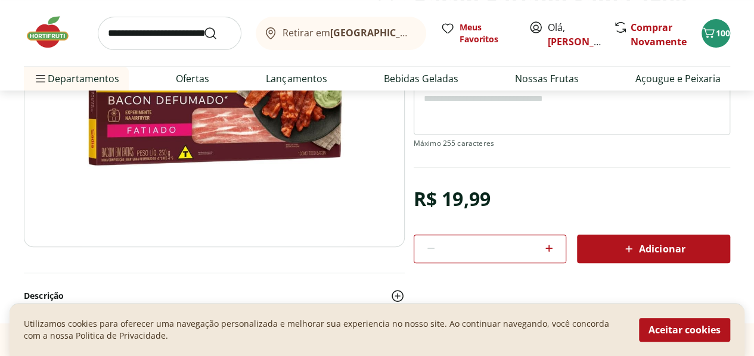
click at [161, 38] on input "search" at bounding box center [170, 33] width 144 height 33
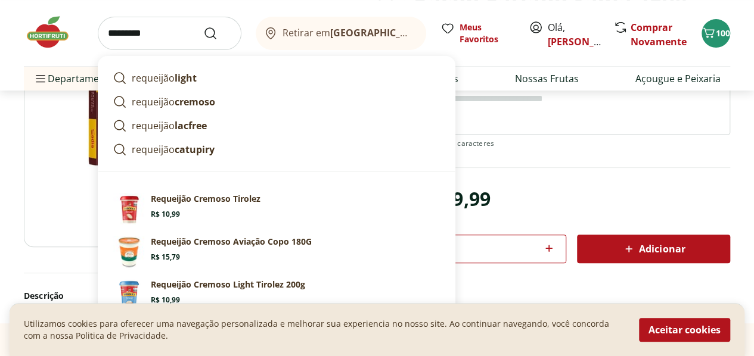
type input "*********"
click at [203, 26] on button "Submit Search" at bounding box center [217, 33] width 29 height 14
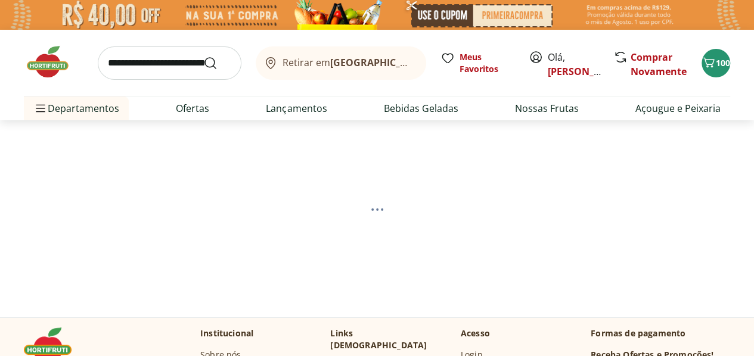
select select "**********"
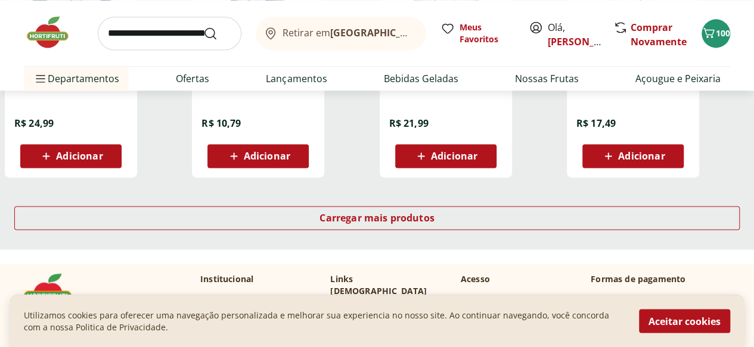
scroll to position [826, 0]
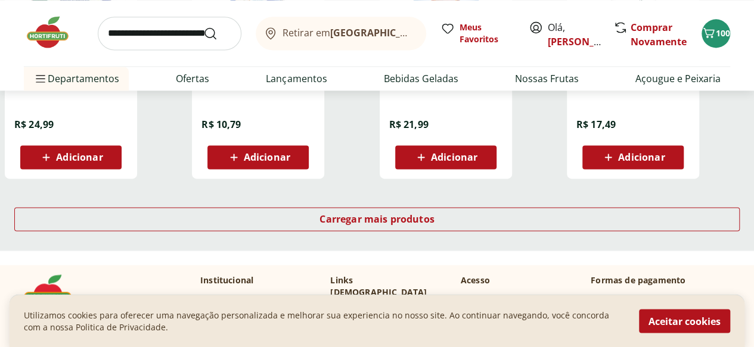
click at [502, 85] on p "Requeijão Cremoso Light Tirolez 400g" at bounding box center [445, 71] width 113 height 26
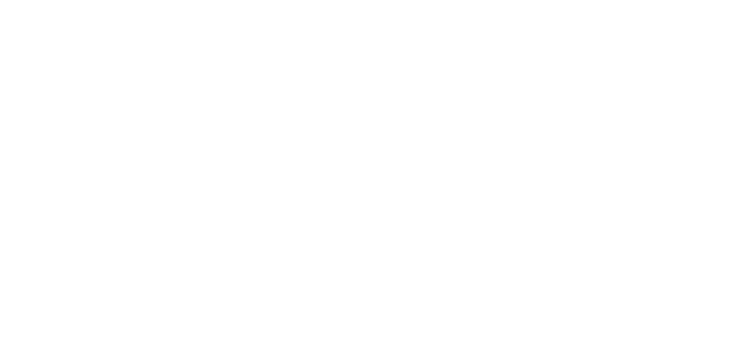
scroll to position [826, 0]
select select "**********"
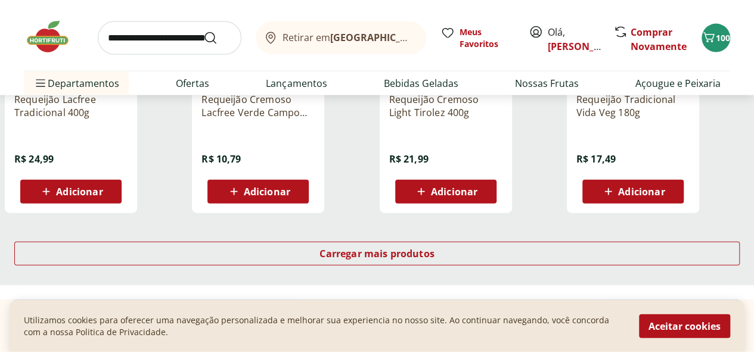
scroll to position [1294, 0]
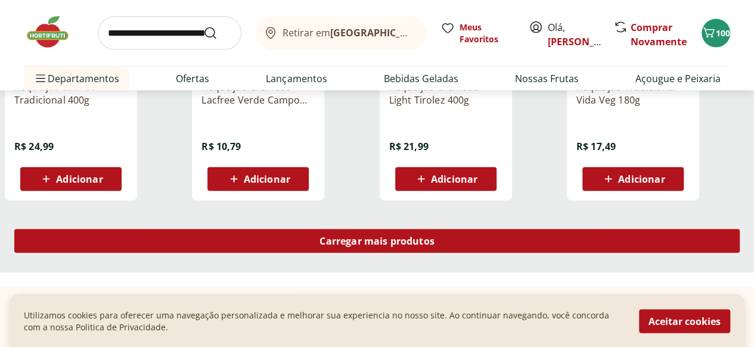
click at [511, 253] on div "Carregar mais produtos" at bounding box center [376, 241] width 725 height 24
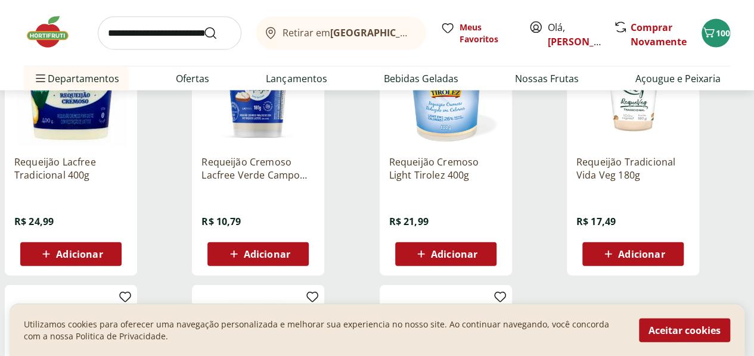
scroll to position [1221, 0]
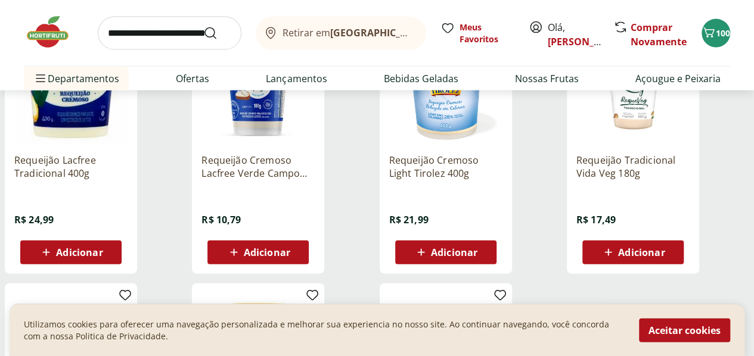
click at [102, 257] on span "Adicionar" at bounding box center [79, 253] width 46 height 10
click at [154, 34] on input "search" at bounding box center [170, 33] width 144 height 33
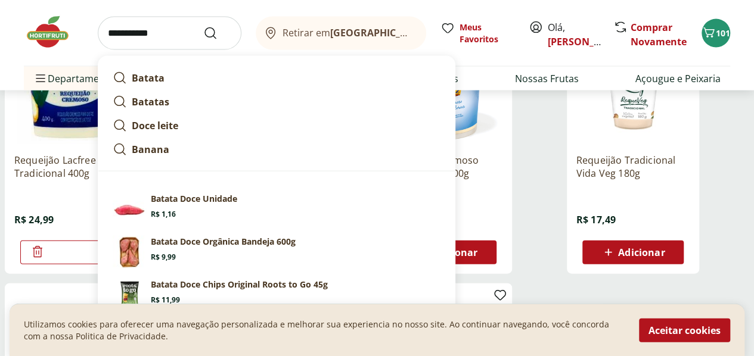
type input "**********"
click at [203, 26] on button "Submit Search" at bounding box center [217, 33] width 29 height 14
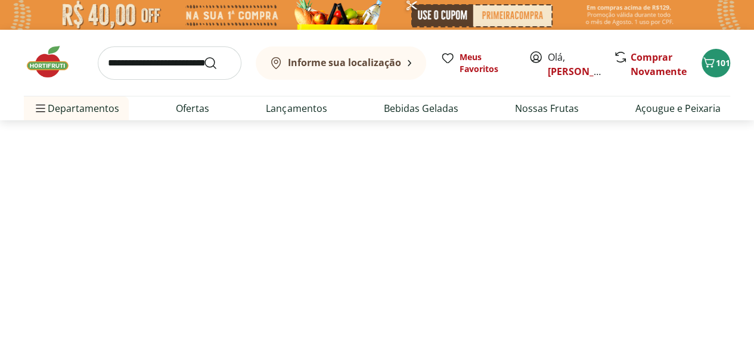
select select "**********"
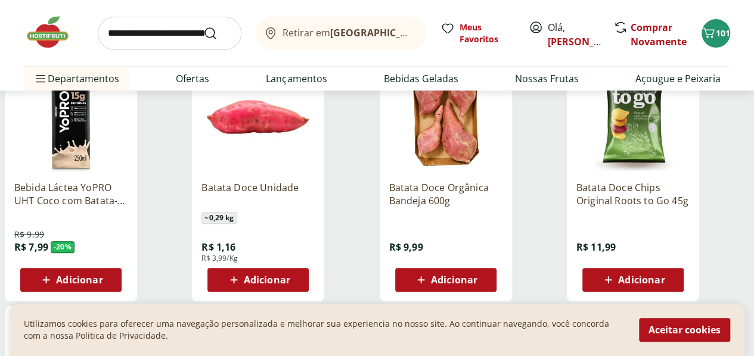
scroll to position [191, 0]
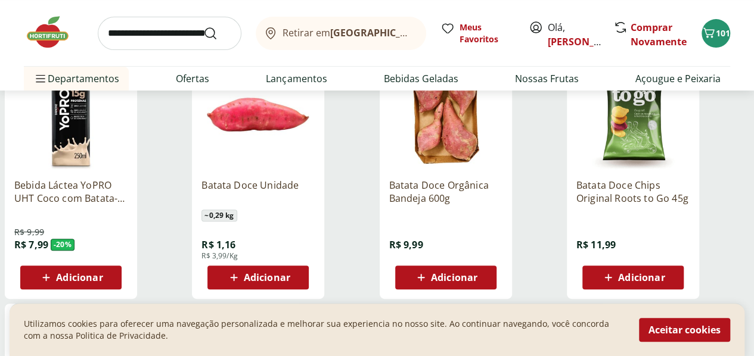
click at [241, 285] on icon at bounding box center [233, 277] width 15 height 14
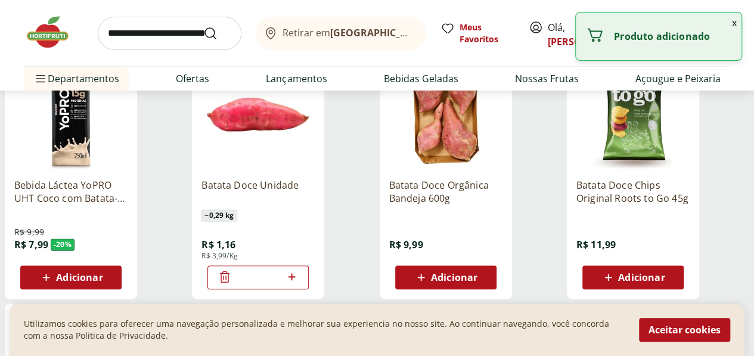
click at [295, 281] on icon at bounding box center [291, 276] width 7 height 7
type input "*"
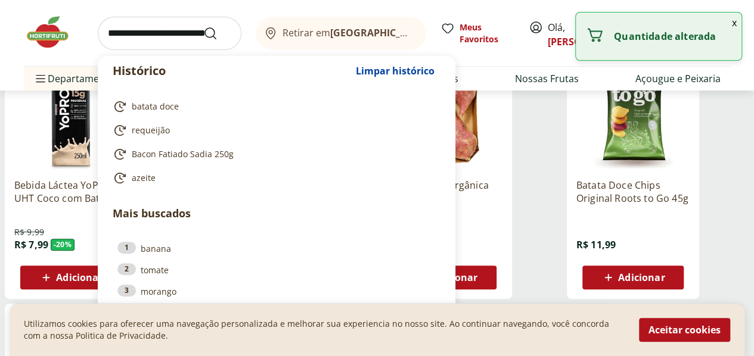
click at [158, 33] on input "search" at bounding box center [170, 33] width 144 height 33
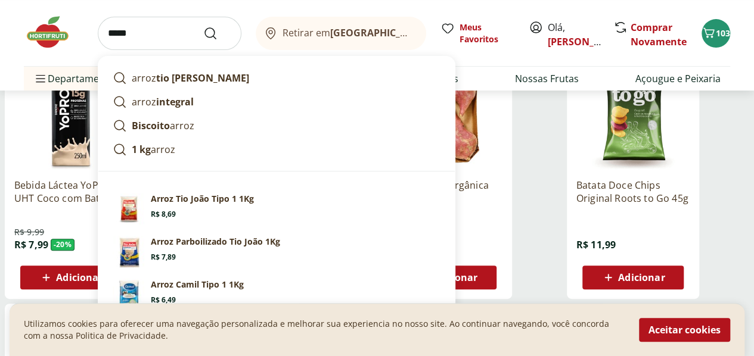
type input "*****"
click at [203, 26] on button "Submit Search" at bounding box center [217, 33] width 29 height 14
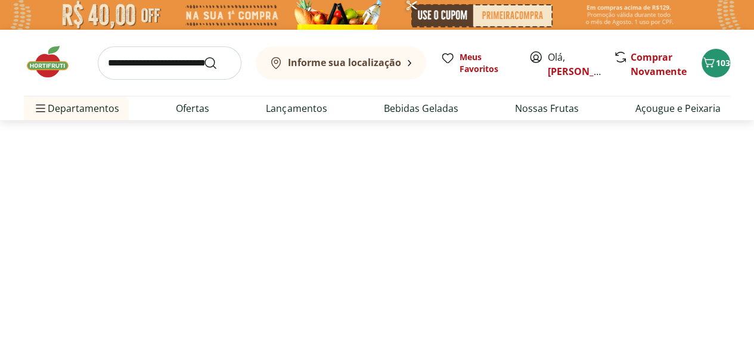
select select "**********"
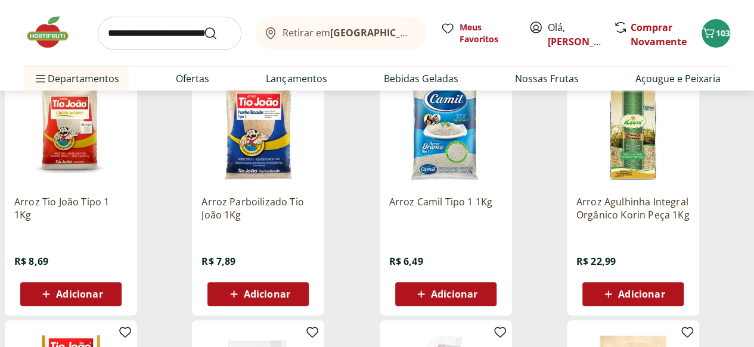
scroll to position [175, 0]
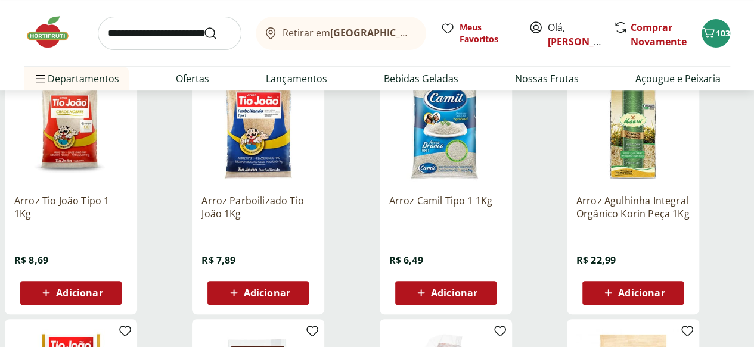
click at [102, 297] on span "Adicionar" at bounding box center [79, 293] width 46 height 10
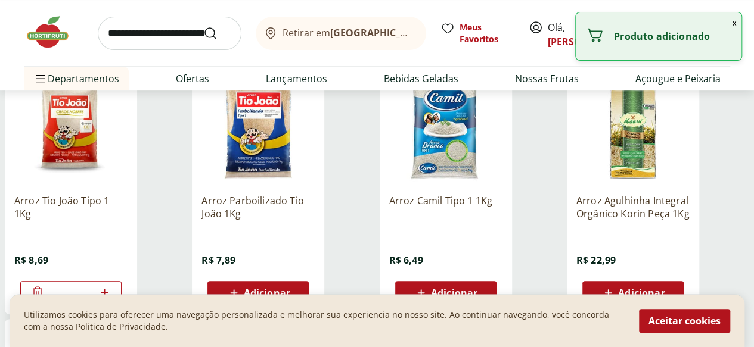
click at [170, 39] on input "search" at bounding box center [170, 33] width 144 height 33
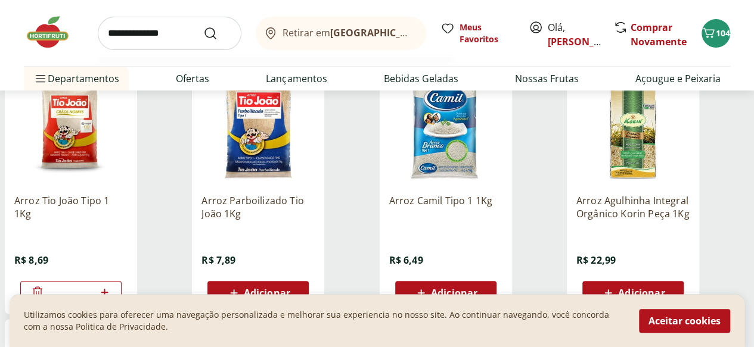
type input "**********"
click at [203, 26] on button "Submit Search" at bounding box center [217, 33] width 29 height 14
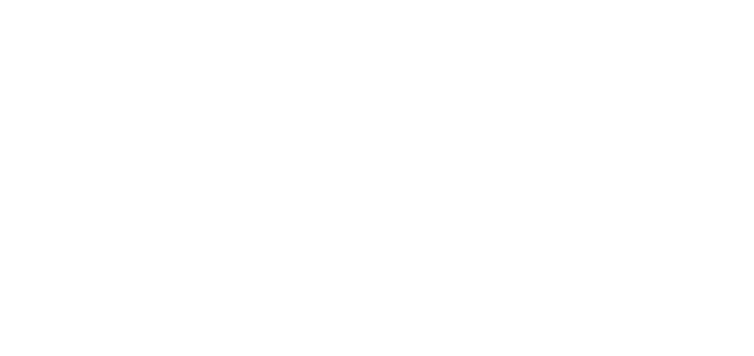
select select "**********"
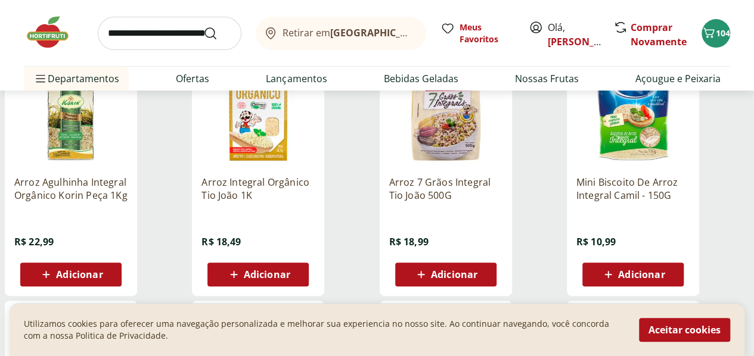
scroll to position [203, 0]
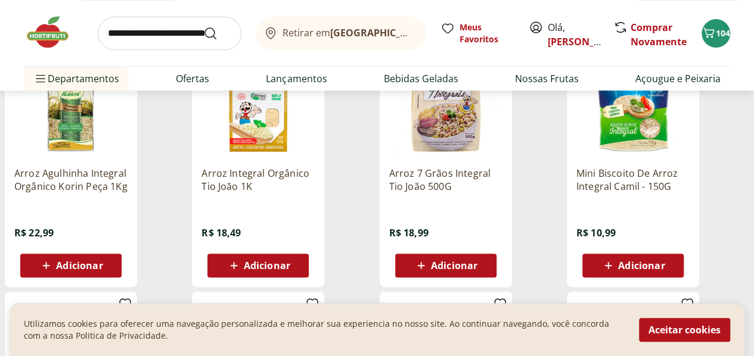
click at [615, 271] on icon at bounding box center [608, 266] width 15 height 14
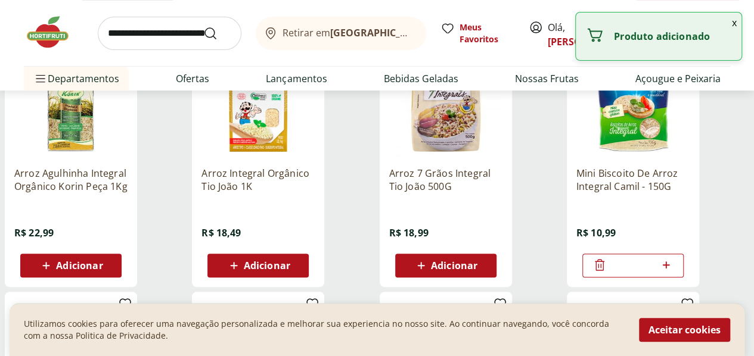
click at [290, 268] on span "Adicionar" at bounding box center [258, 266] width 64 height 14
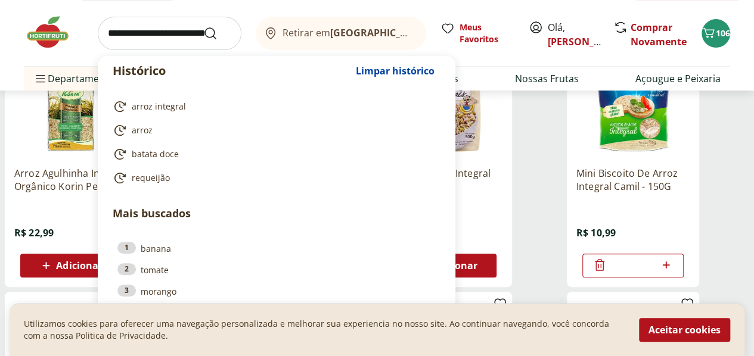
click at [126, 40] on input "search" at bounding box center [170, 33] width 144 height 33
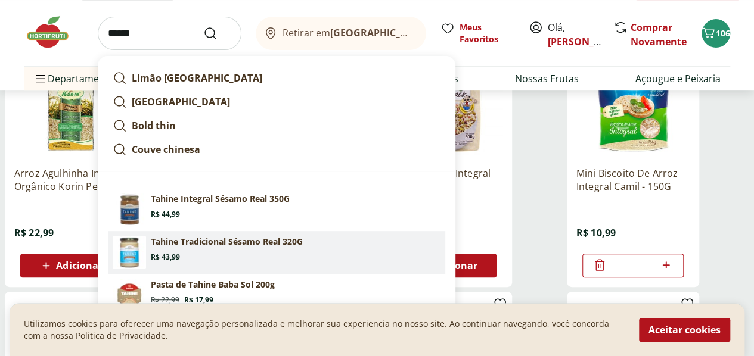
click at [278, 249] on section "Tahine Tradicional Sésamo Real 320G Price: R$ 43,99" at bounding box center [296, 249] width 290 height 26
type input "**********"
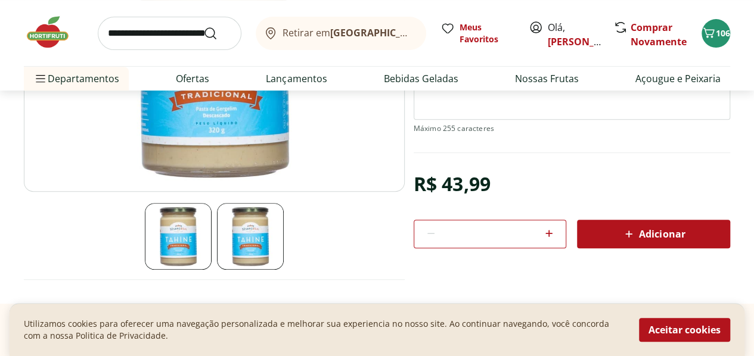
scroll to position [228, 0]
click at [645, 234] on span "Adicionar" at bounding box center [652, 235] width 63 height 14
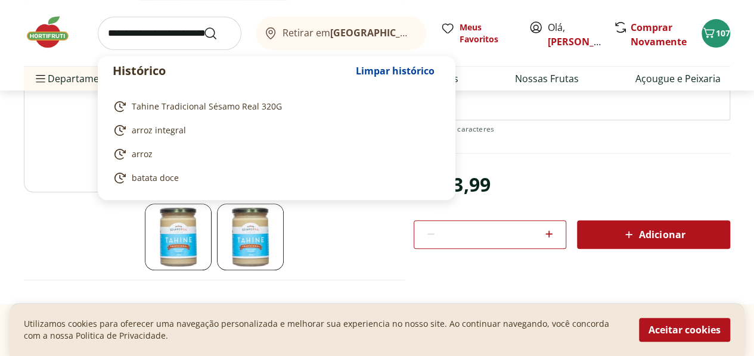
click at [146, 28] on input "search" at bounding box center [170, 33] width 144 height 33
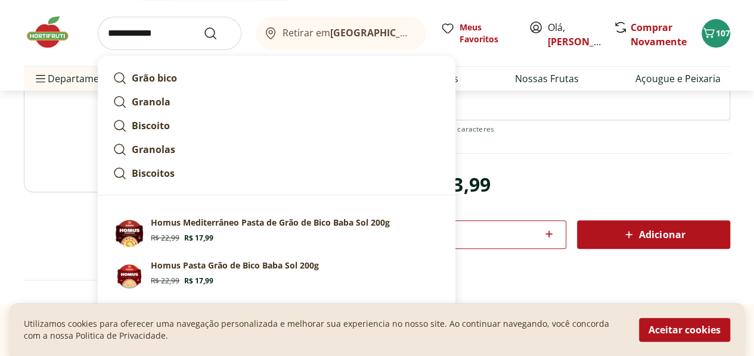
type input "**********"
click at [203, 26] on button "Submit Search" at bounding box center [217, 33] width 29 height 14
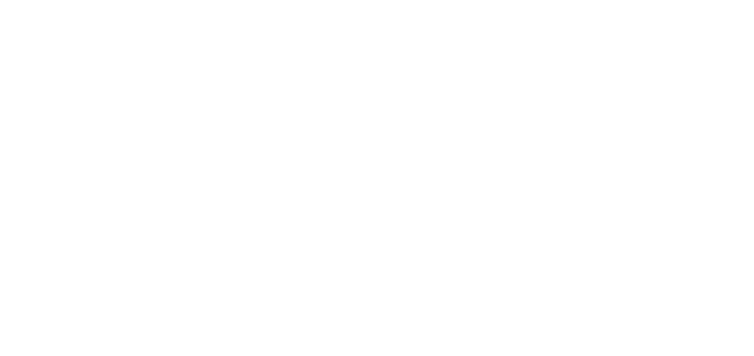
select select "**********"
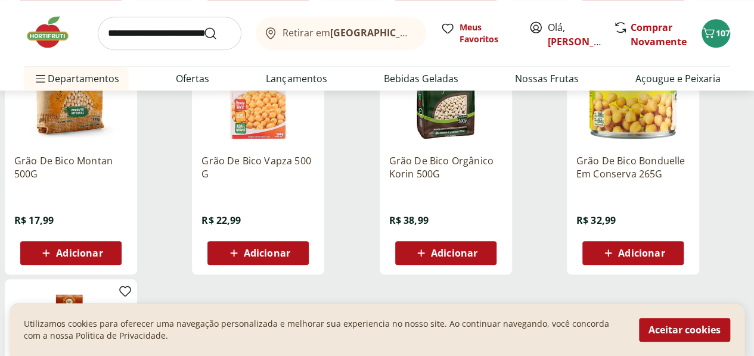
scroll to position [475, 0]
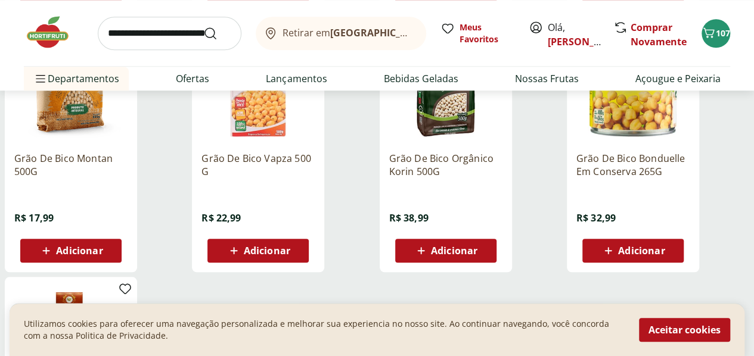
click at [237, 254] on icon at bounding box center [233, 250] width 7 height 7
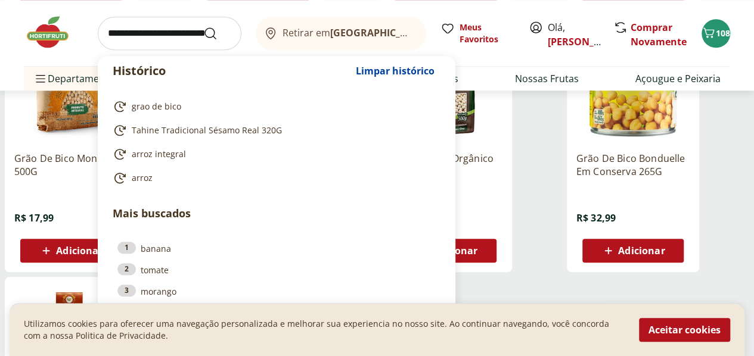
click at [138, 28] on input "search" at bounding box center [170, 33] width 144 height 33
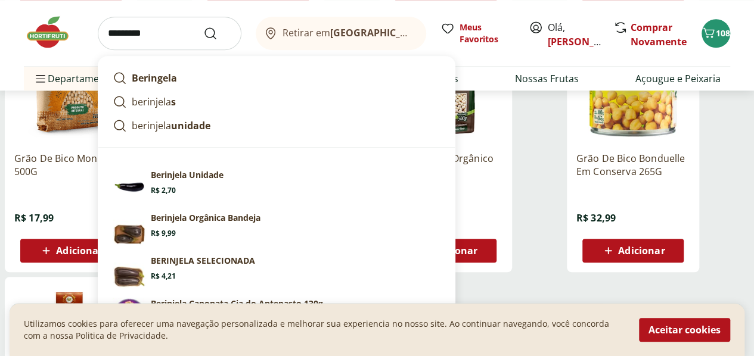
type input "*********"
click at [203, 26] on button "Submit Search" at bounding box center [217, 33] width 29 height 14
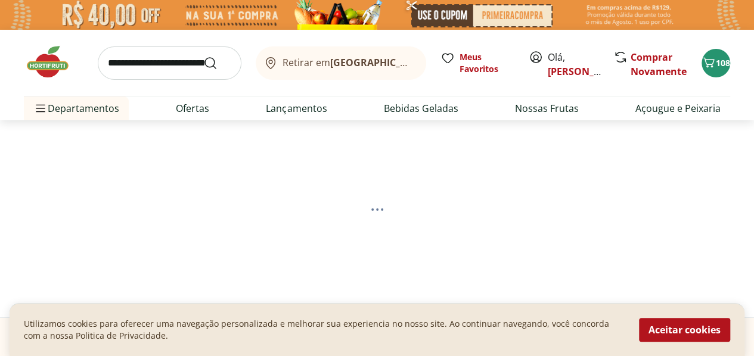
select select "**********"
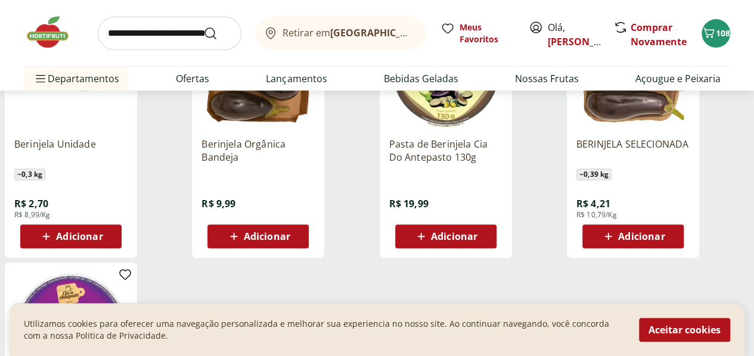
scroll to position [230, 0]
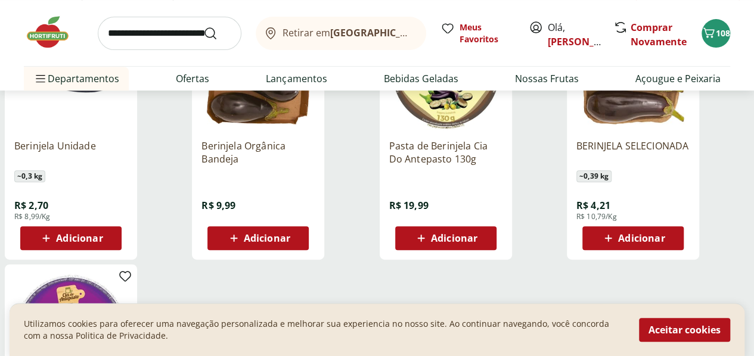
click at [612, 242] on icon at bounding box center [608, 238] width 7 height 7
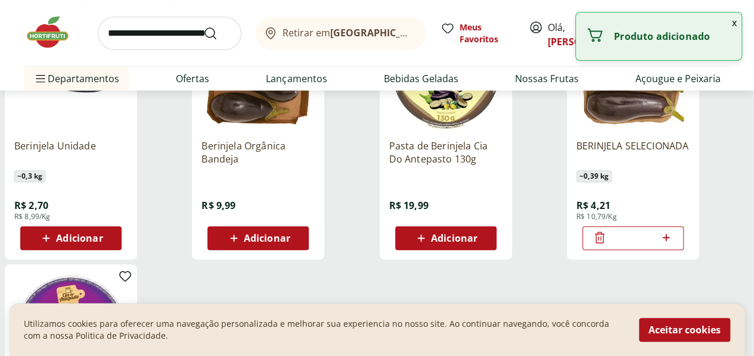
click at [670, 241] on icon at bounding box center [666, 237] width 7 height 7
type input "*"
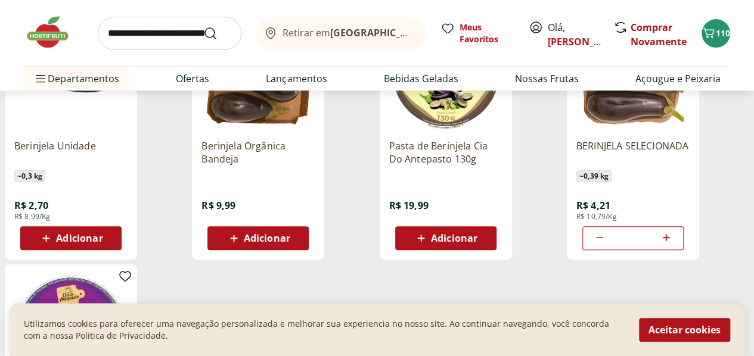
click at [157, 33] on input "search" at bounding box center [170, 33] width 144 height 33
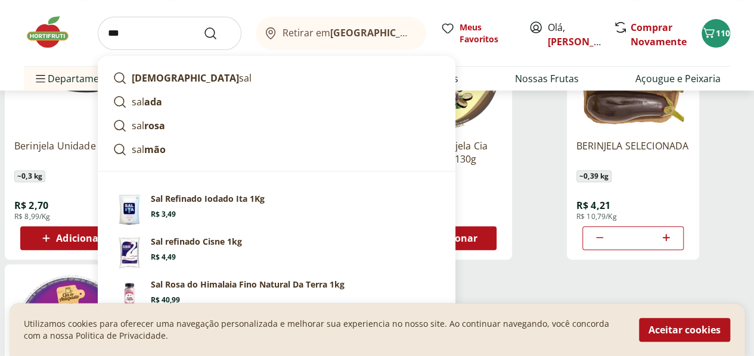
type input "***"
click at [203, 26] on button "Submit Search" at bounding box center [217, 33] width 29 height 14
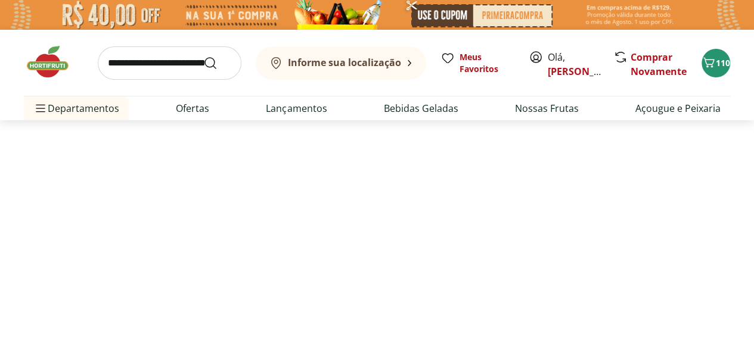
select select "**********"
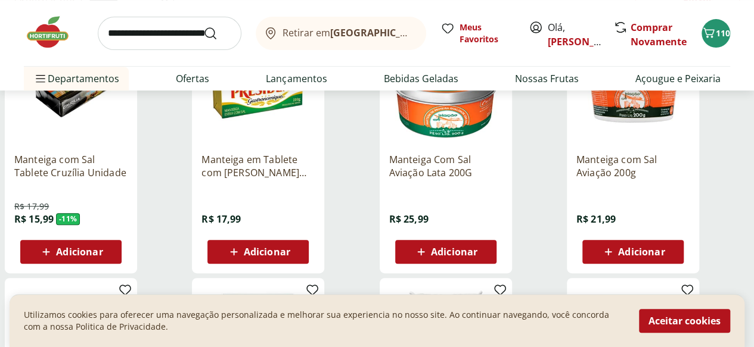
scroll to position [217, 0]
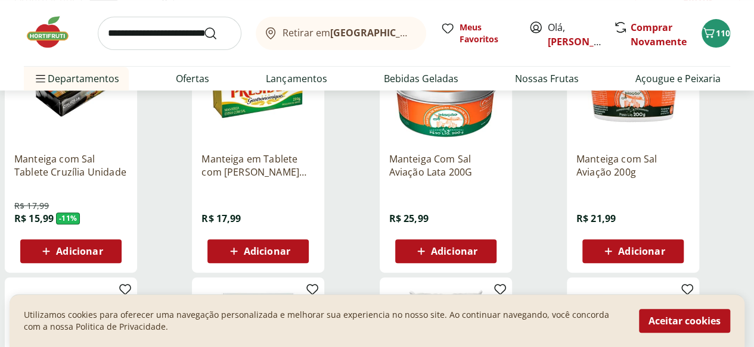
click at [54, 259] on icon at bounding box center [46, 251] width 15 height 14
click at [108, 254] on icon at bounding box center [104, 250] width 7 height 7
type input "*"
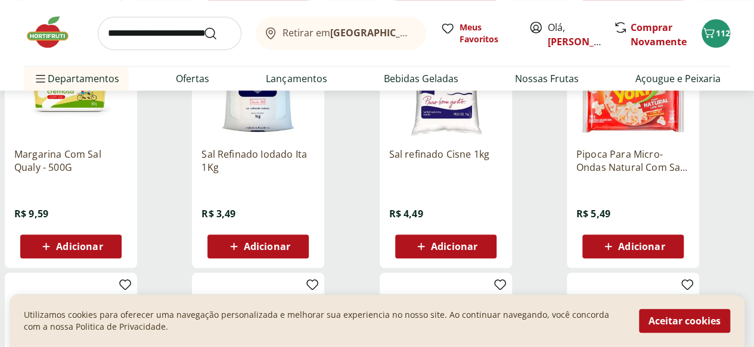
scroll to position [478, 0]
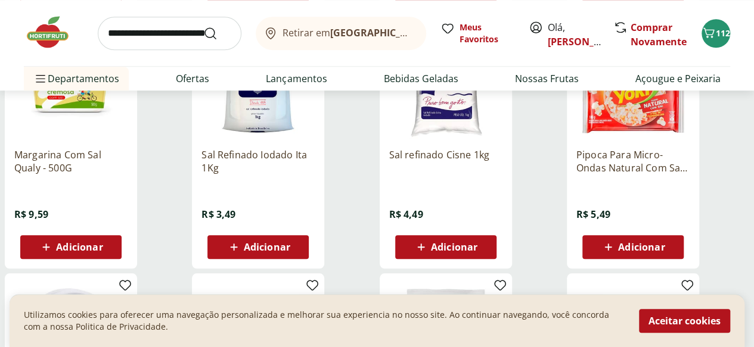
click at [428, 254] on icon at bounding box center [420, 247] width 15 height 14
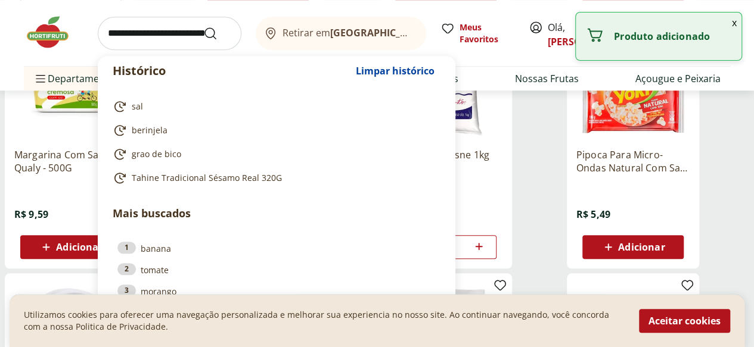
click at [142, 27] on input "search" at bounding box center [170, 33] width 144 height 33
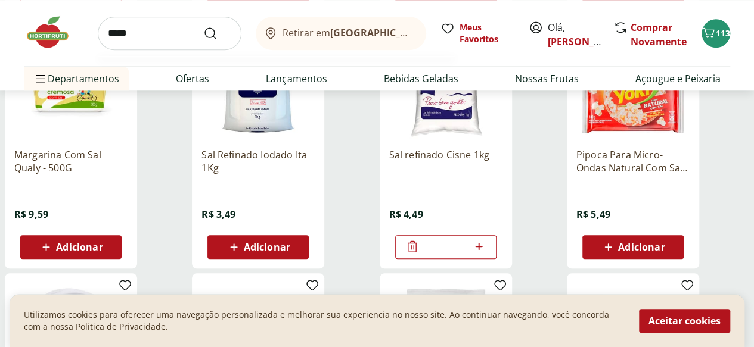
type input "******"
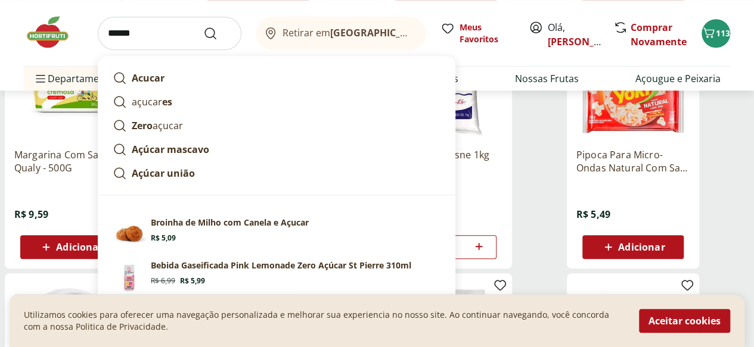
click button "Submit Search" at bounding box center [217, 33] width 29 height 14
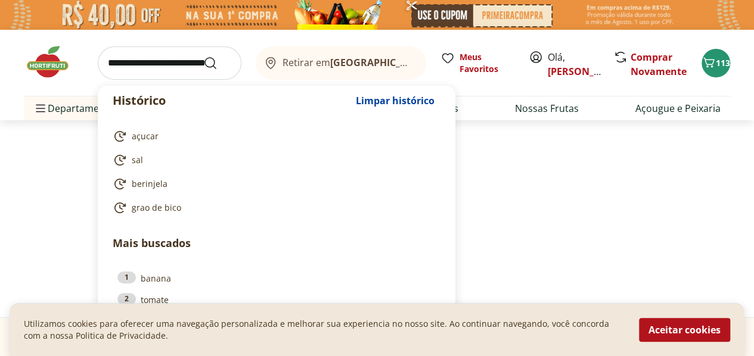
click at [143, 54] on input "search" at bounding box center [170, 62] width 144 height 33
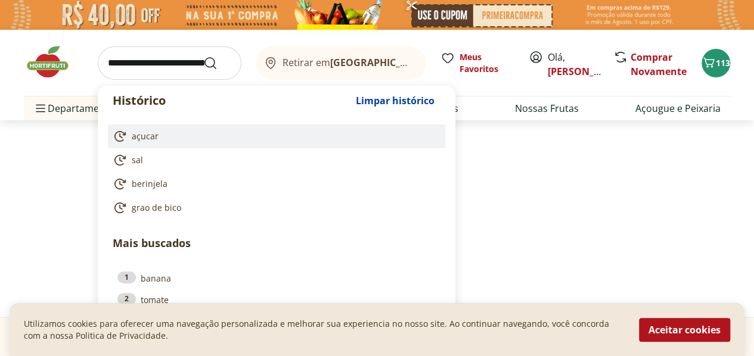
click at [154, 134] on span "açucar" at bounding box center [145, 136] width 27 height 12
type input "******"
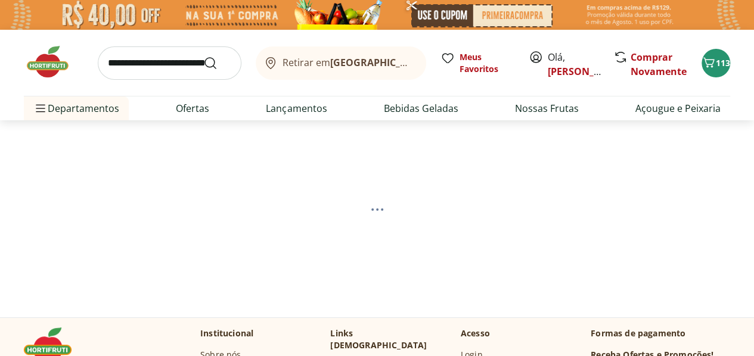
select select "**********"
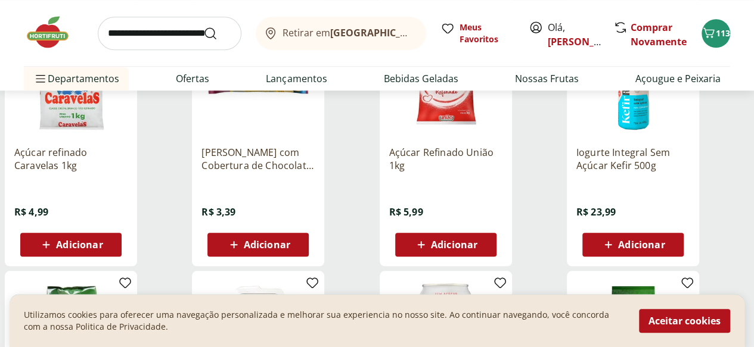
scroll to position [481, 0]
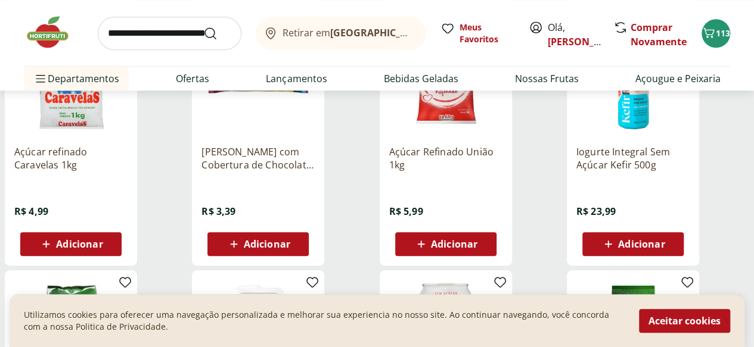
click at [428, 251] on icon at bounding box center [420, 244] width 15 height 14
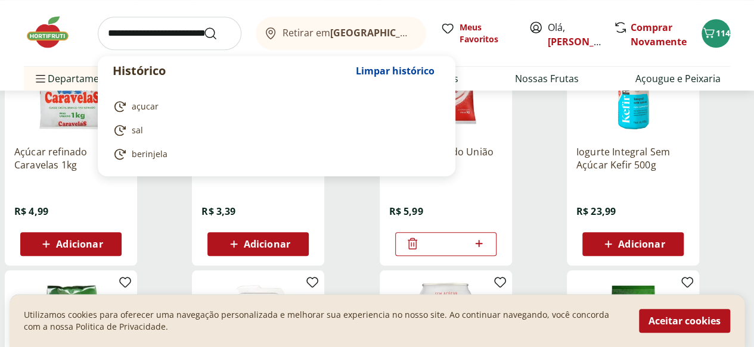
click at [125, 31] on input "search" at bounding box center [170, 33] width 144 height 33
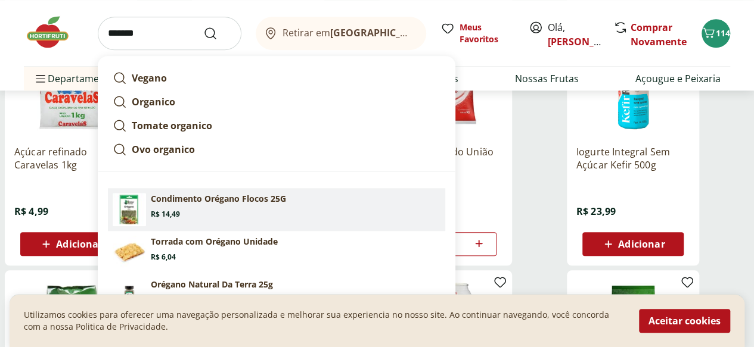
click at [251, 207] on section "Condimento Orégano Flocos 25G Price: R$ 14,49" at bounding box center [296, 206] width 290 height 26
type input "**********"
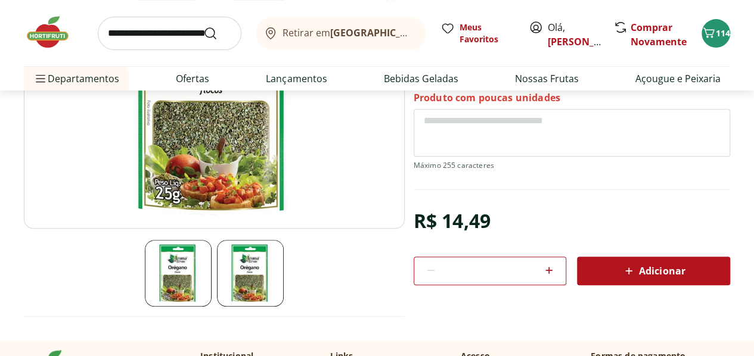
scroll to position [191, 0]
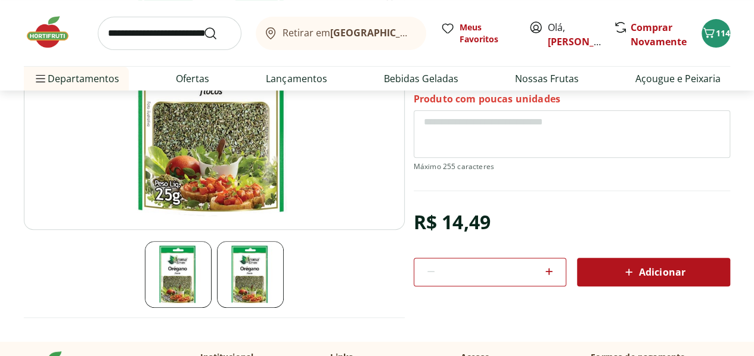
click at [639, 274] on span "Adicionar" at bounding box center [652, 272] width 63 height 14
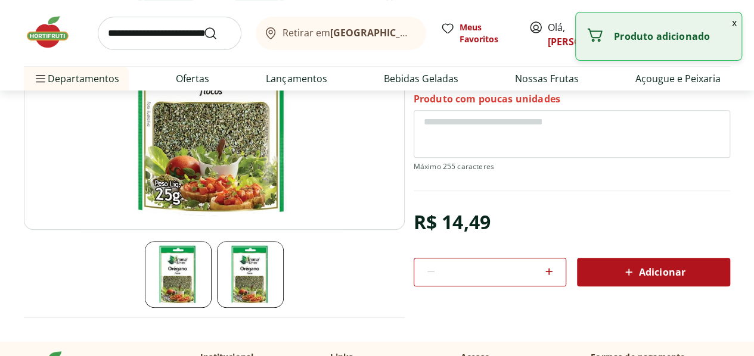
click at [167, 36] on input "search" at bounding box center [170, 33] width 144 height 33
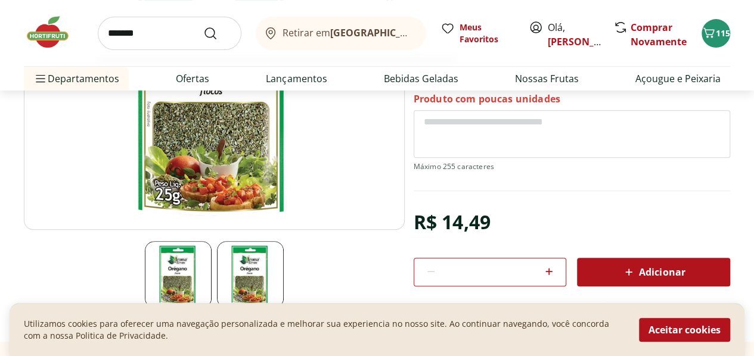
type input "*******"
click at [203, 26] on button "Submit Search" at bounding box center [217, 33] width 29 height 14
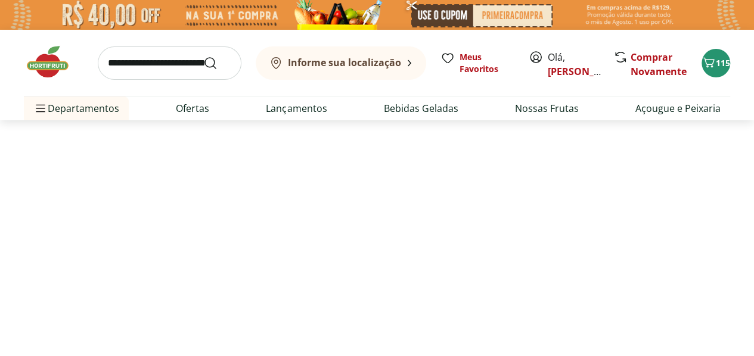
select select "**********"
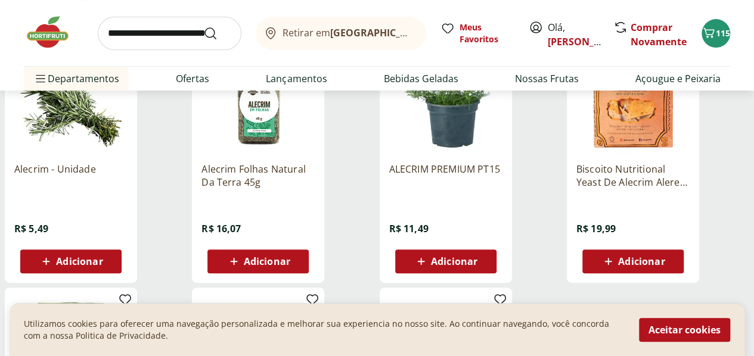
scroll to position [207, 0]
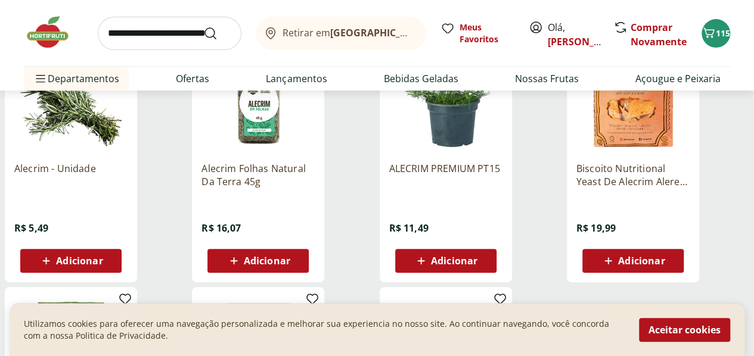
click at [424, 263] on icon at bounding box center [420, 260] width 7 height 7
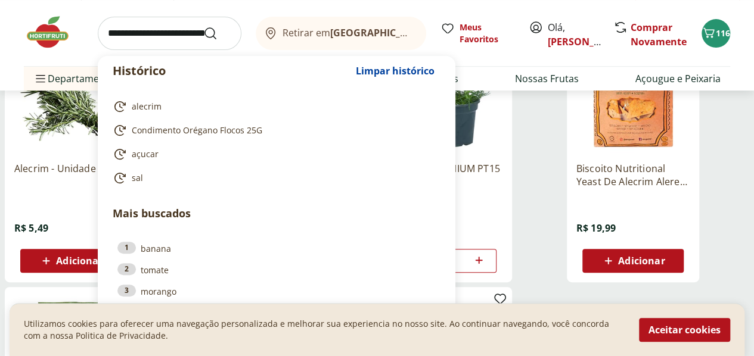
click at [131, 32] on input "search" at bounding box center [170, 33] width 144 height 33
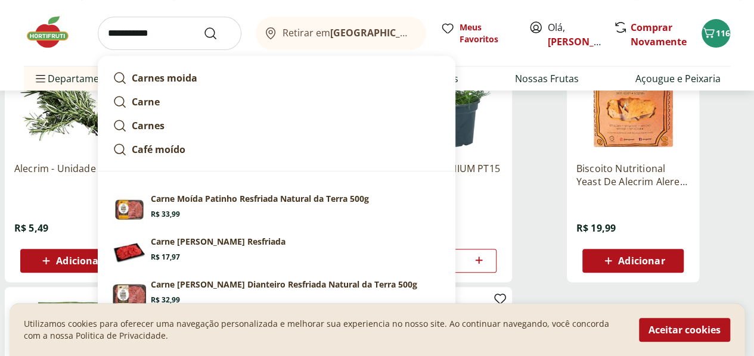
type input "**********"
click at [203, 26] on button "Submit Search" at bounding box center [217, 33] width 29 height 14
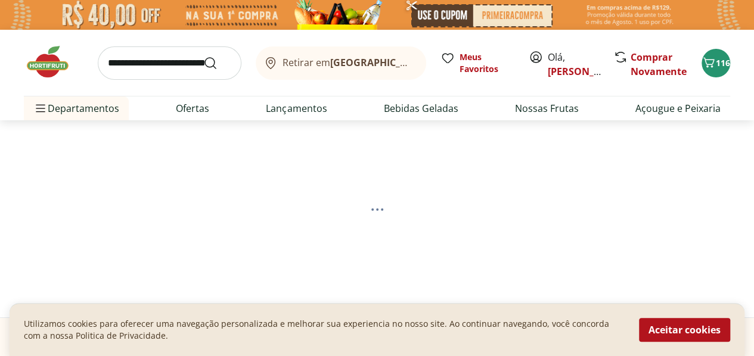
select select "**********"
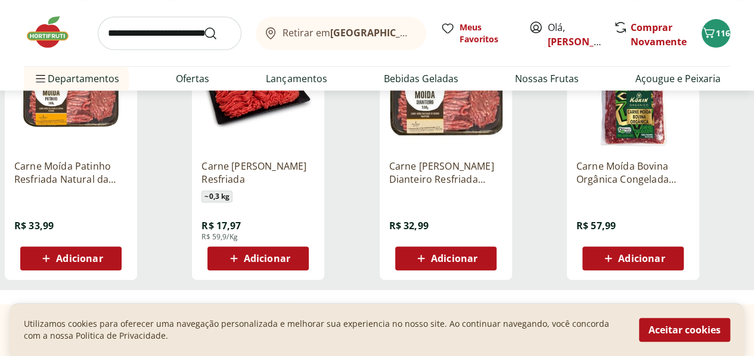
scroll to position [211, 0]
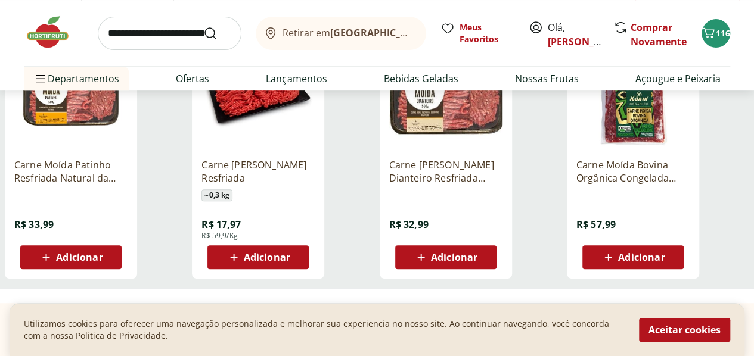
click at [102, 262] on span "Adicionar" at bounding box center [79, 258] width 46 height 10
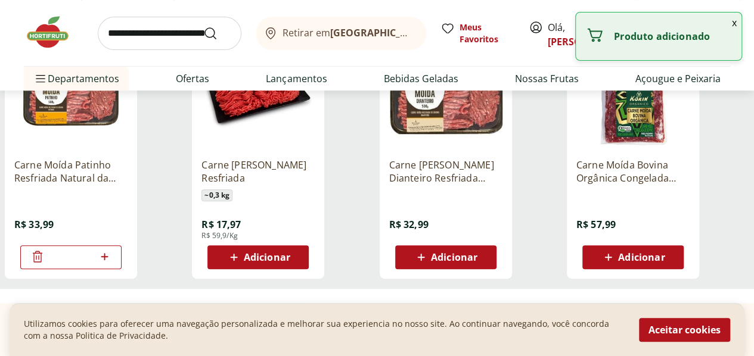
click at [112, 257] on icon at bounding box center [104, 257] width 15 height 14
click at [108, 260] on icon at bounding box center [104, 256] width 7 height 7
type input "*"
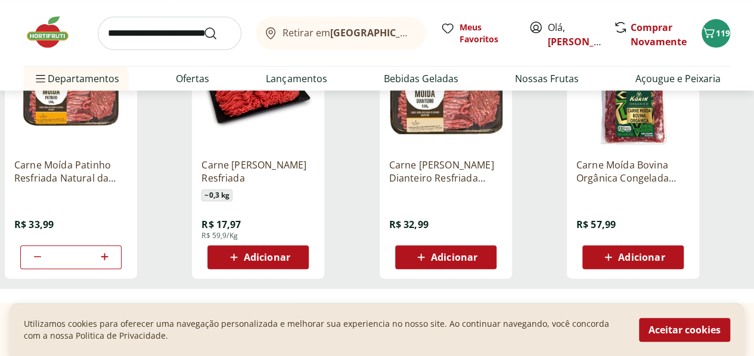
click at [165, 36] on input "search" at bounding box center [170, 33] width 144 height 33
type input "**********"
click at [203, 26] on button "Submit Search" at bounding box center [217, 33] width 29 height 14
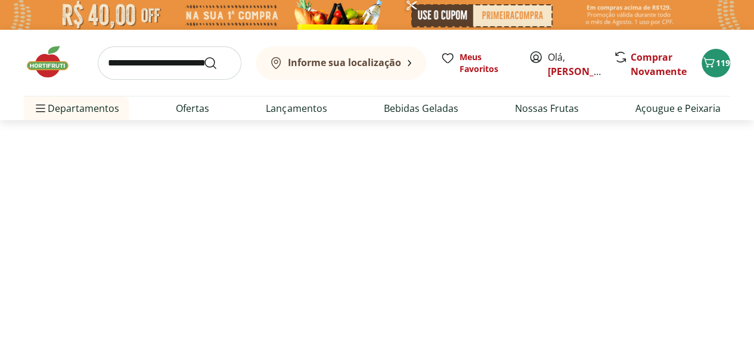
select select "**********"
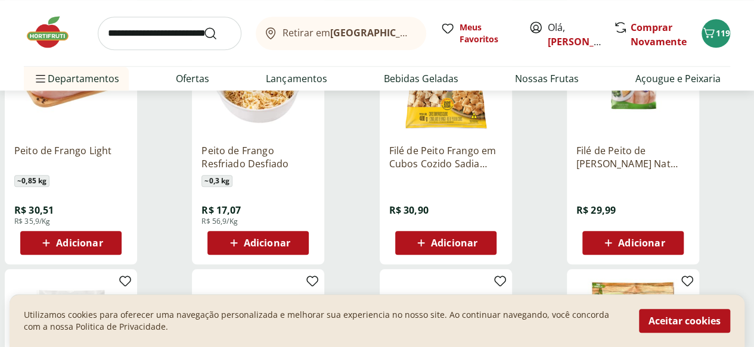
scroll to position [483, 0]
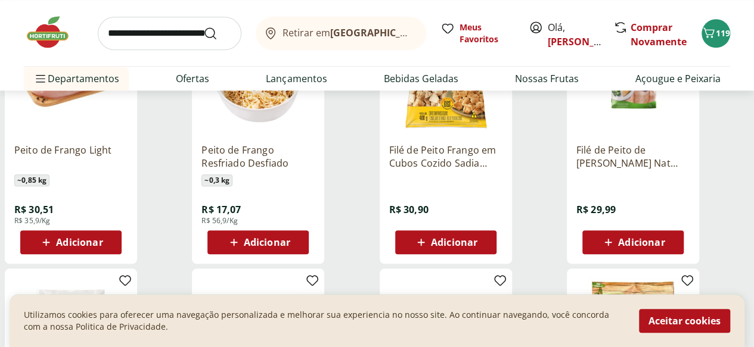
click at [112, 253] on div "Adicionar" at bounding box center [71, 242] width 82 height 21
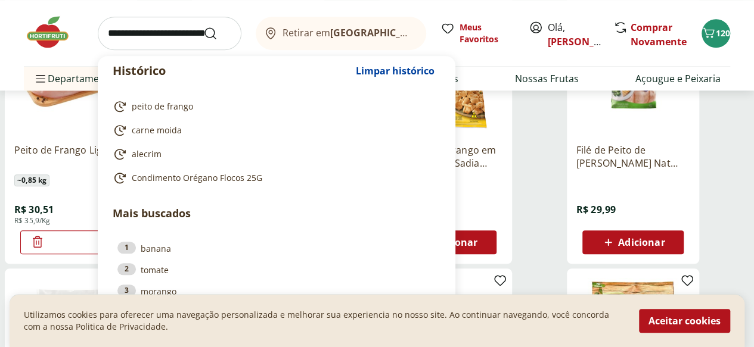
click at [135, 29] on input "search" at bounding box center [170, 33] width 144 height 33
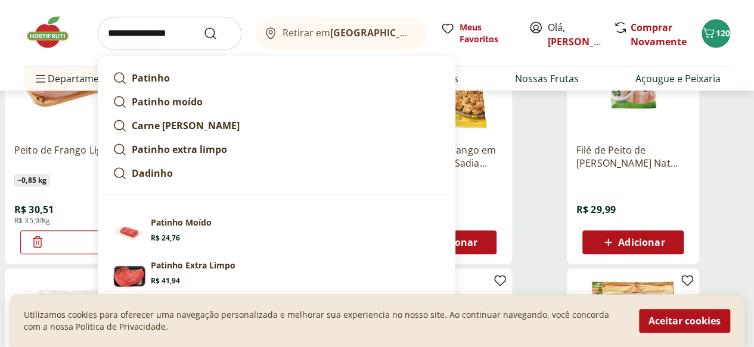
type input "**********"
click at [203, 26] on button "Submit Search" at bounding box center [217, 33] width 29 height 14
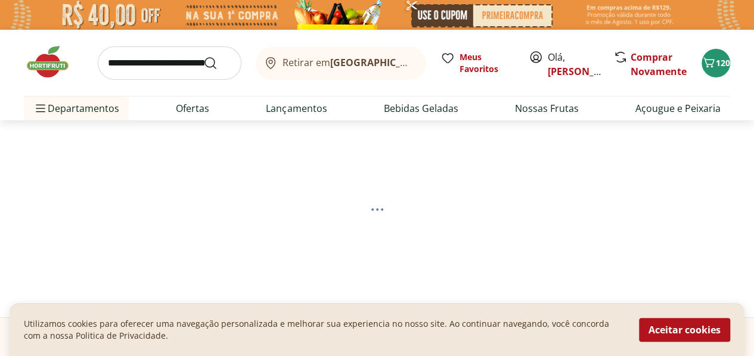
select select "**********"
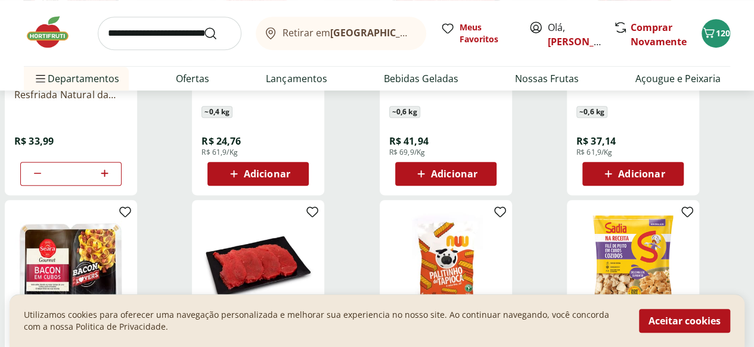
scroll to position [294, 0]
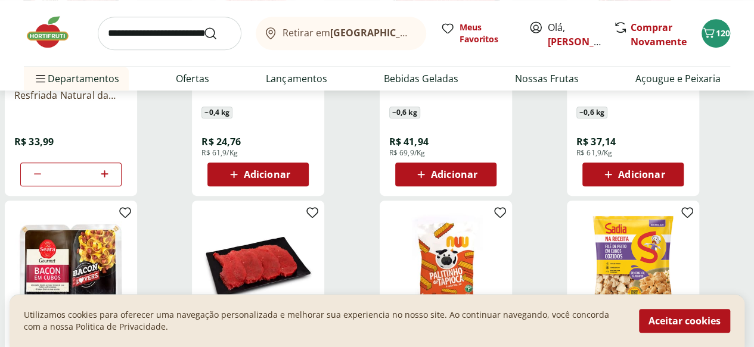
click at [424, 178] on icon at bounding box center [420, 174] width 7 height 7
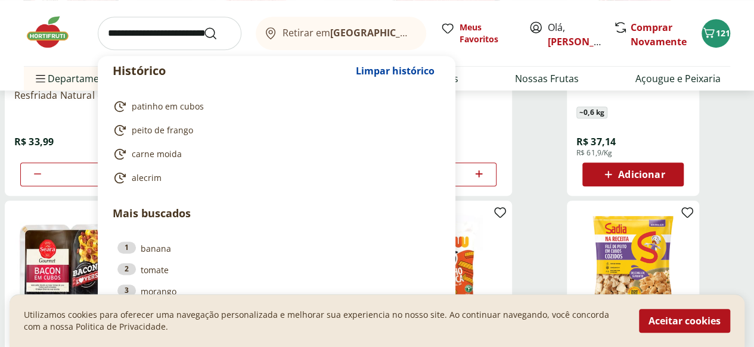
click at [166, 29] on input "search" at bounding box center [170, 33] width 144 height 33
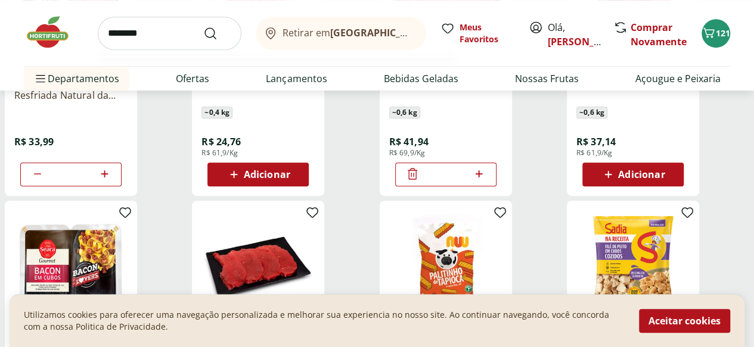
type input "********"
click at [203, 26] on button "Submit Search" at bounding box center [217, 33] width 29 height 14
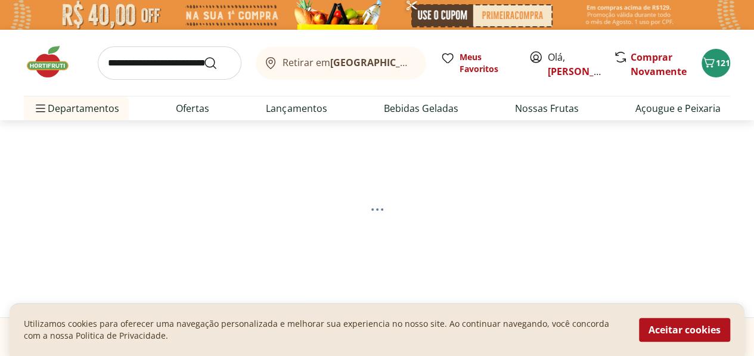
select select "**********"
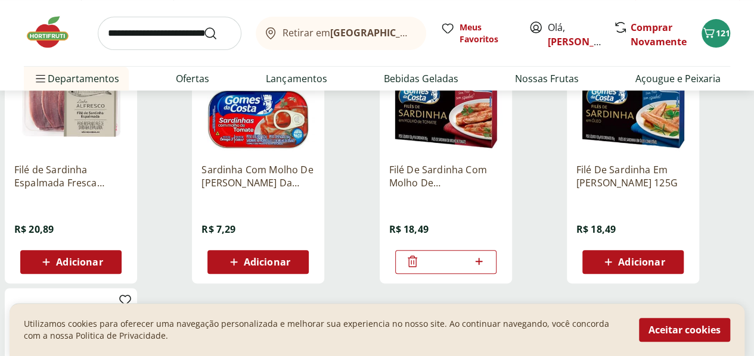
scroll to position [213, 0]
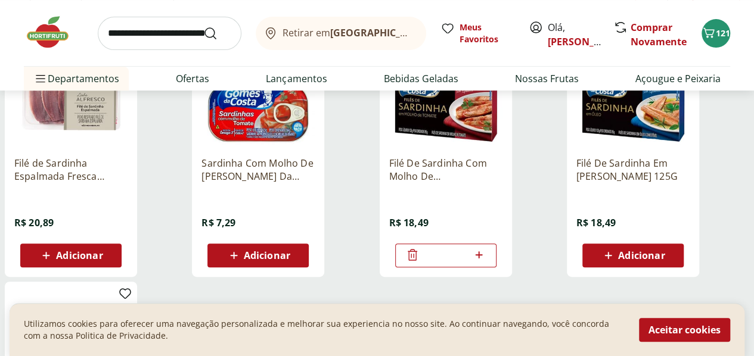
click at [54, 263] on icon at bounding box center [46, 255] width 15 height 14
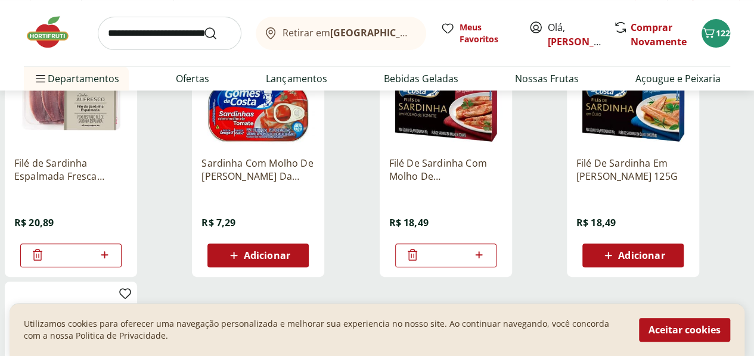
click at [612, 259] on icon at bounding box center [608, 255] width 7 height 7
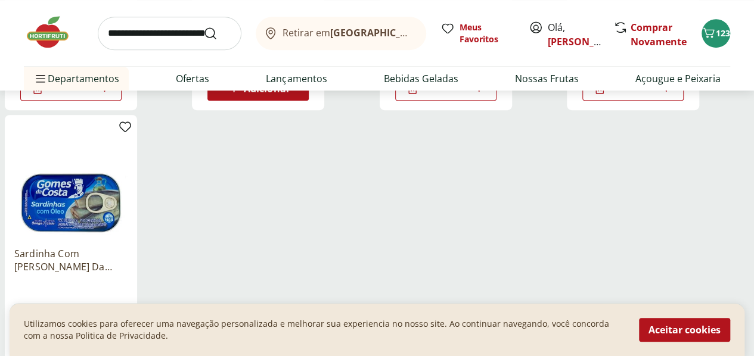
scroll to position [380, 0]
click at [498, 278] on ul "Filé de Sardinha Espalmada Fresca Frescatto 400g R$ 20,89 * Sardinha Com Molho …" at bounding box center [377, 117] width 744 height 520
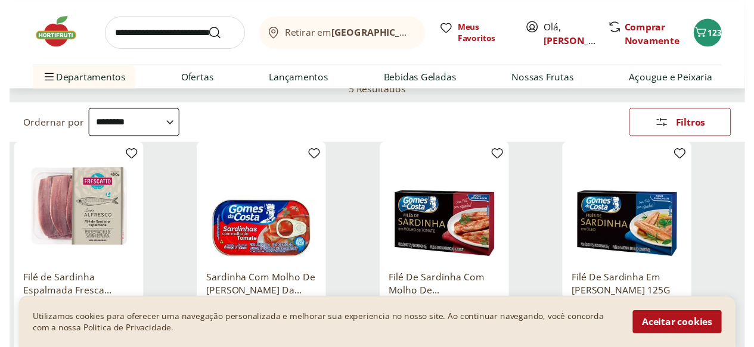
scroll to position [0, 0]
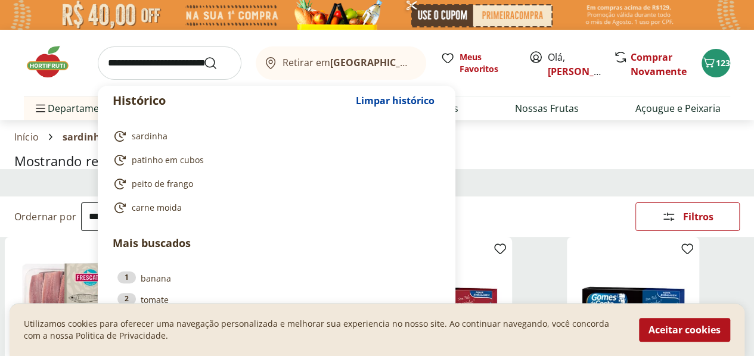
click at [158, 59] on input "search" at bounding box center [170, 62] width 144 height 33
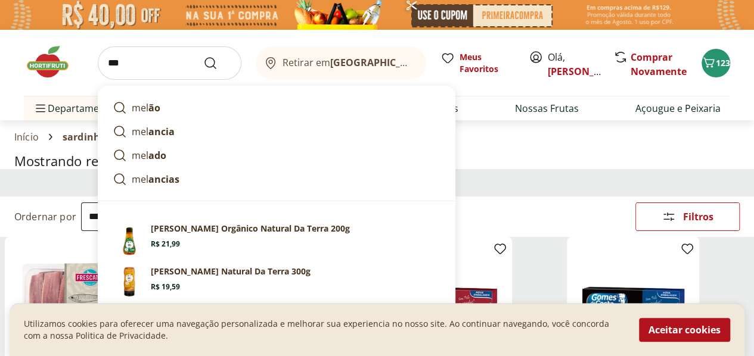
type input "***"
click at [203, 56] on button "Submit Search" at bounding box center [217, 63] width 29 height 14
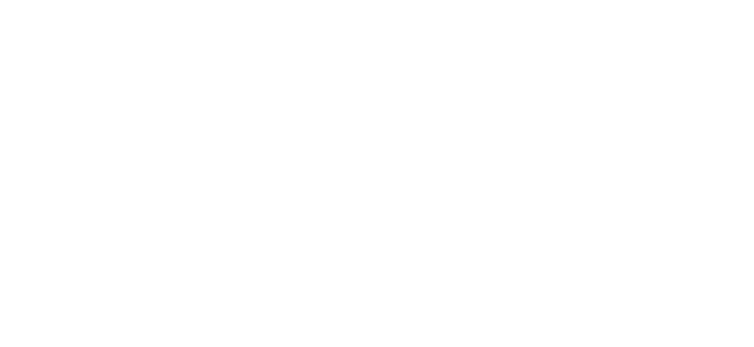
select select "**********"
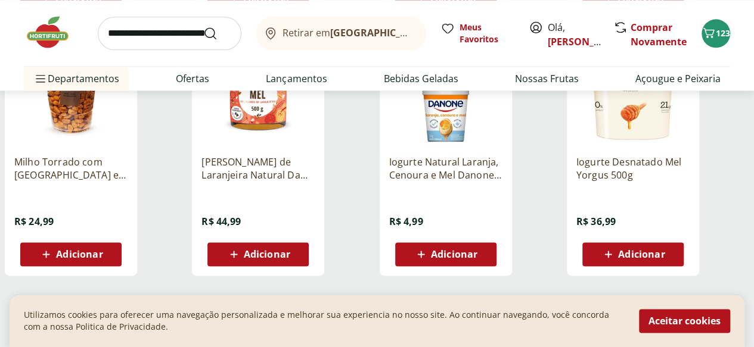
scroll to position [730, 0]
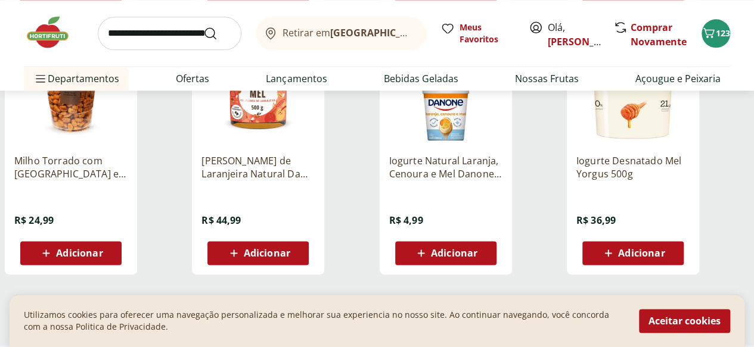
click at [290, 258] on span "Adicionar" at bounding box center [267, 253] width 46 height 10
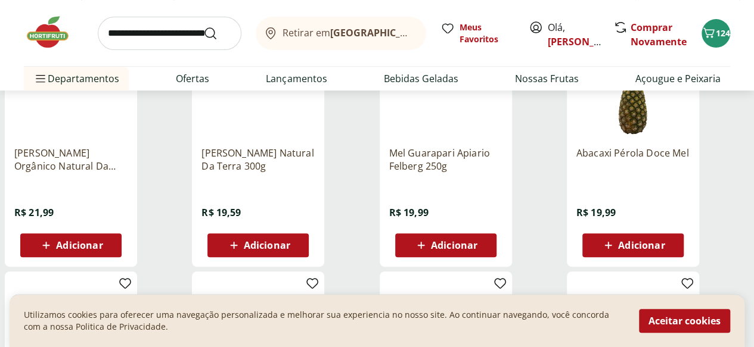
scroll to position [228, 0]
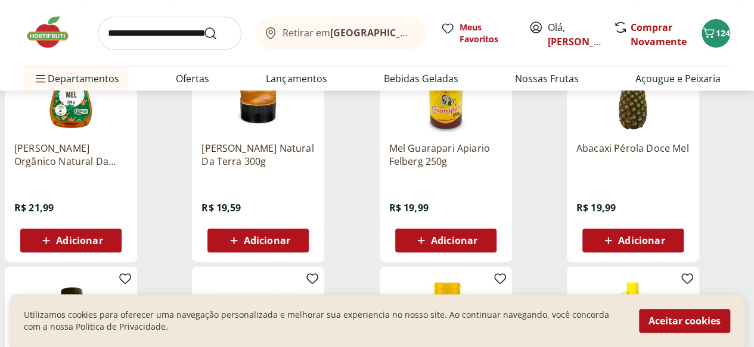
click at [612, 244] on icon at bounding box center [608, 240] width 7 height 7
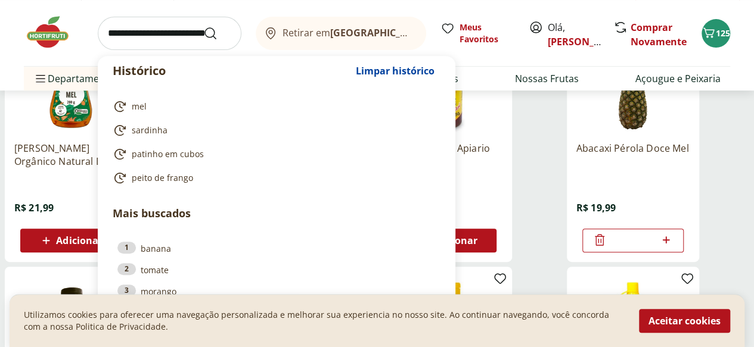
click at [129, 31] on input "search" at bounding box center [170, 33] width 144 height 33
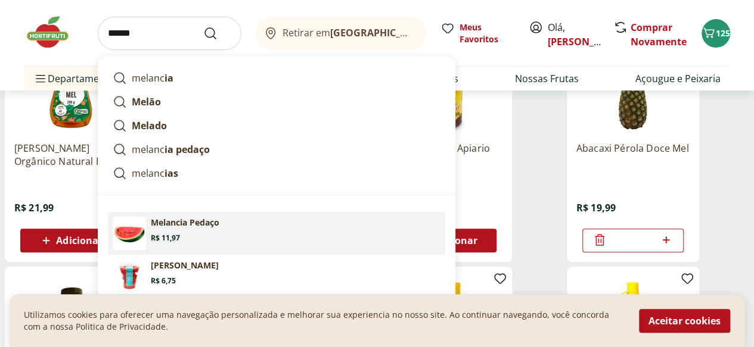
click at [180, 225] on p "Melancia Pedaço" at bounding box center [185, 223] width 69 height 12
type input "**********"
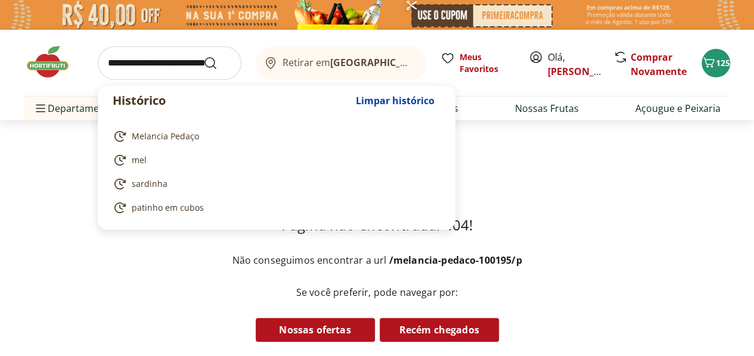
click at [160, 68] on input "search" at bounding box center [170, 62] width 144 height 33
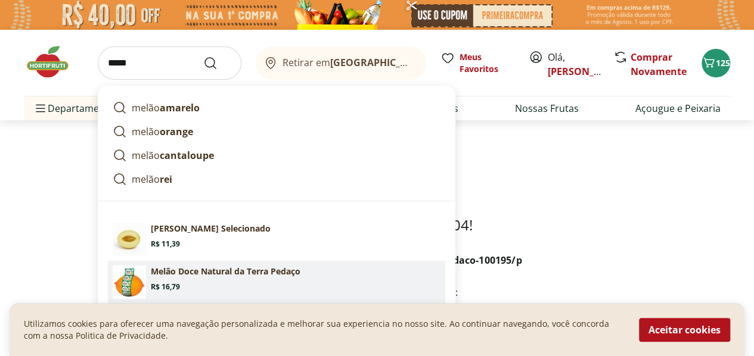
click at [196, 278] on section "Melão Doce Natural da Terra Pedaço Price: R$ 16,79" at bounding box center [296, 279] width 290 height 26
type input "**********"
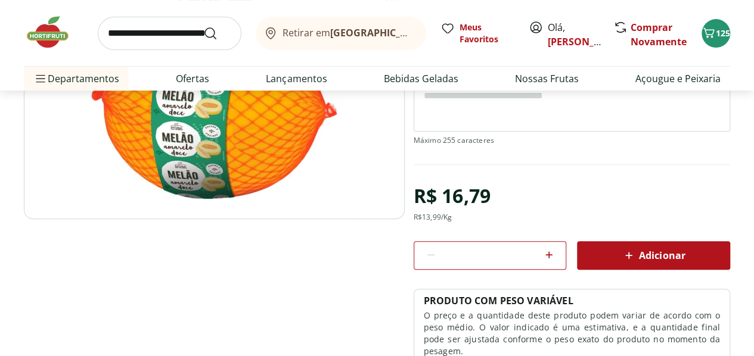
scroll to position [201, 0]
click at [633, 254] on icon at bounding box center [628, 255] width 14 height 14
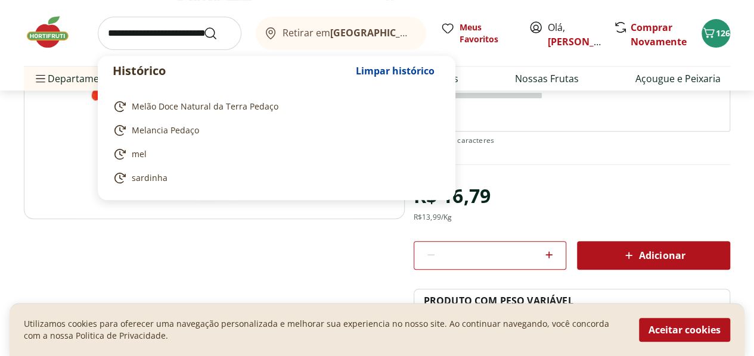
click at [179, 26] on input "search" at bounding box center [170, 33] width 144 height 33
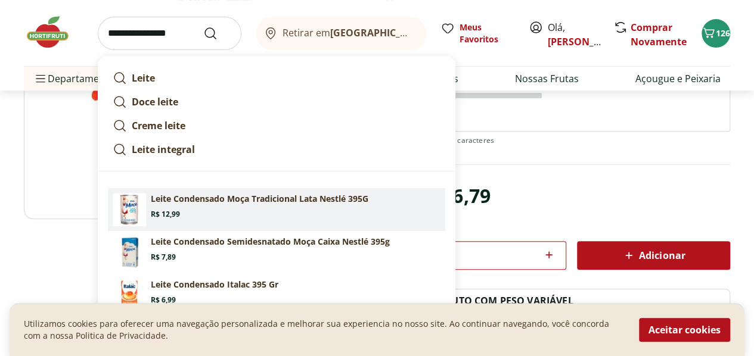
click at [306, 197] on p "Leite Condensado Moça Tradicional Lata Nestlé 395G" at bounding box center [259, 199] width 217 height 12
type input "**********"
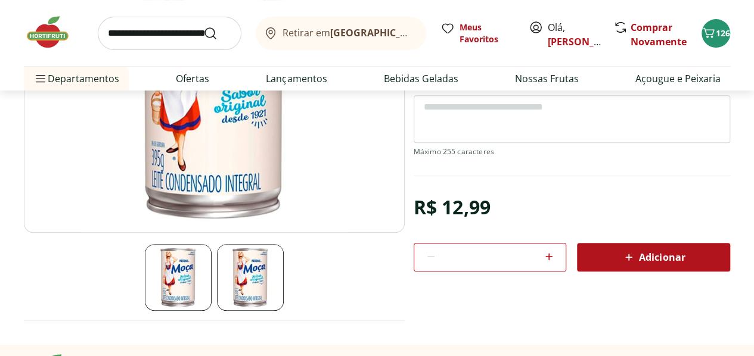
scroll to position [189, 0]
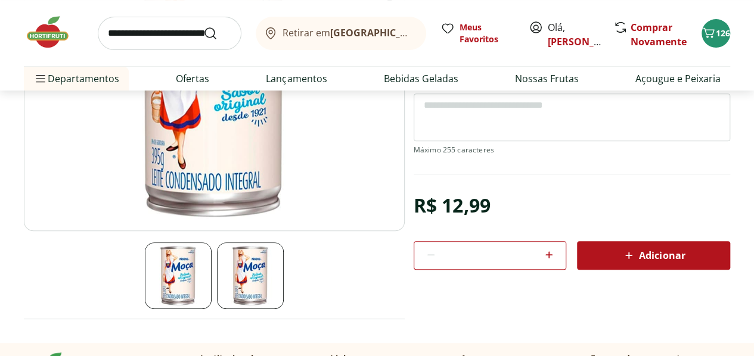
click at [648, 256] on span "Adicionar" at bounding box center [652, 255] width 63 height 14
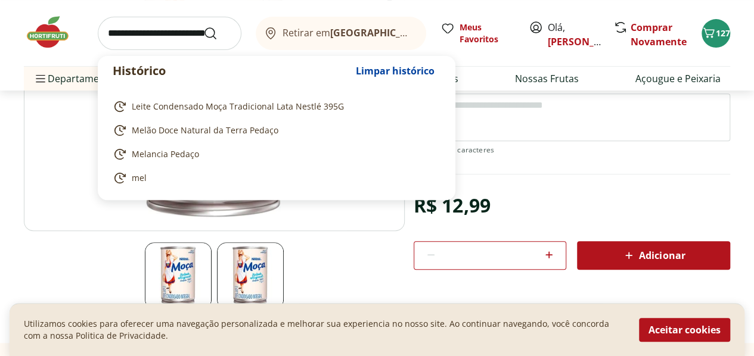
click at [127, 27] on input "search" at bounding box center [170, 33] width 144 height 33
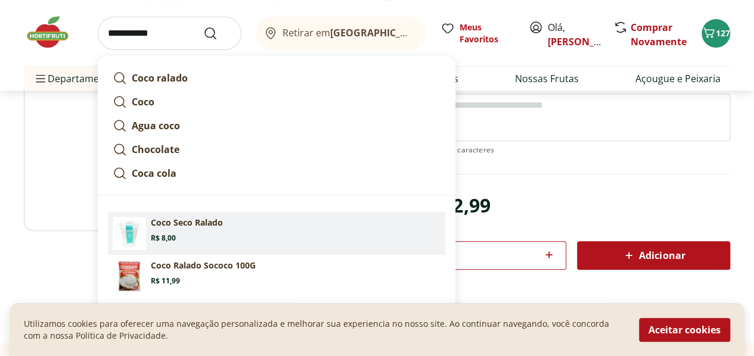
click at [196, 225] on p "Coco Seco Ralado" at bounding box center [187, 223] width 72 height 12
type input "**********"
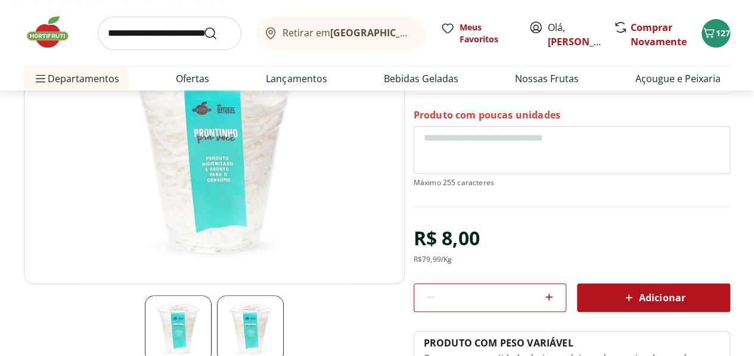
scroll to position [137, 0]
click at [656, 299] on span "Adicionar" at bounding box center [652, 297] width 63 height 14
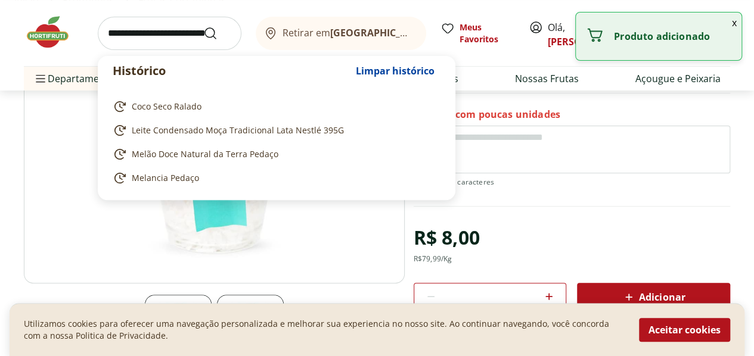
click at [165, 28] on input "search" at bounding box center [170, 33] width 144 height 33
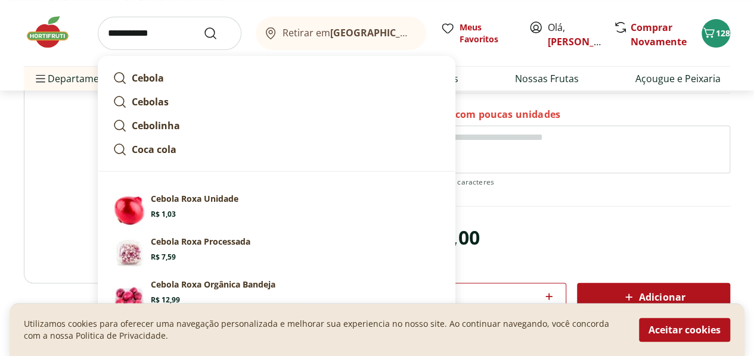
type input "**********"
click at [203, 26] on button "Submit Search" at bounding box center [217, 33] width 29 height 14
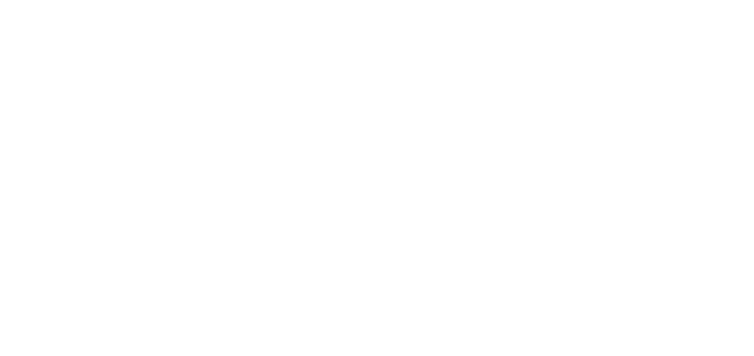
select select "**********"
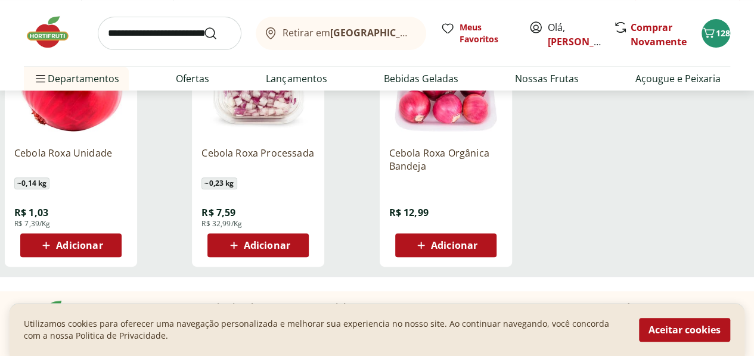
scroll to position [223, 0]
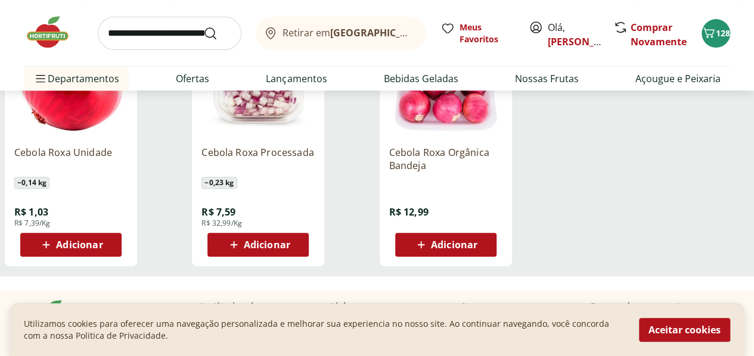
click at [50, 248] on icon at bounding box center [46, 244] width 7 height 7
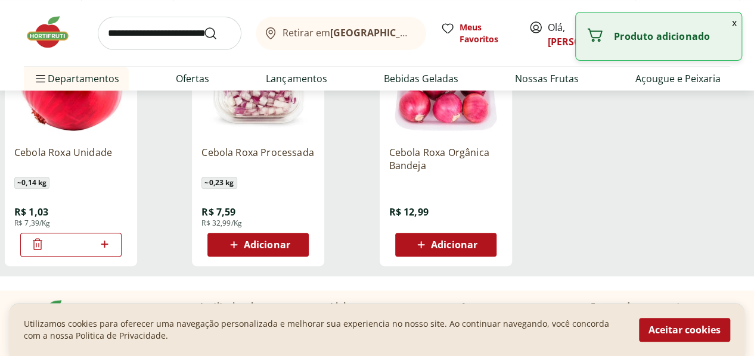
click at [108, 248] on icon at bounding box center [104, 244] width 7 height 7
type input "*"
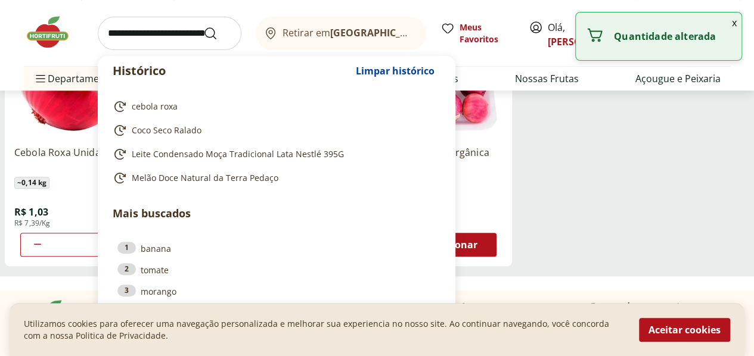
click at [133, 27] on input "search" at bounding box center [170, 33] width 144 height 33
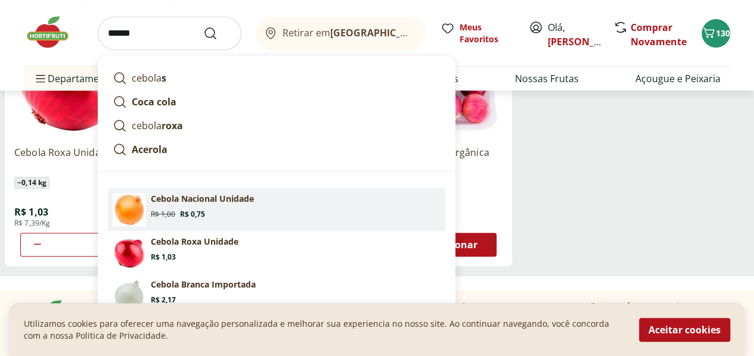
click at [174, 215] on span "Original price: R$ 1,00" at bounding box center [163, 215] width 24 height 10
type input "**********"
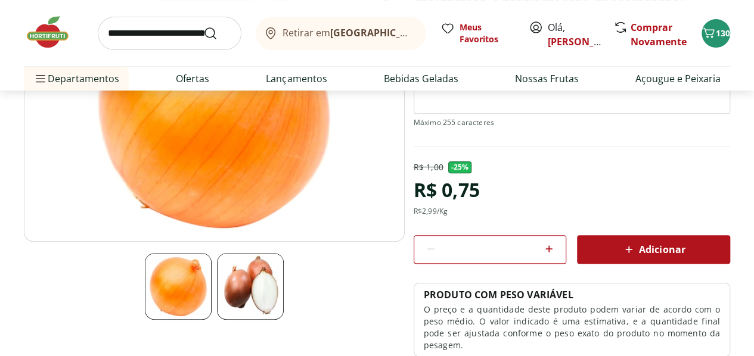
scroll to position [180, 0]
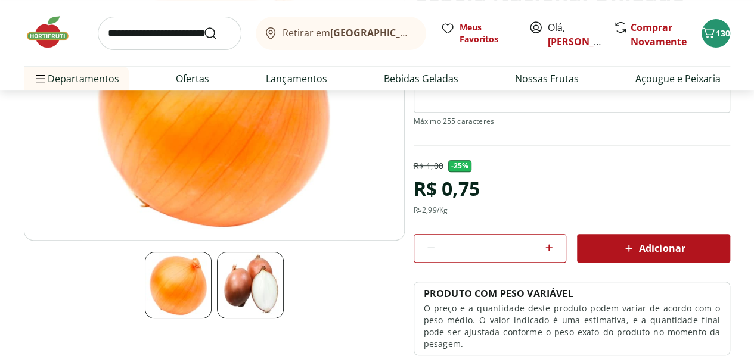
click at [548, 251] on icon at bounding box center [549, 248] width 14 height 14
click at [549, 246] on icon at bounding box center [549, 247] width 7 height 7
click at [550, 246] on icon at bounding box center [549, 247] width 7 height 7
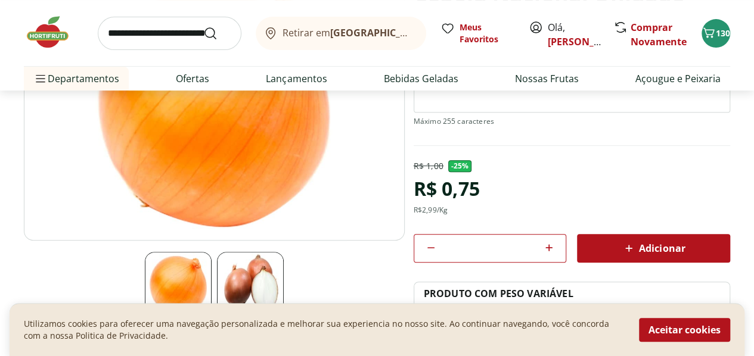
click at [549, 246] on icon at bounding box center [549, 247] width 7 height 7
type input "*"
click at [665, 244] on span "Adicionar" at bounding box center [652, 248] width 63 height 14
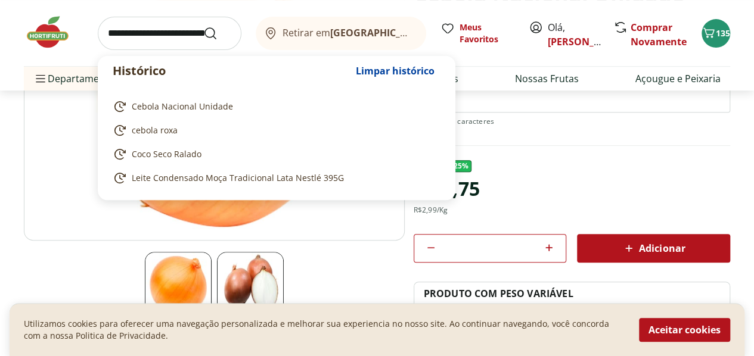
click at [136, 23] on input "search" at bounding box center [170, 33] width 144 height 33
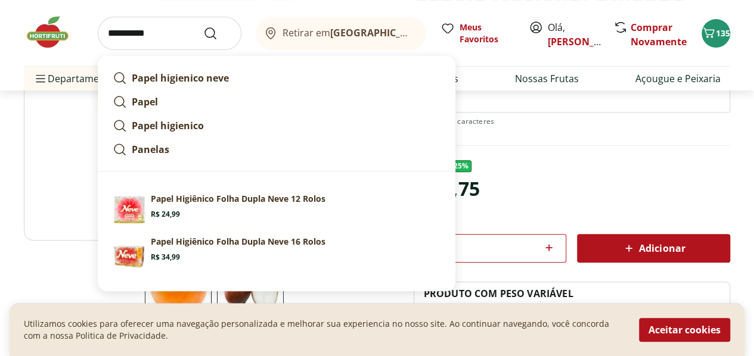
type input "**********"
click at [203, 26] on button "Submit Search" at bounding box center [217, 33] width 29 height 14
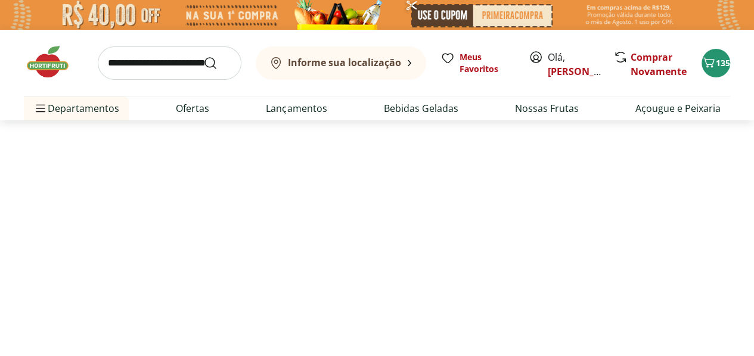
select select "**********"
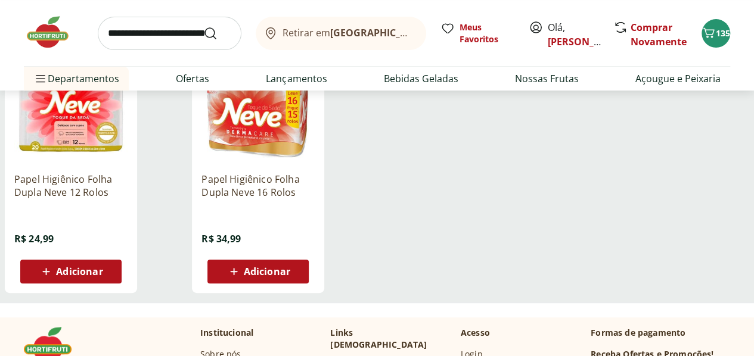
scroll to position [209, 0]
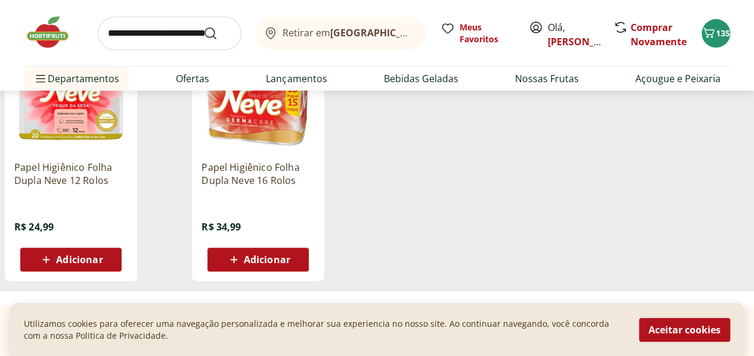
click at [290, 265] on span "Adicionar" at bounding box center [267, 260] width 46 height 10
click at [163, 27] on input "search" at bounding box center [170, 33] width 144 height 33
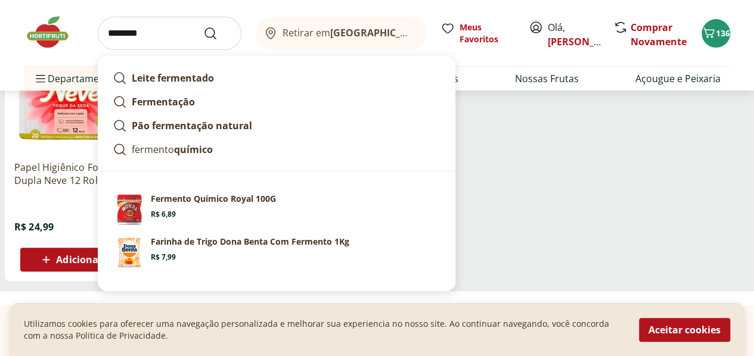
type input "********"
click at [203, 26] on button "Submit Search" at bounding box center [217, 33] width 29 height 14
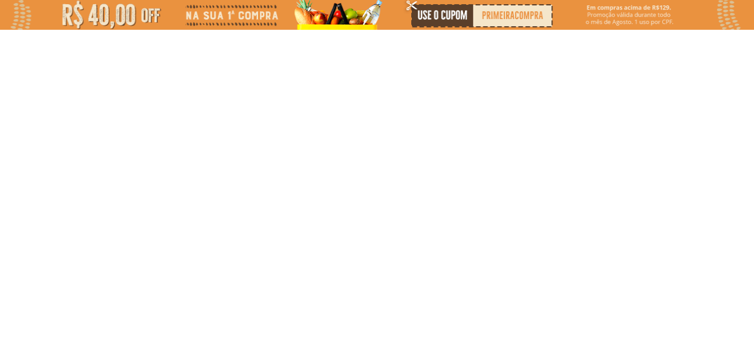
select select "**********"
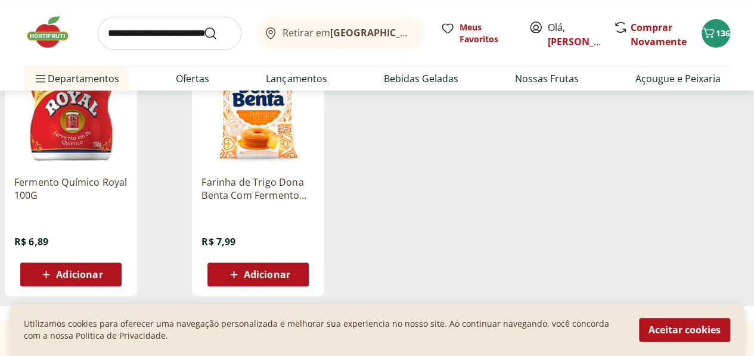
scroll to position [195, 0]
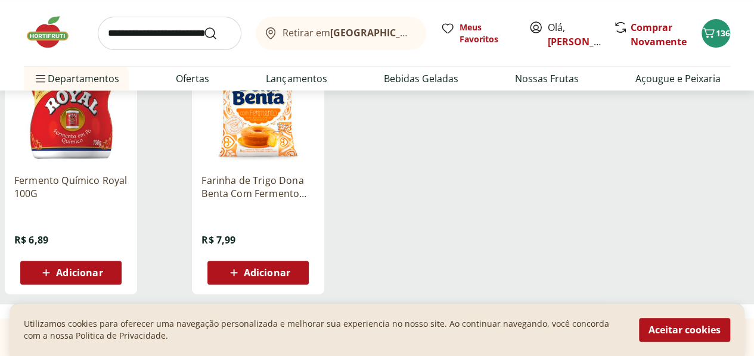
click at [102, 276] on span "Adicionar" at bounding box center [79, 273] width 46 height 10
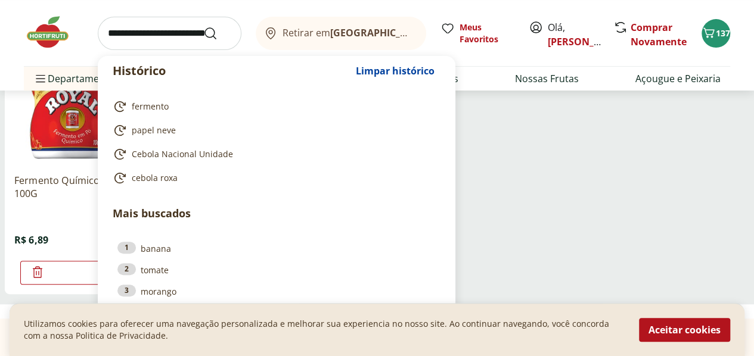
click at [162, 35] on input "search" at bounding box center [170, 33] width 144 height 33
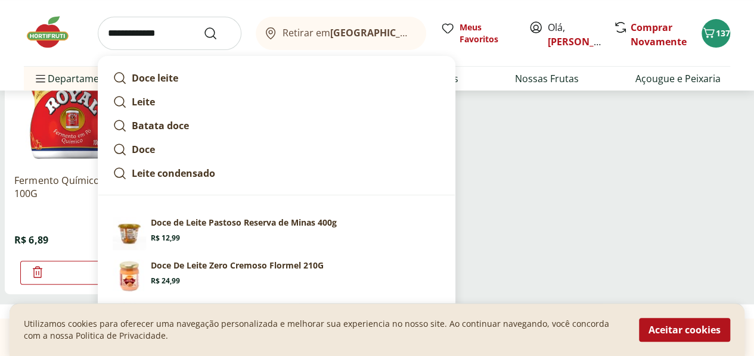
type input "**********"
click at [203, 26] on button "Submit Search" at bounding box center [217, 33] width 29 height 14
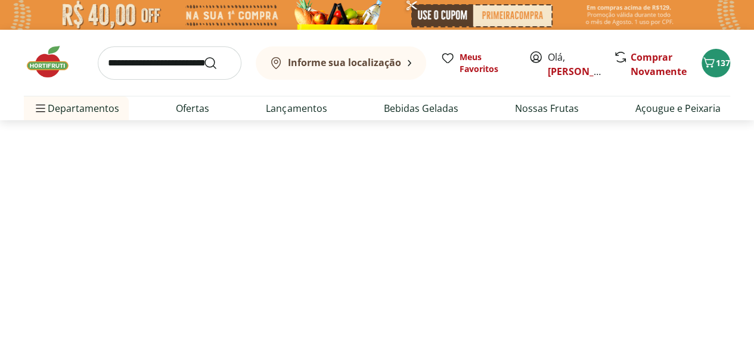
select select "**********"
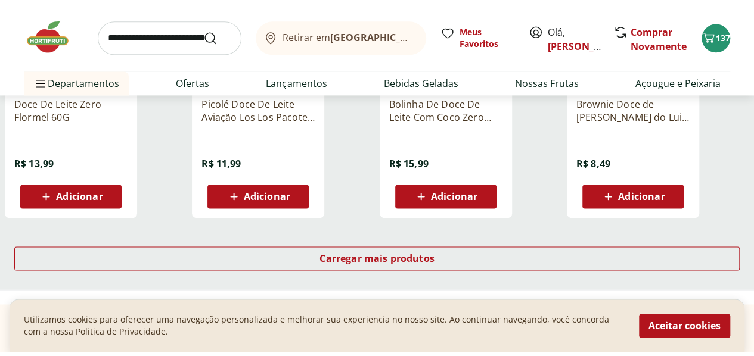
scroll to position [795, 0]
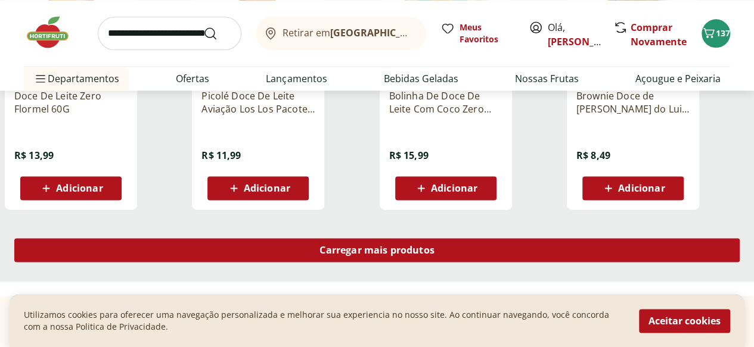
click at [478, 262] on div "Carregar mais produtos" at bounding box center [376, 250] width 725 height 24
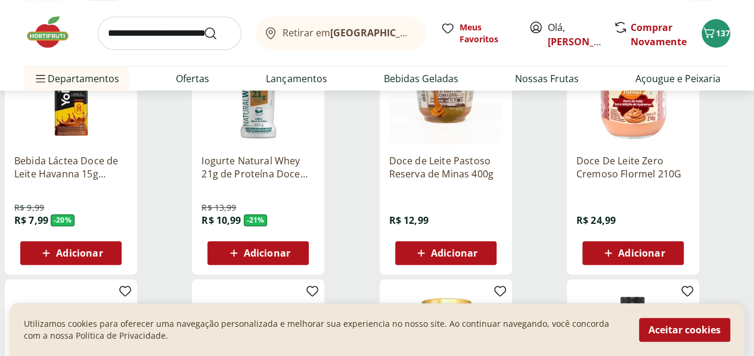
scroll to position [217, 0]
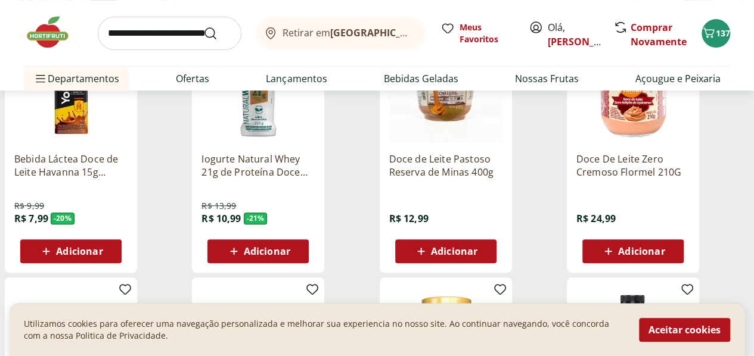
click at [477, 256] on span "Adicionar" at bounding box center [454, 252] width 46 height 10
click at [419, 258] on icon at bounding box center [412, 251] width 14 height 14
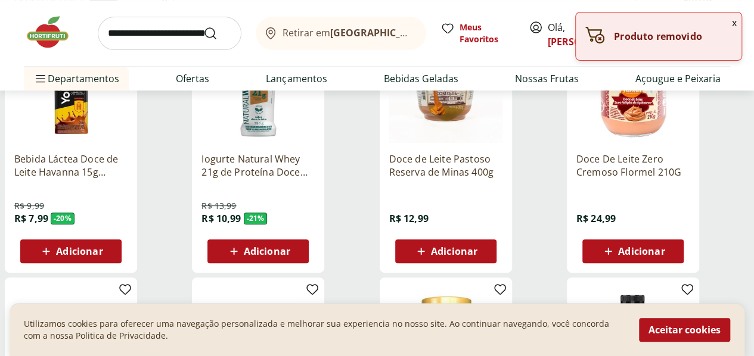
click at [487, 251] on div "Adicionar" at bounding box center [446, 251] width 82 height 21
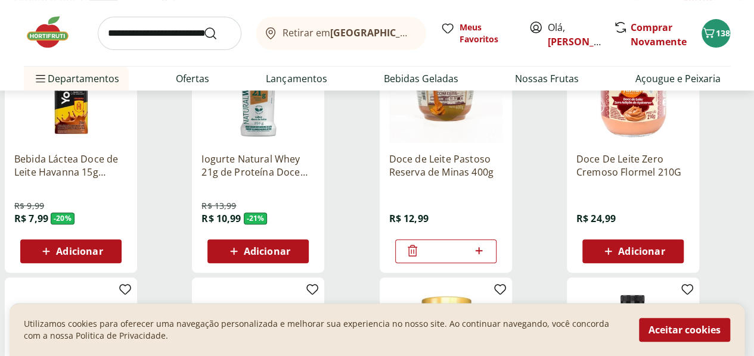
click at [419, 258] on icon at bounding box center [412, 251] width 14 height 14
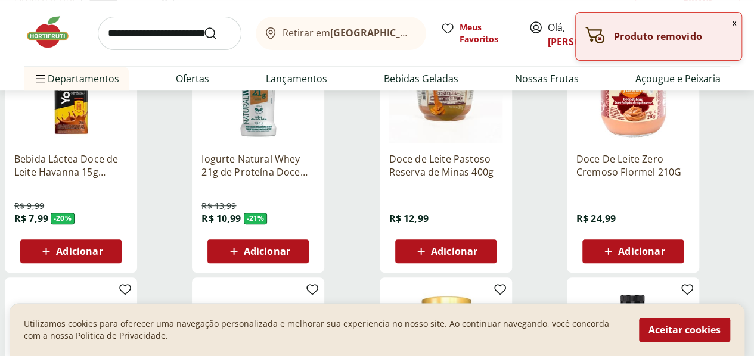
click at [664, 254] on span "Adicionar" at bounding box center [641, 252] width 46 height 10
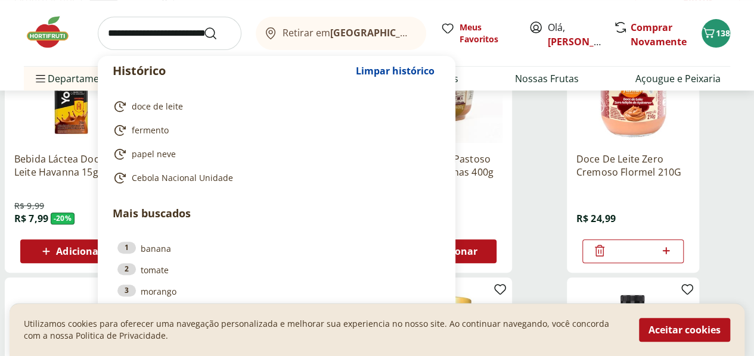
click at [147, 38] on input "search" at bounding box center [170, 33] width 144 height 33
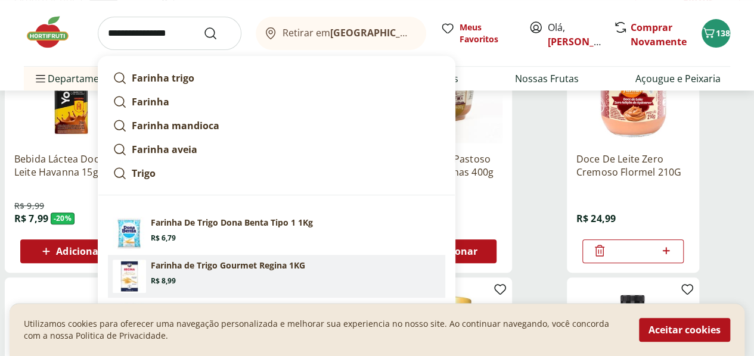
click at [263, 275] on section "Farinha de Trigo Gourmet Regina 1KG Price: R$ 8,99" at bounding box center [296, 273] width 290 height 26
type input "**********"
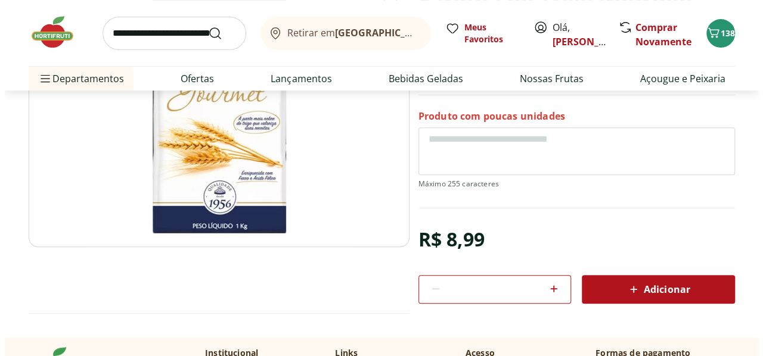
scroll to position [169, 0]
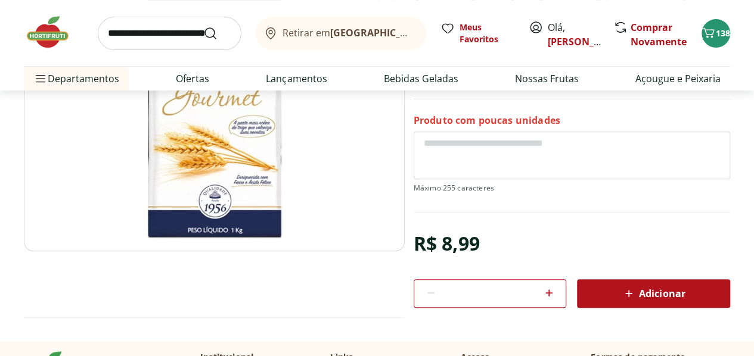
click at [641, 294] on span "Adicionar" at bounding box center [652, 294] width 63 height 14
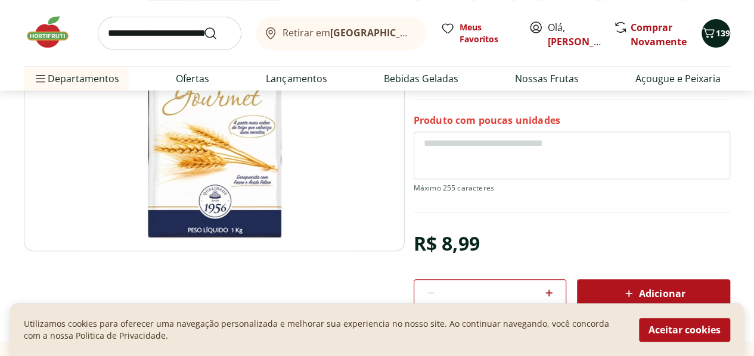
click at [708, 29] on icon "Carrinho" at bounding box center [708, 32] width 11 height 10
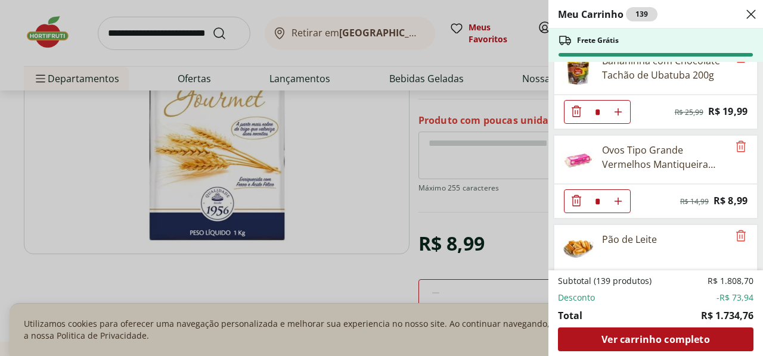
scroll to position [372, 0]
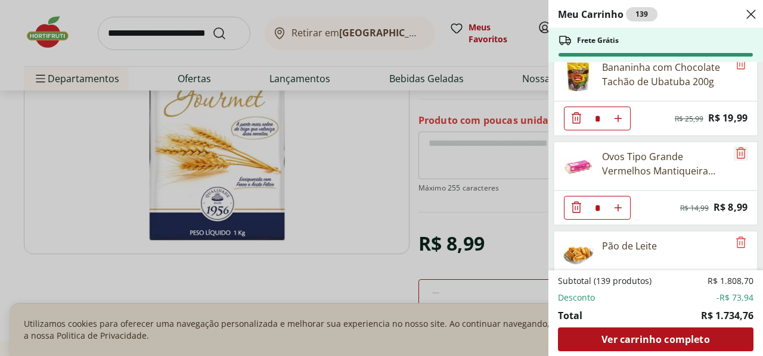
click at [736, 148] on icon "Remove" at bounding box center [740, 153] width 14 height 14
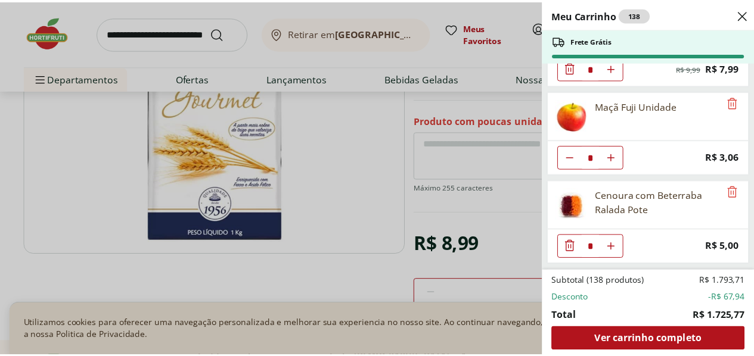
scroll to position [1053, 0]
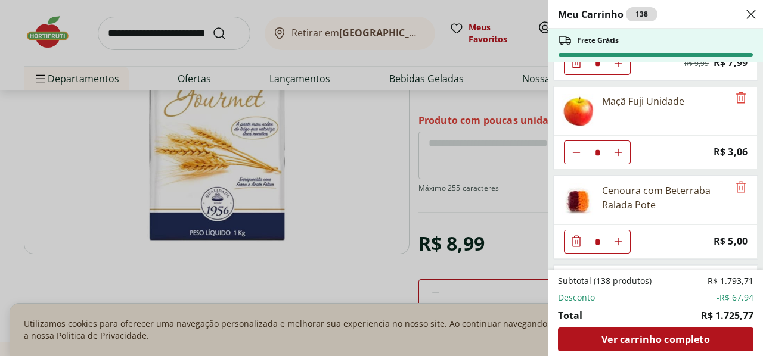
click at [753, 15] on icon "Close" at bounding box center [751, 14] width 14 height 14
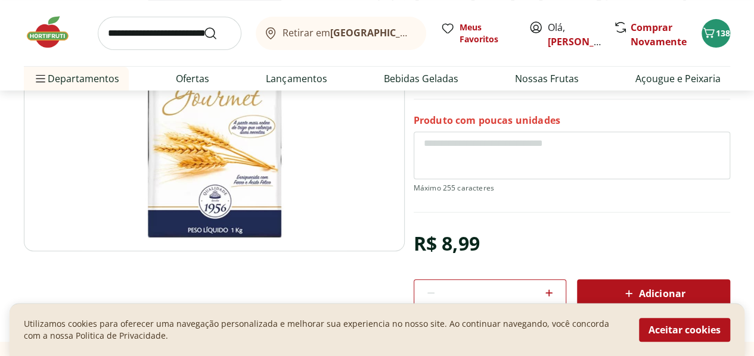
click at [192, 32] on input "search" at bounding box center [170, 33] width 144 height 33
type input "**********"
click at [203, 26] on button "Submit Search" at bounding box center [217, 33] width 29 height 14
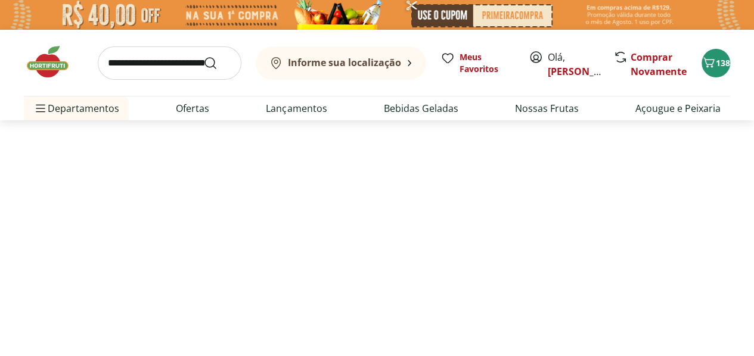
select select "**********"
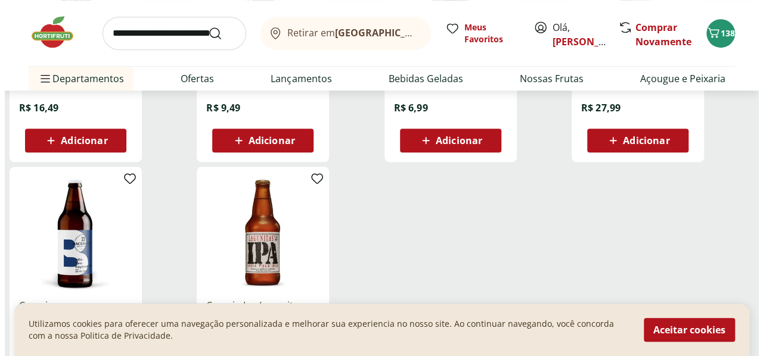
scroll to position [326, 0]
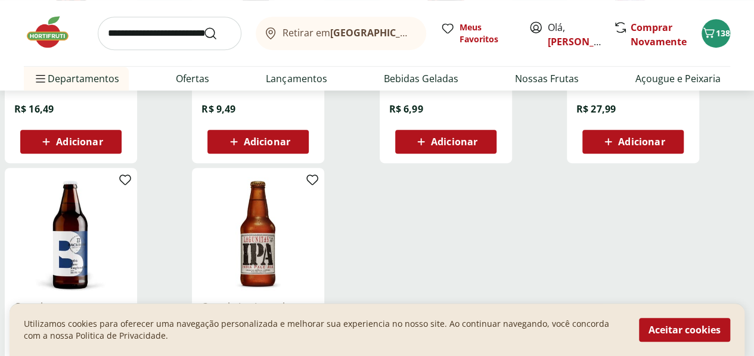
click at [424, 145] on icon at bounding box center [420, 141] width 7 height 7
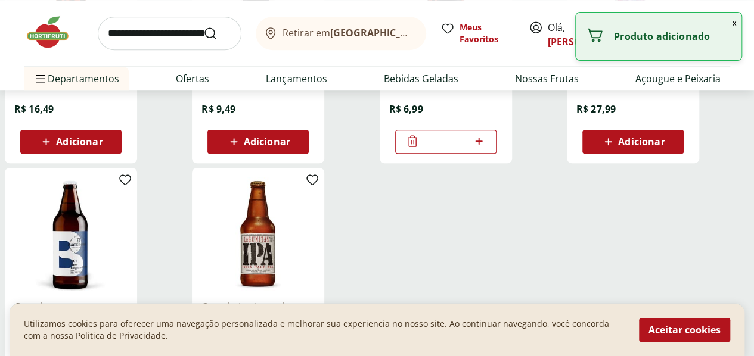
click at [483, 145] on icon at bounding box center [478, 141] width 7 height 7
type input "*"
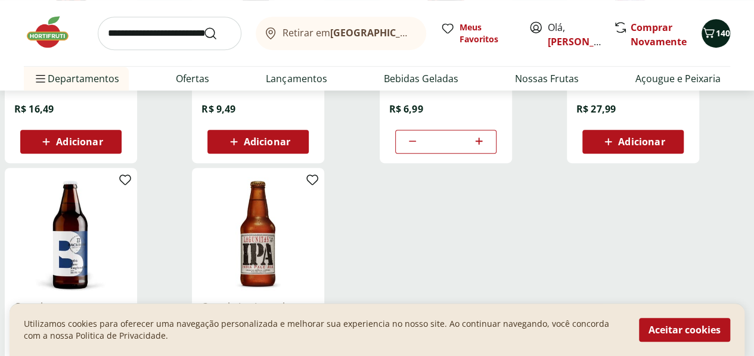
click at [716, 38] on span "140" at bounding box center [723, 32] width 14 height 11
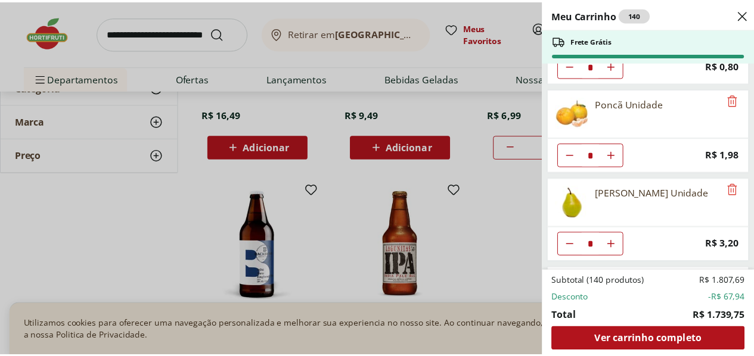
scroll to position [2210, 0]
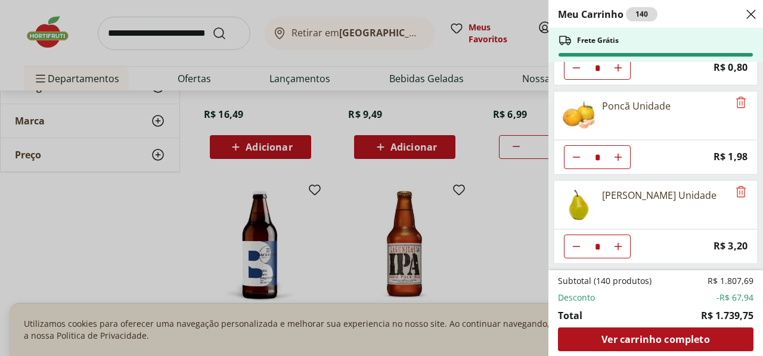
click at [148, 38] on div "Meu Carrinho 140 Frete Grátis KIT FEIJOADA PATA NEGRA 500G * Original price: R$…" at bounding box center [381, 178] width 763 height 356
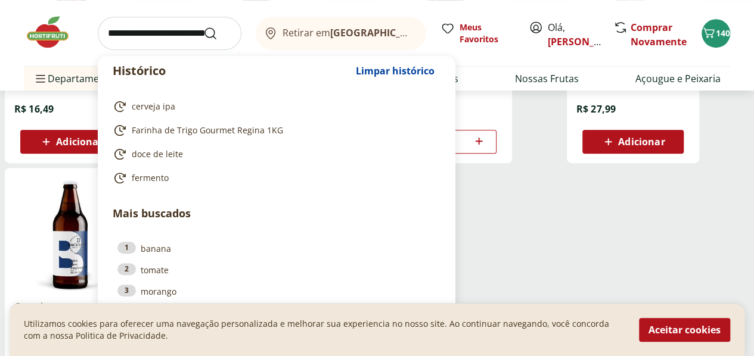
click at [151, 32] on input "search" at bounding box center [170, 33] width 144 height 33
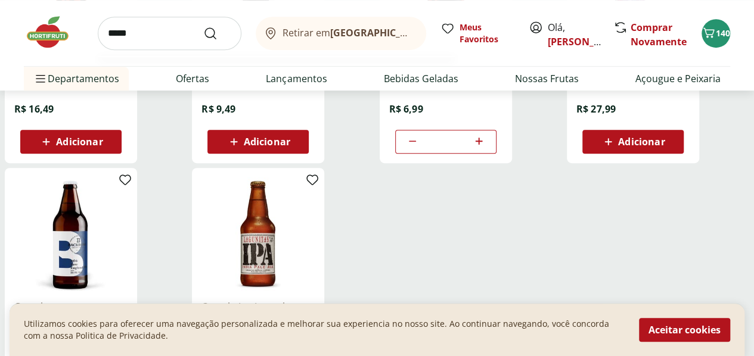
type input "*****"
click at [203, 26] on button "Submit Search" at bounding box center [217, 33] width 29 height 14
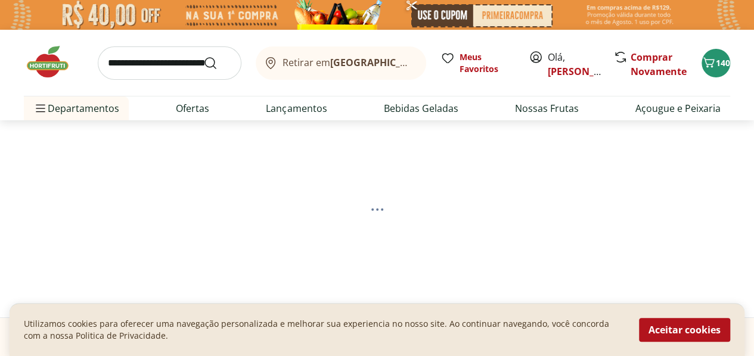
select select "**********"
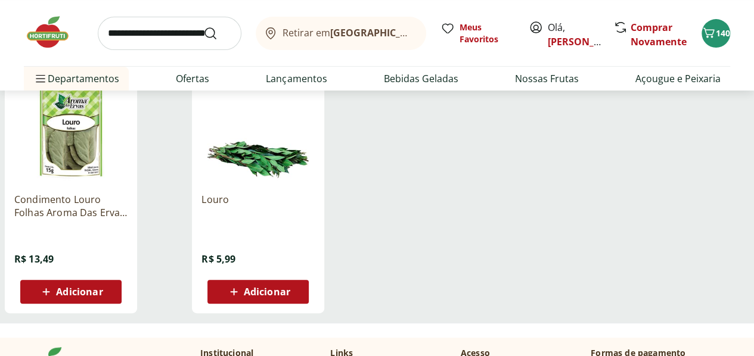
scroll to position [176, 0]
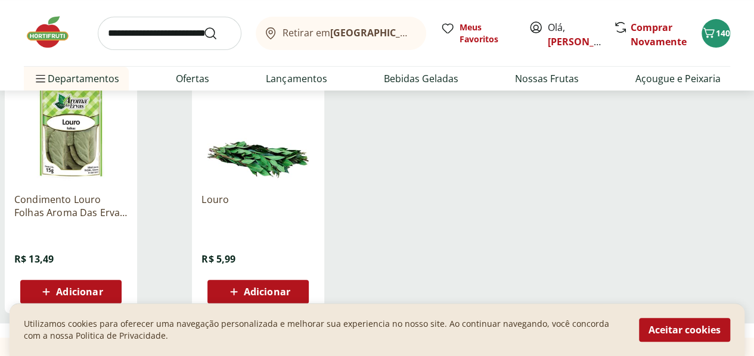
click at [290, 297] on span "Adicionar" at bounding box center [267, 292] width 46 height 10
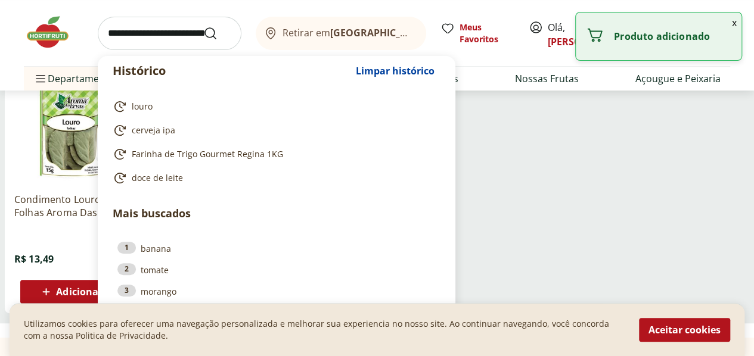
click at [127, 41] on input "search" at bounding box center [170, 33] width 144 height 33
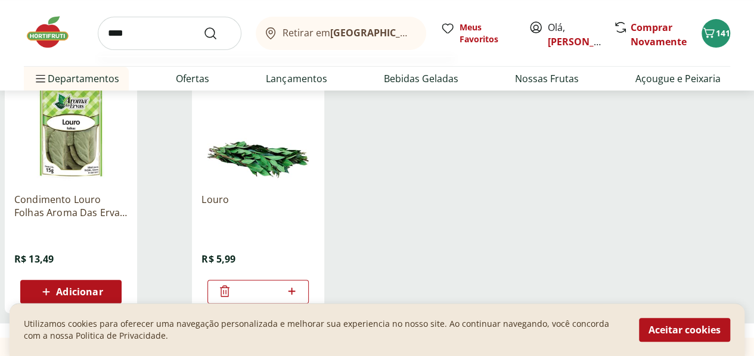
type input "****"
click at [203, 26] on button "Submit Search" at bounding box center [217, 33] width 29 height 14
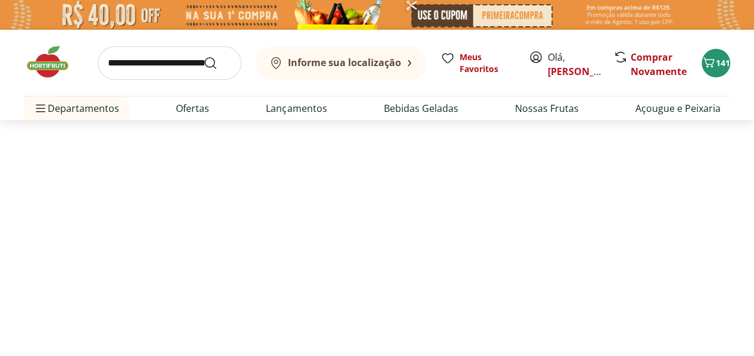
select select "**********"
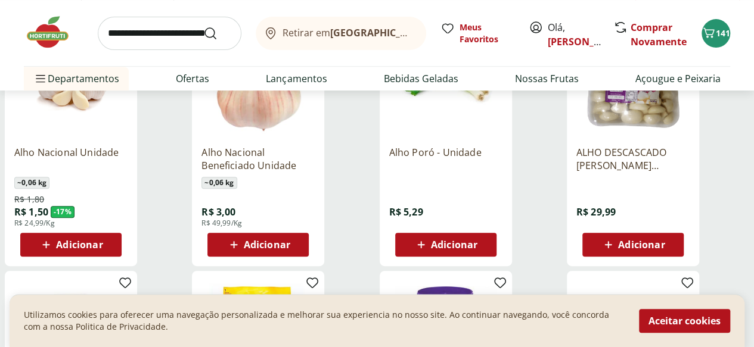
scroll to position [224, 0]
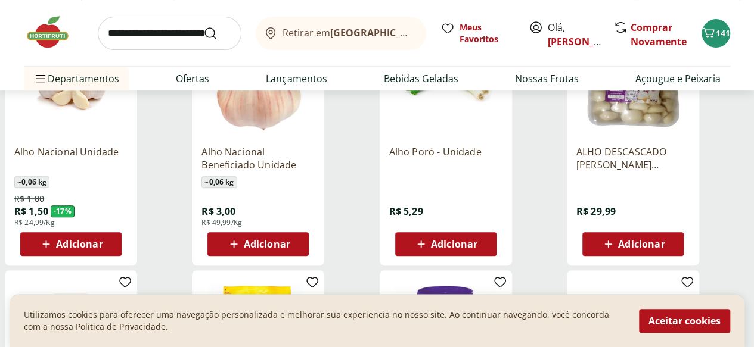
click at [424, 248] on icon at bounding box center [420, 244] width 7 height 7
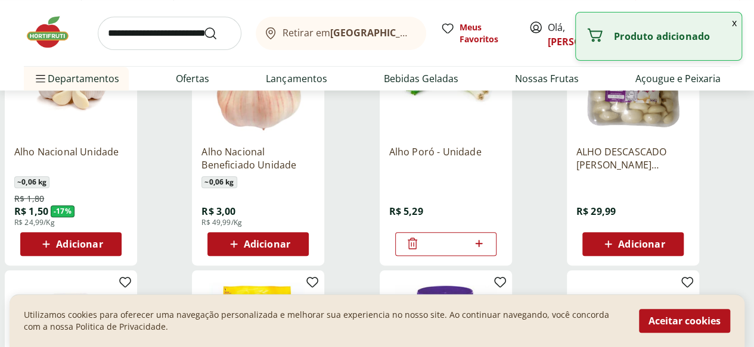
click at [290, 249] on span "Adicionar" at bounding box center [267, 245] width 46 height 10
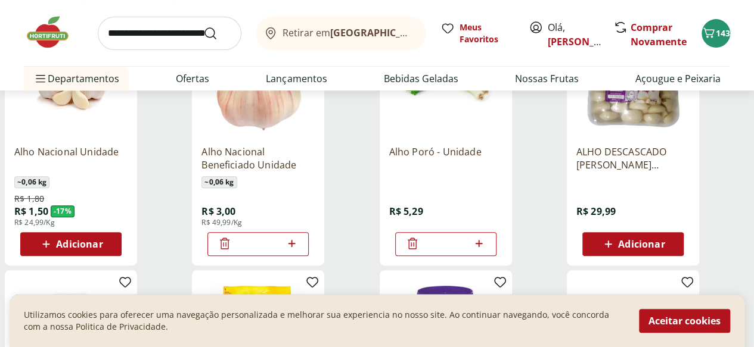
click at [295, 247] on icon at bounding box center [291, 243] width 7 height 7
type input "*"
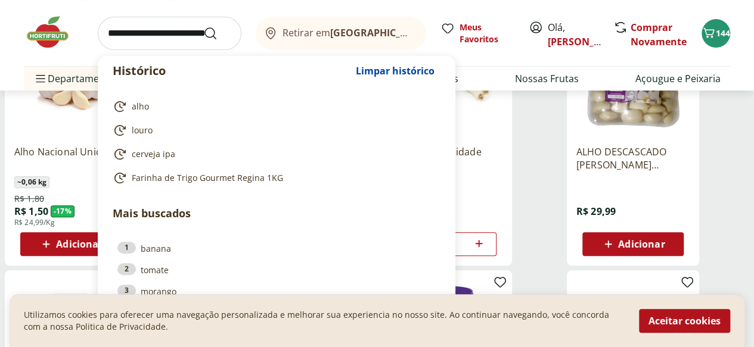
click at [133, 33] on input "search" at bounding box center [170, 33] width 144 height 33
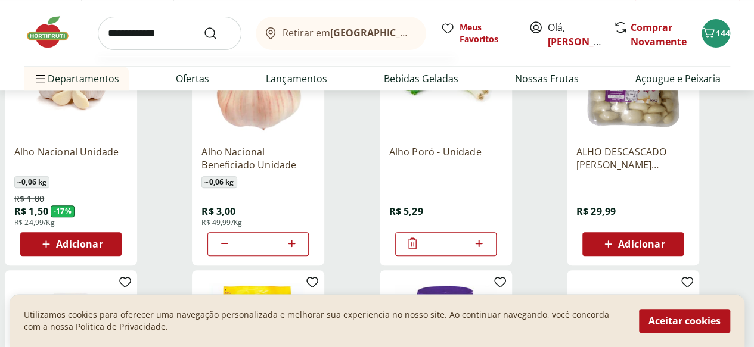
type input "**********"
click at [203, 26] on button "Submit Search" at bounding box center [217, 33] width 29 height 14
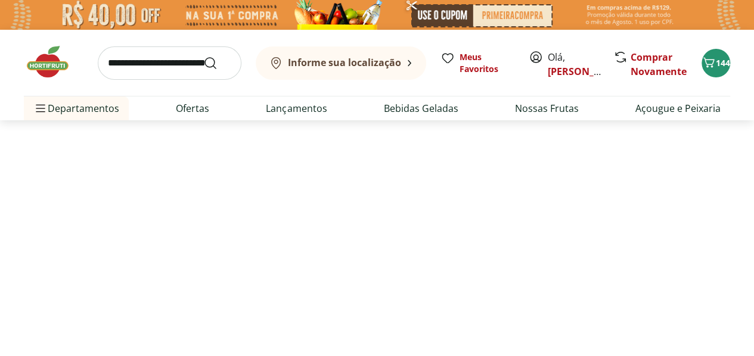
select select "**********"
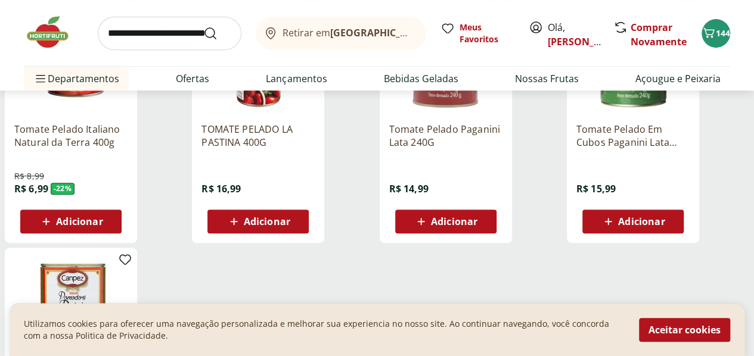
scroll to position [248, 0]
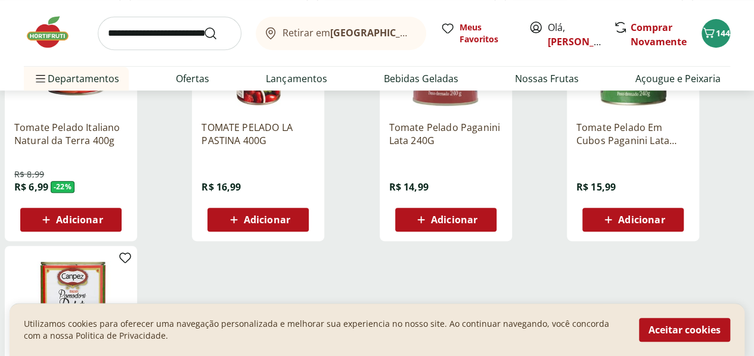
click at [50, 223] on icon at bounding box center [46, 219] width 7 height 7
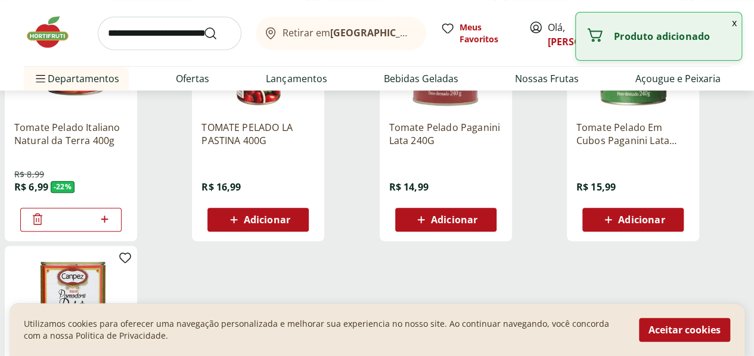
click at [108, 223] on icon at bounding box center [104, 219] width 7 height 7
type input "*"
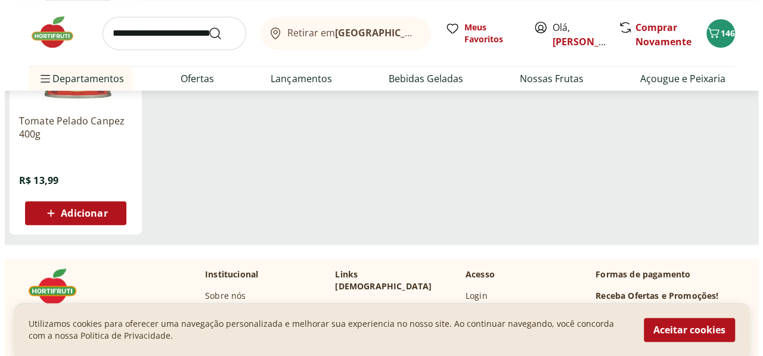
scroll to position [514, 0]
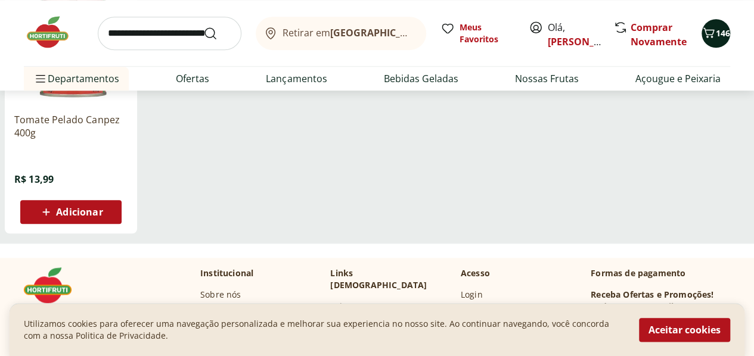
click at [716, 40] on div "146" at bounding box center [716, 33] width 10 height 19
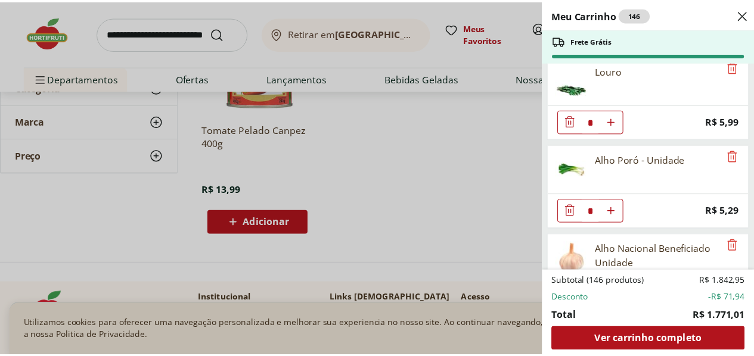
scroll to position [8614, 0]
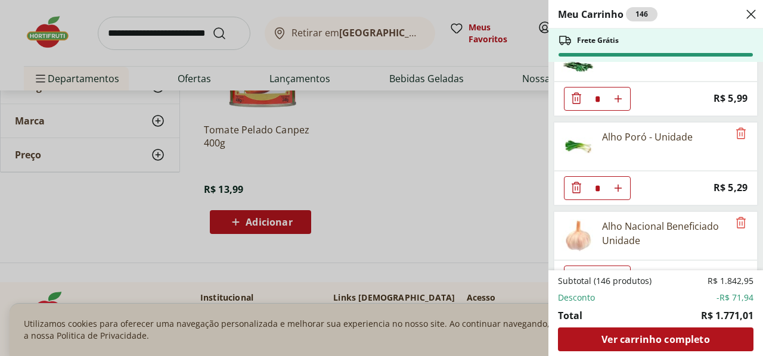
click at [749, 14] on icon "Close" at bounding box center [751, 14] width 14 height 14
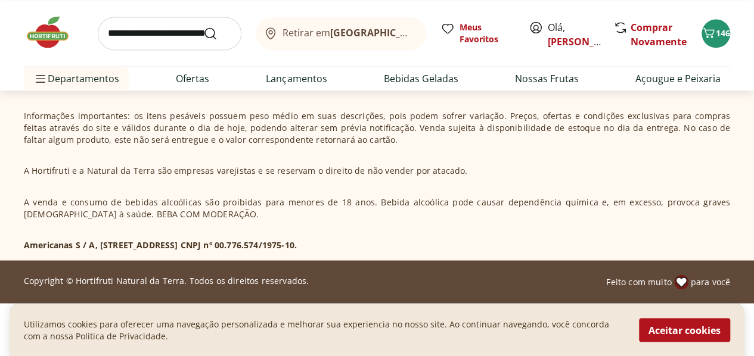
scroll to position [938, 0]
click at [704, 184] on div "Não há valor mínimo de pedidos no site Hortifruti e Natural da Terra. Informaçõ…" at bounding box center [377, 165] width 706 height 172
click at [698, 209] on p "A venda e consumo de bebidas alcoólicas são proibidas para menores de 18 anos. …" at bounding box center [377, 208] width 706 height 24
click at [701, 327] on button "Aceitar cookies" at bounding box center [684, 330] width 91 height 24
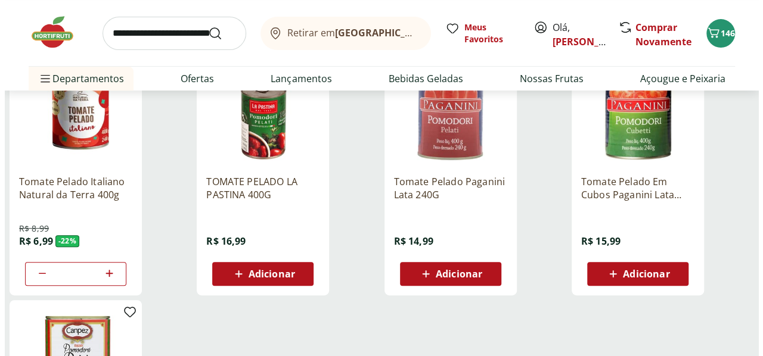
scroll to position [0, 0]
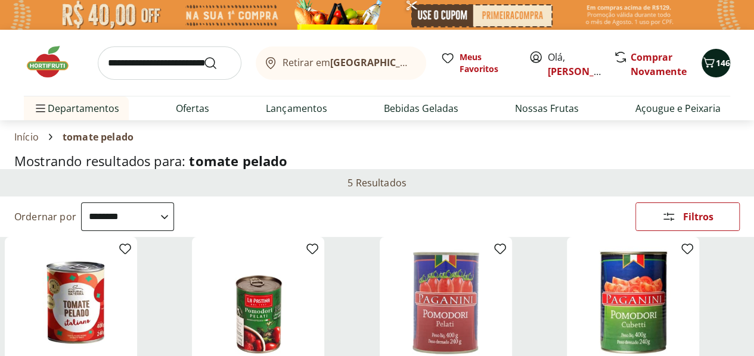
click at [708, 62] on icon "Carrinho" at bounding box center [708, 62] width 14 height 14
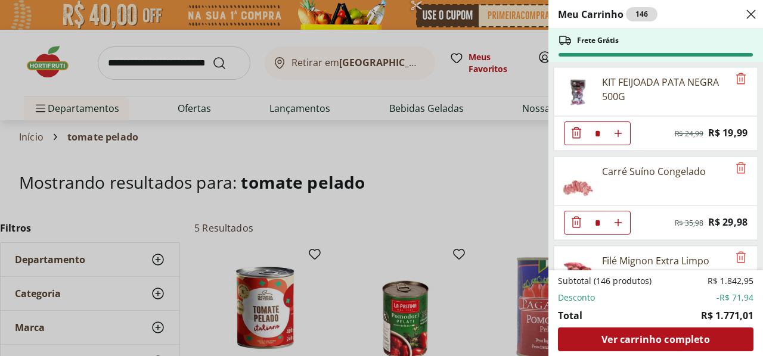
click at [708, 62] on ul "KIT FEIJOADA PATA NEGRA 500G * Original price: R$ 24,99 Price: R$ 19,99 Carré S…" at bounding box center [654, 166] width 212 height 209
click at [485, 188] on div "Meu Carrinho 146 Frete Grátis KIT FEIJOADA PATA NEGRA 500G * Original price: R$…" at bounding box center [381, 178] width 763 height 356
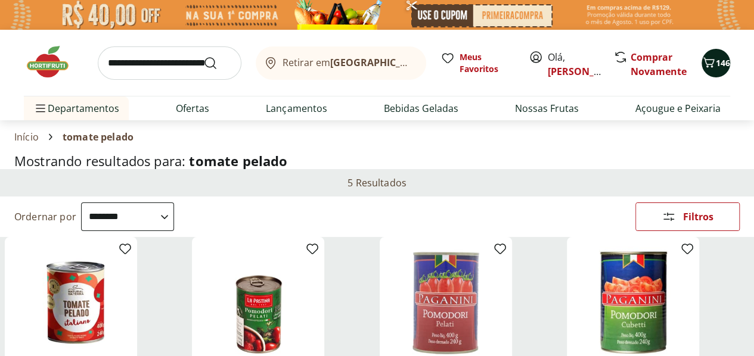
click at [714, 63] on icon "Carrinho" at bounding box center [708, 62] width 14 height 14
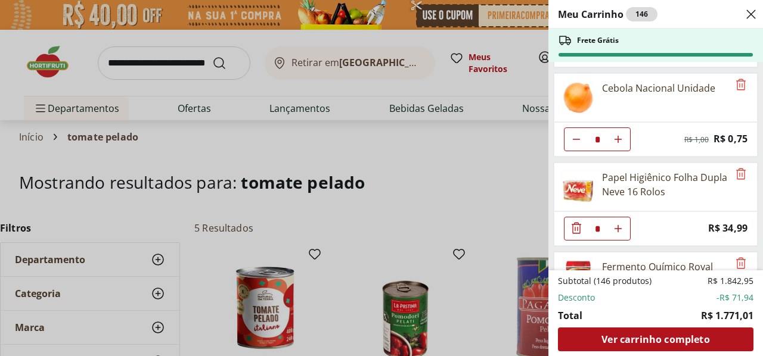
scroll to position [8614, 0]
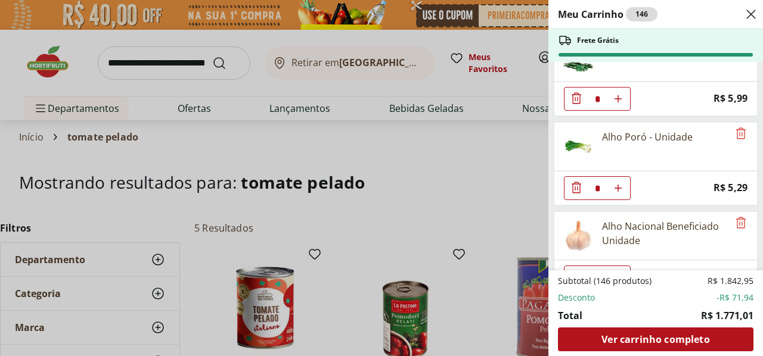
click at [478, 231] on div "Meu Carrinho 146 Frete Grátis KIT FEIJOADA PATA NEGRA 500G * Original price: R$…" at bounding box center [381, 178] width 763 height 356
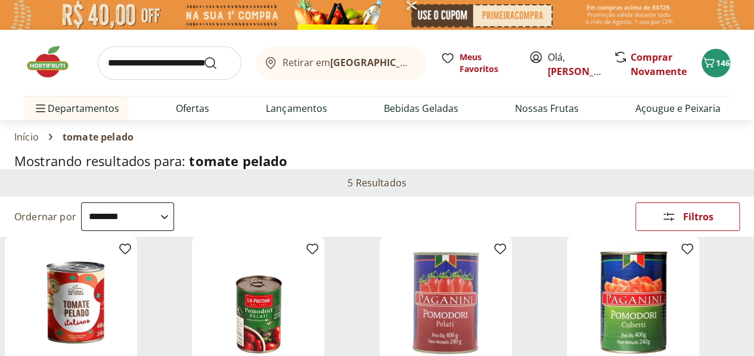
click at [701, 169] on h1 "Mostrando resultados para: tomate pelado" at bounding box center [376, 161] width 725 height 15
click at [722, 59] on span "146" at bounding box center [723, 62] width 14 height 11
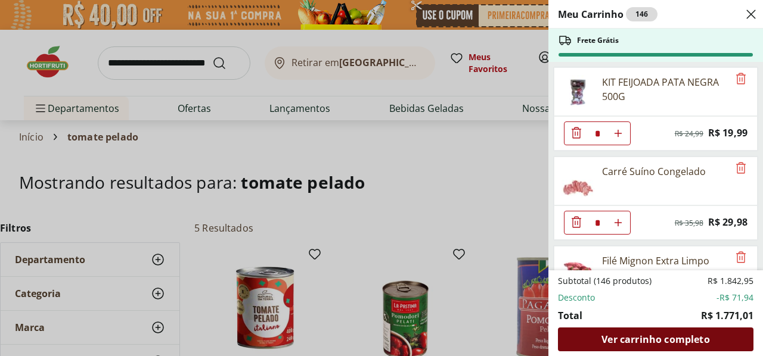
click at [690, 337] on span "Ver carrinho completo" at bounding box center [655, 340] width 108 height 10
